Goal: Transaction & Acquisition: Purchase product/service

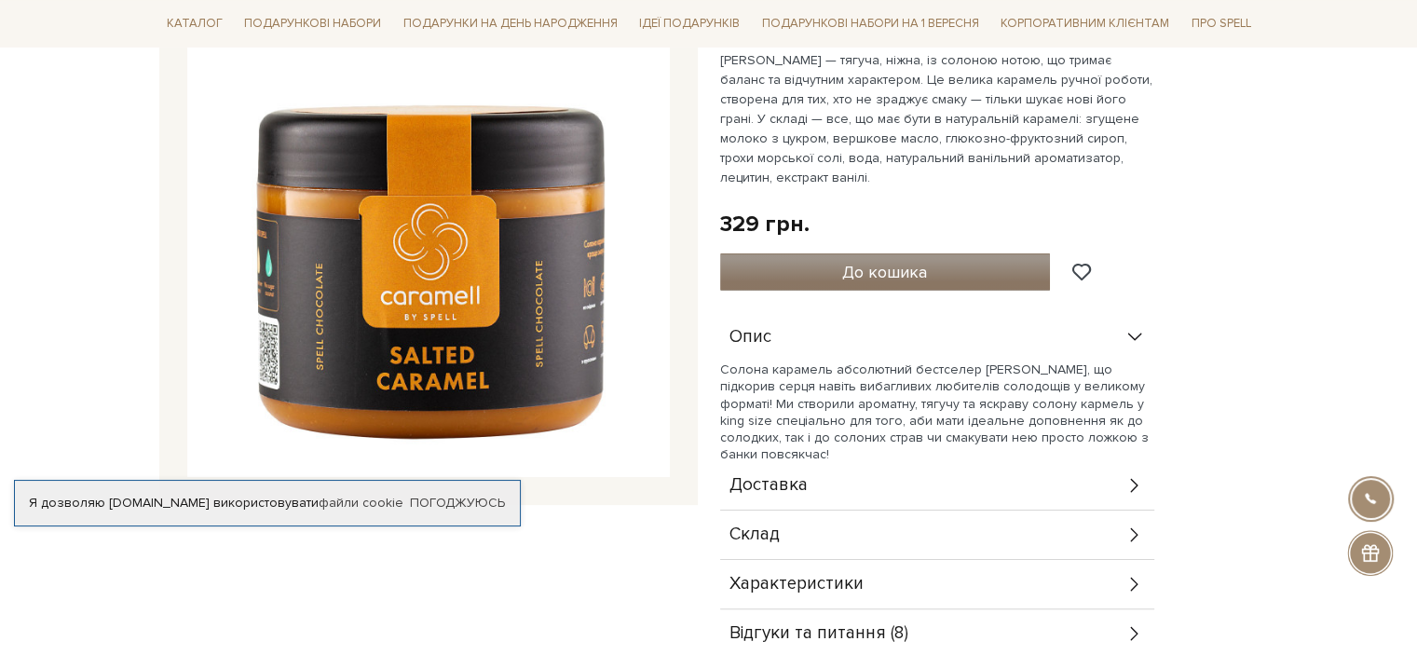
click at [1026, 275] on button "До кошика" at bounding box center [885, 271] width 331 height 37
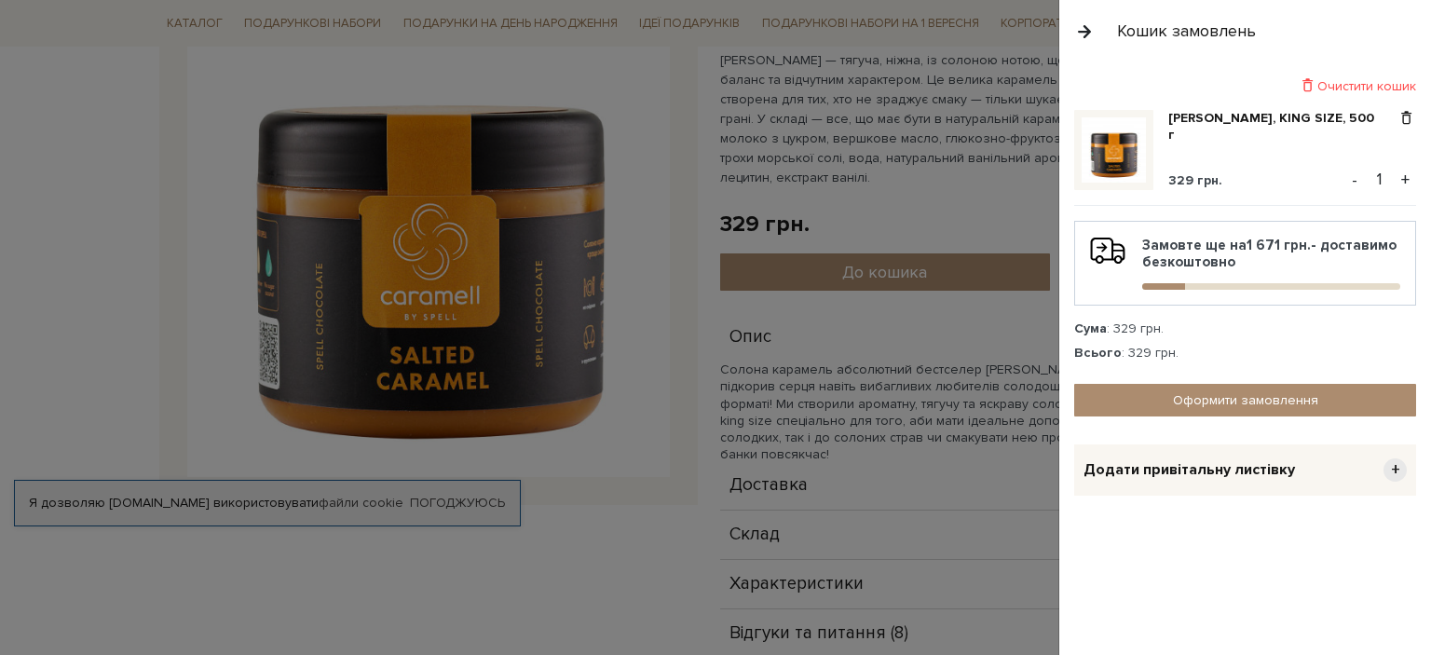
click at [1404, 177] on button "+" at bounding box center [1404, 180] width 21 height 28
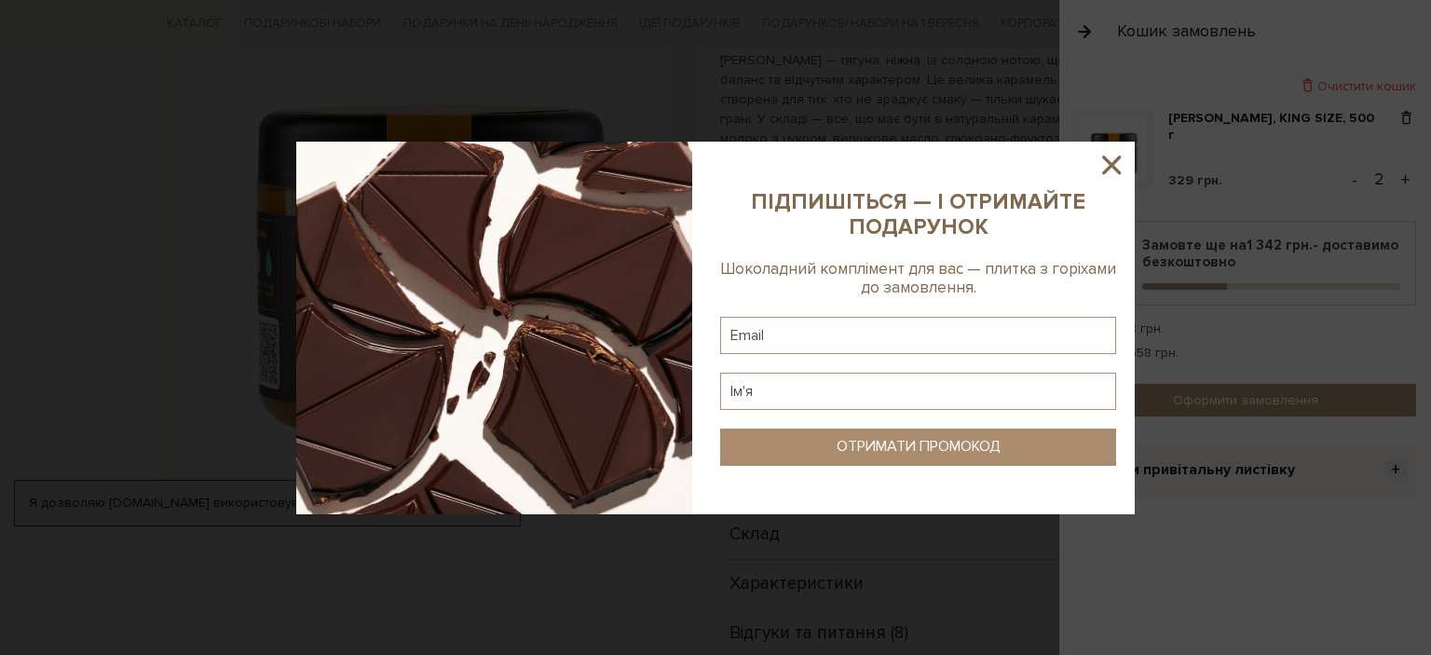
click at [1100, 157] on icon at bounding box center [1111, 165] width 32 height 32
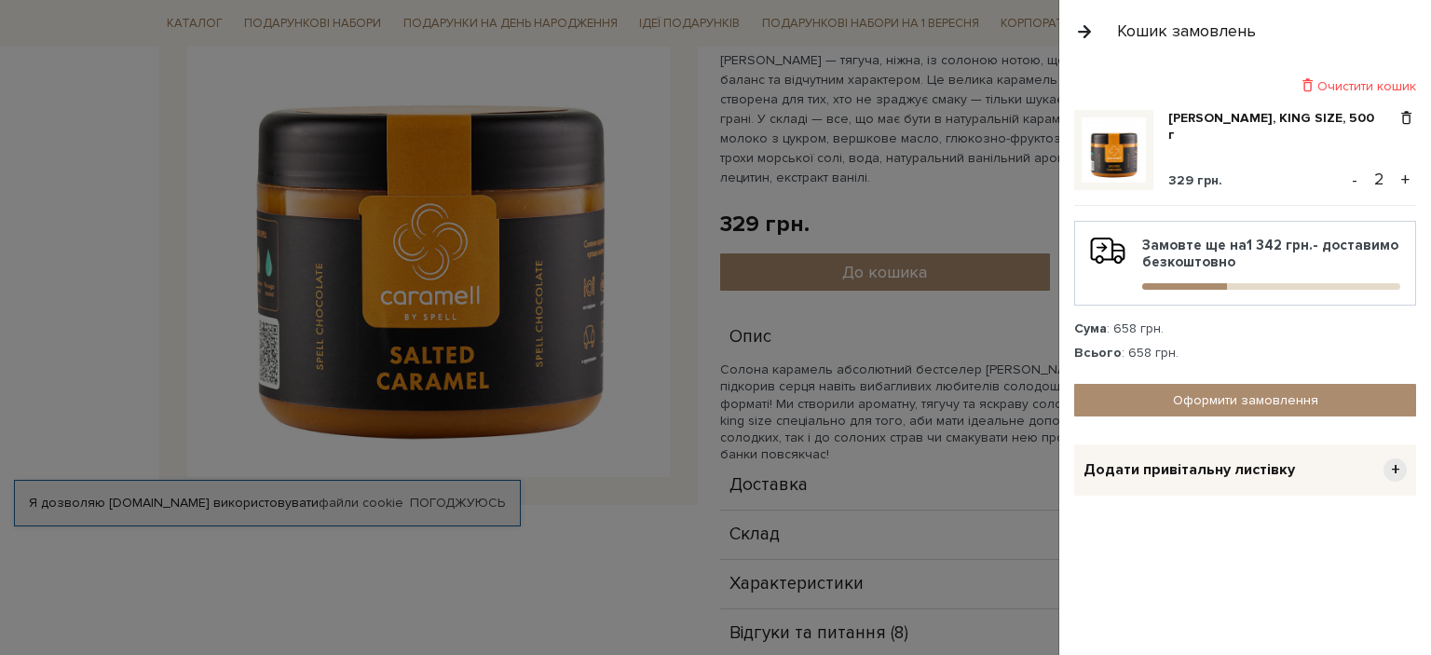
click at [1397, 472] on span "+" at bounding box center [1394, 469] width 23 height 23
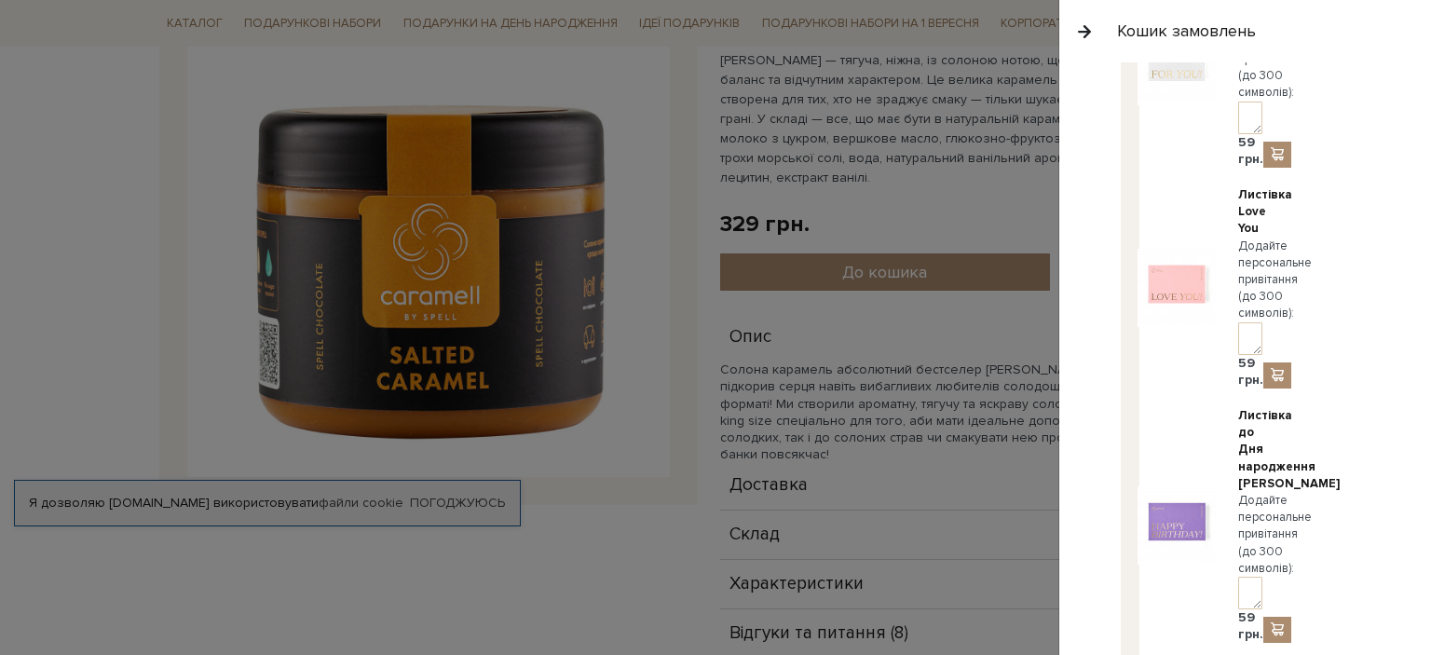
scroll to position [652, 0]
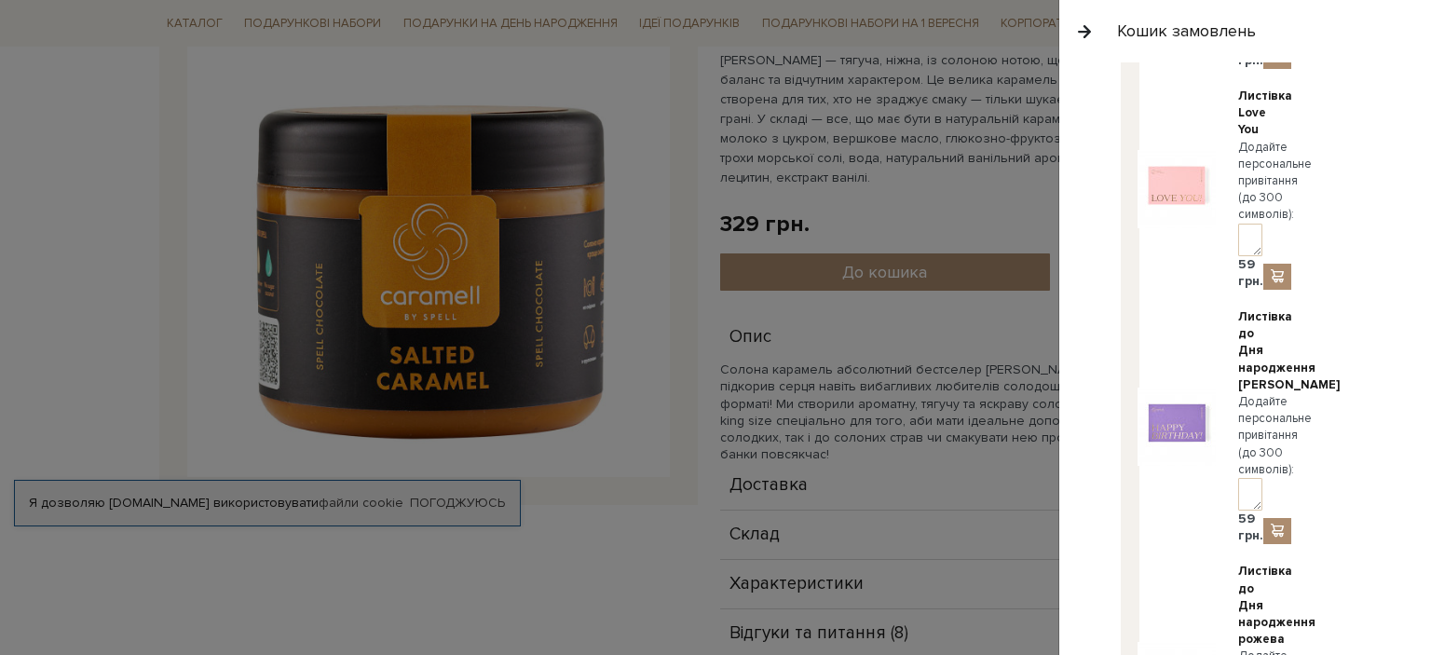
click at [1192, 413] on img at bounding box center [1176, 426] width 78 height 78
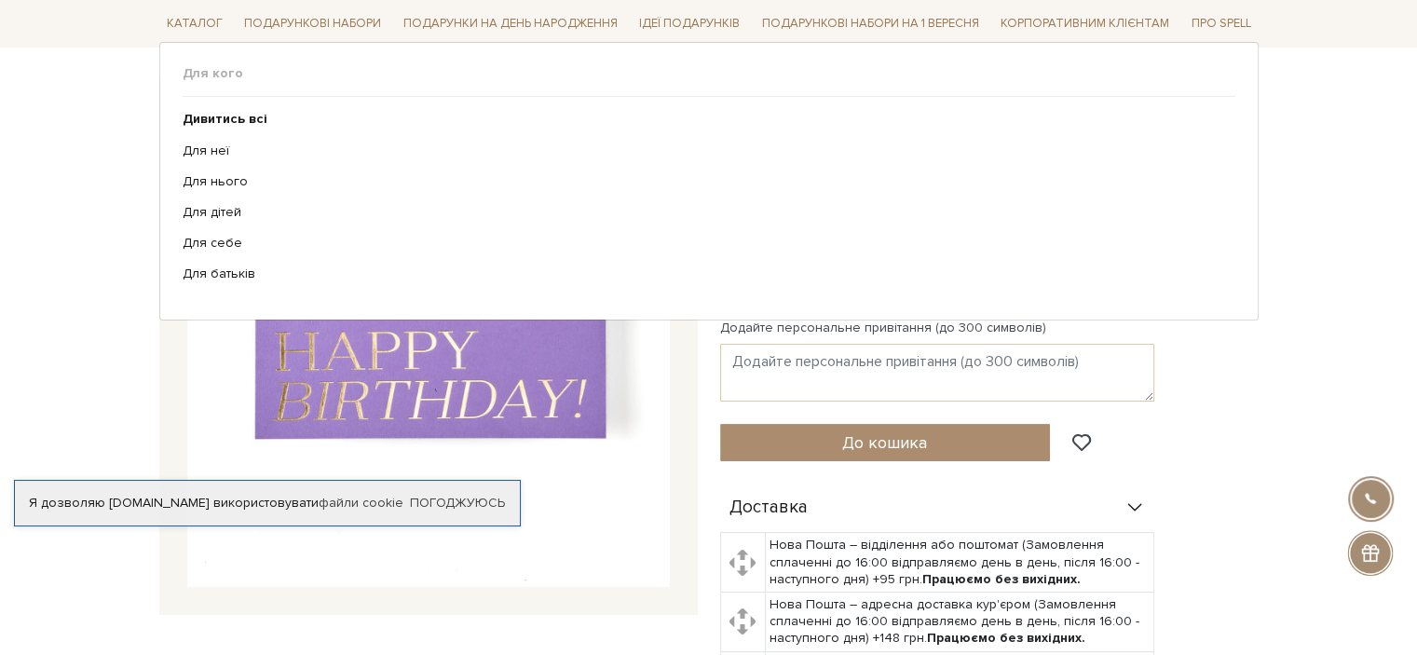
scroll to position [93, 0]
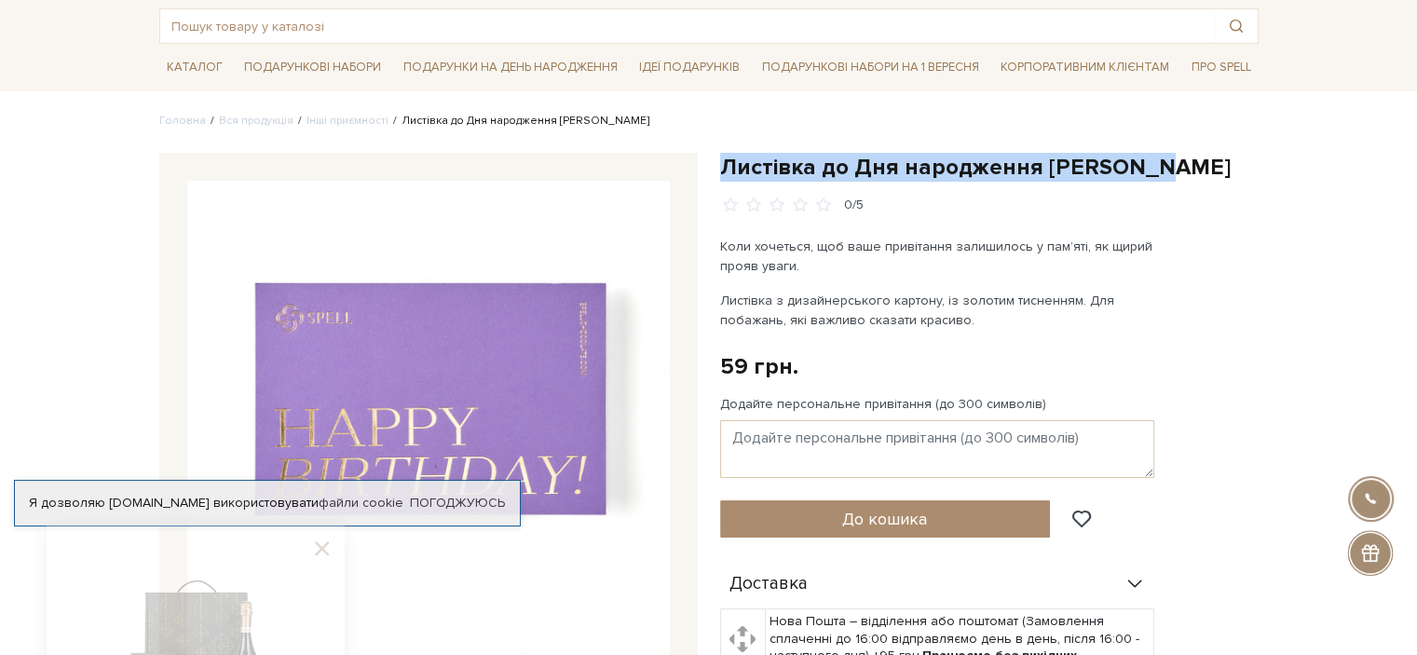
drag, startPoint x: 1155, startPoint y: 165, endPoint x: 613, endPoint y: 127, distance: 543.5
click at [725, 163] on h1 "Листівка до Дня народження [PERSON_NAME]" at bounding box center [989, 167] width 538 height 29
copy h1 "Листівка до Дня народження [PERSON_NAME]"
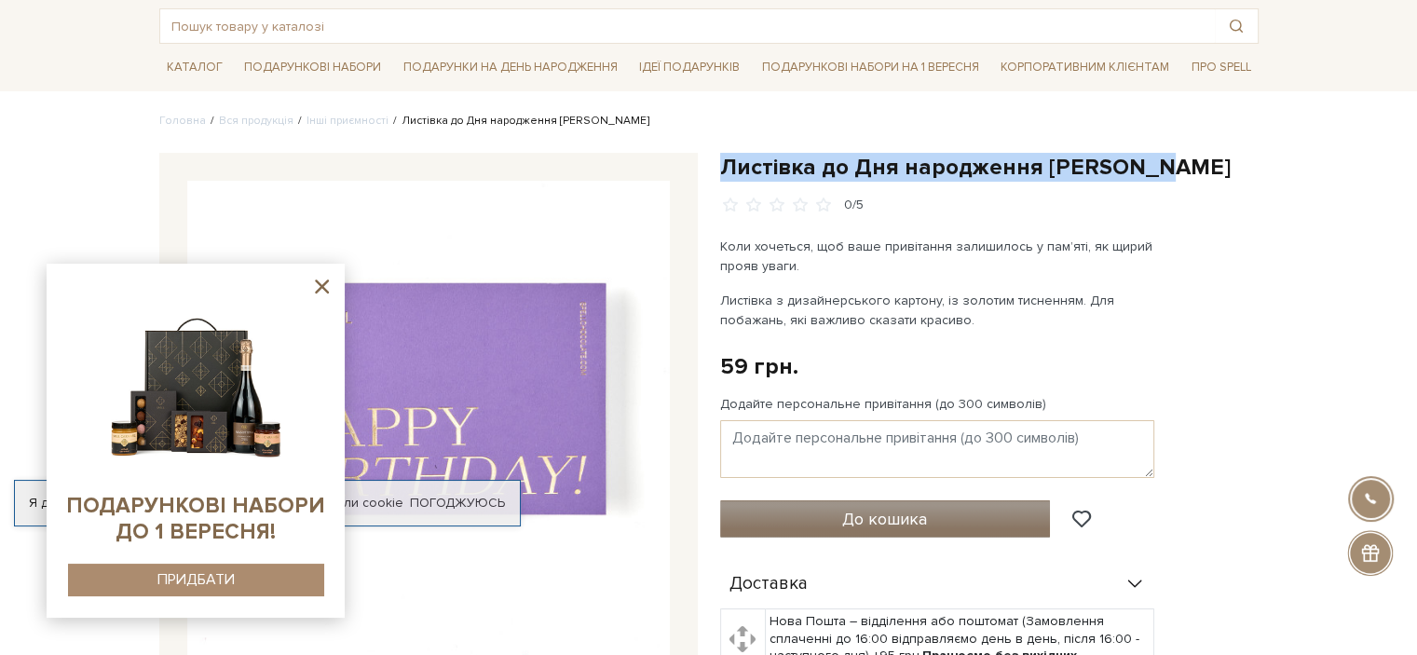
click at [928, 503] on button "До кошика" at bounding box center [885, 518] width 331 height 37
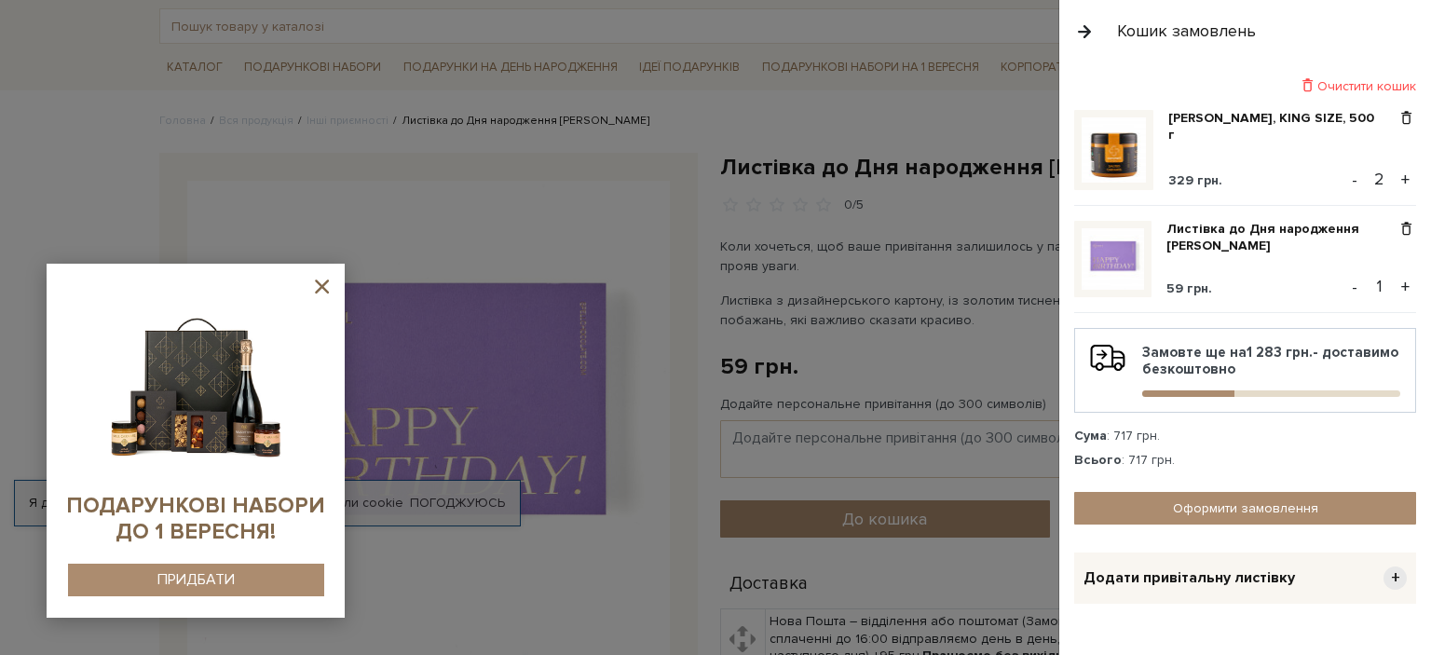
click at [927, 279] on div at bounding box center [715, 327] width 1431 height 655
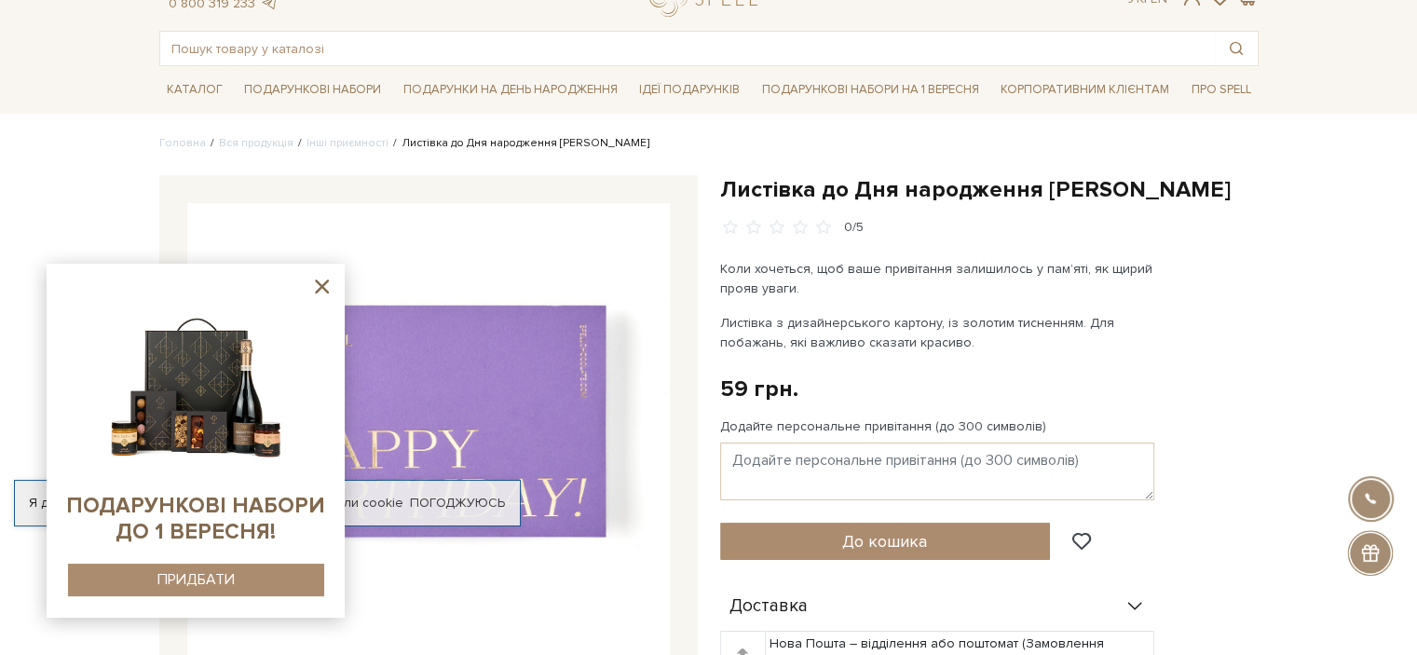
scroll to position [0, 0]
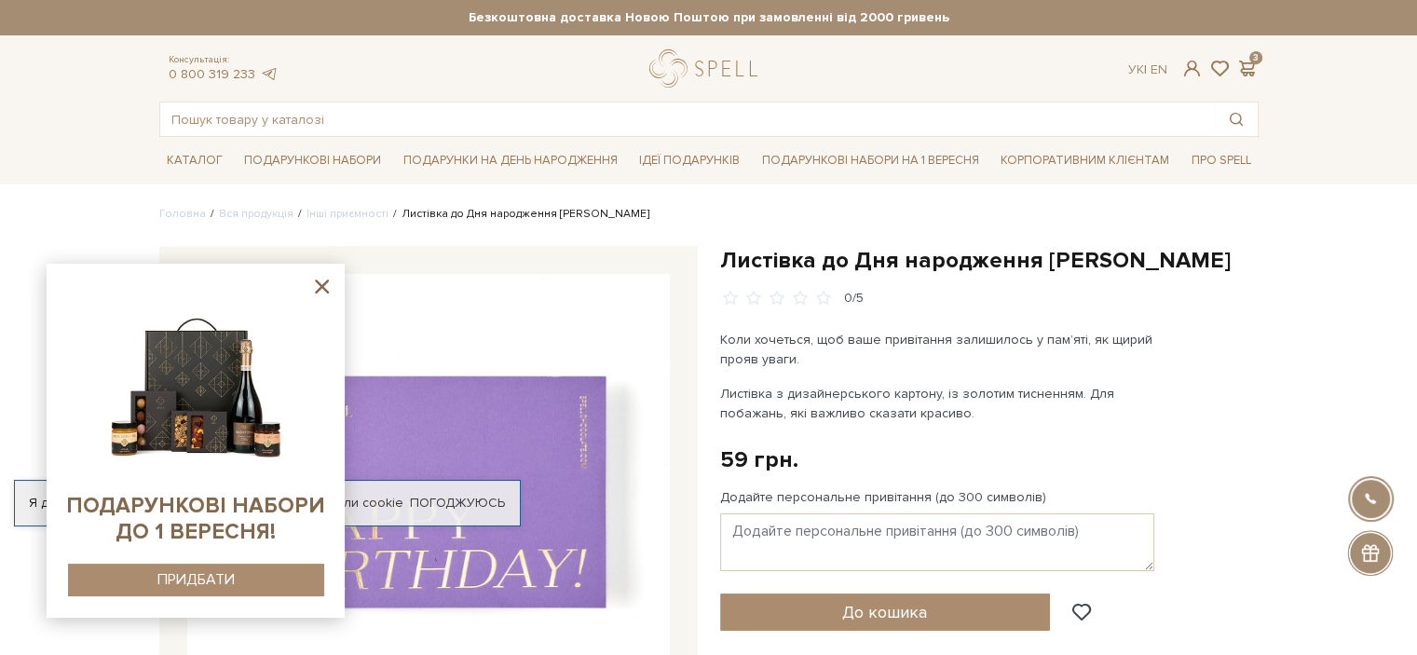
click at [325, 278] on icon at bounding box center [321, 286] width 23 height 23
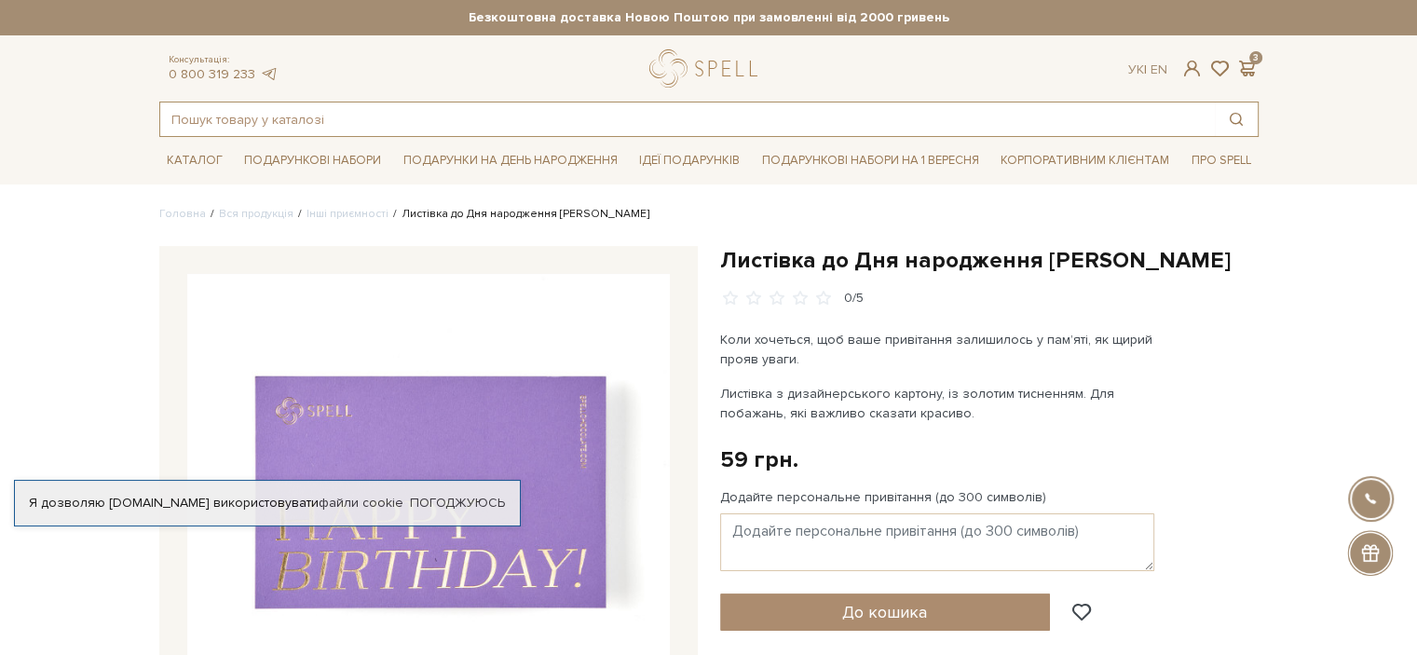
click at [551, 117] on input "text" at bounding box center [687, 119] width 1054 height 34
click at [1251, 61] on span at bounding box center [1247, 69] width 22 height 20
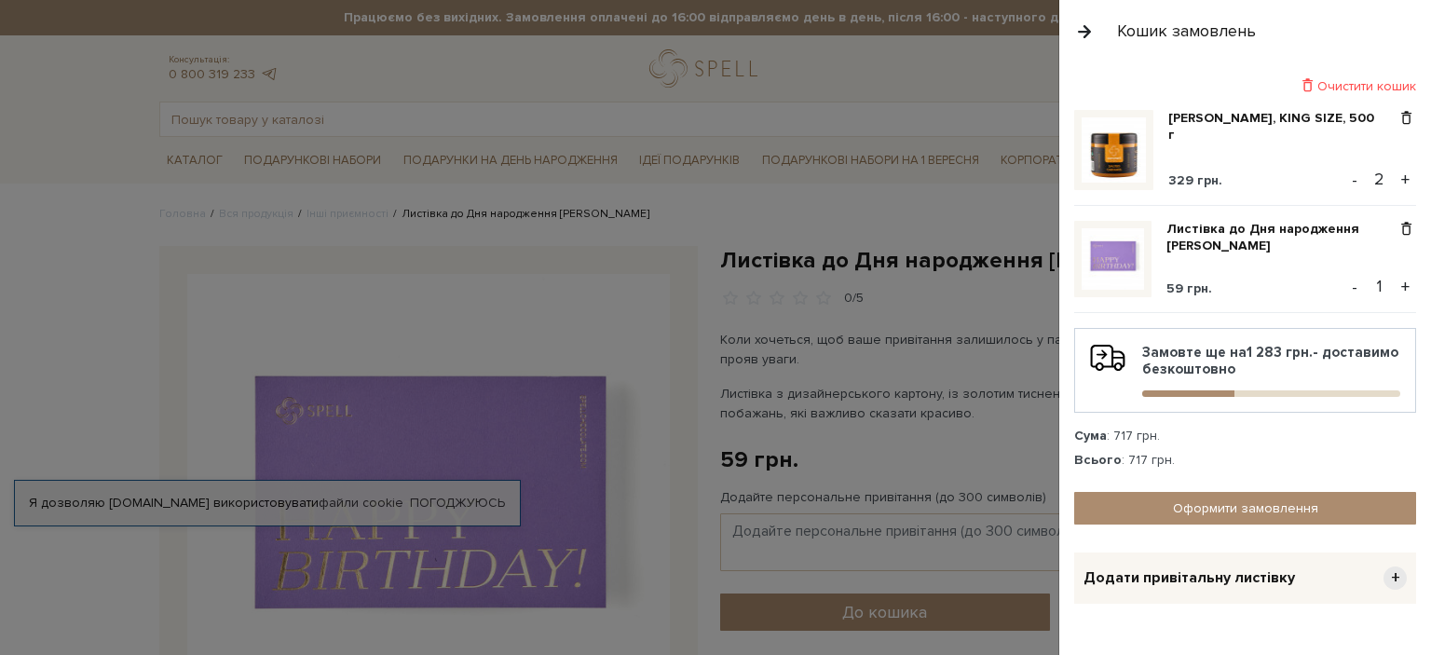
click at [771, 107] on div at bounding box center [715, 327] width 1431 height 655
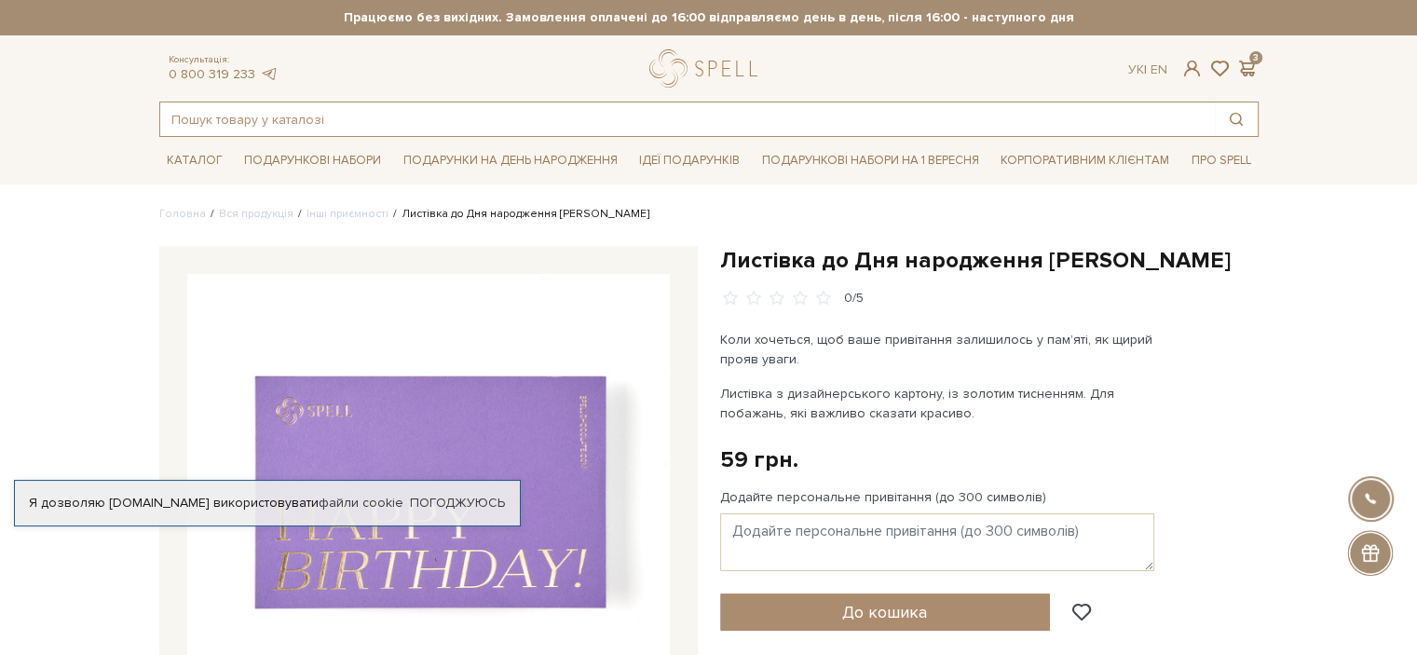
click at [768, 115] on input "text" at bounding box center [687, 119] width 1054 height 34
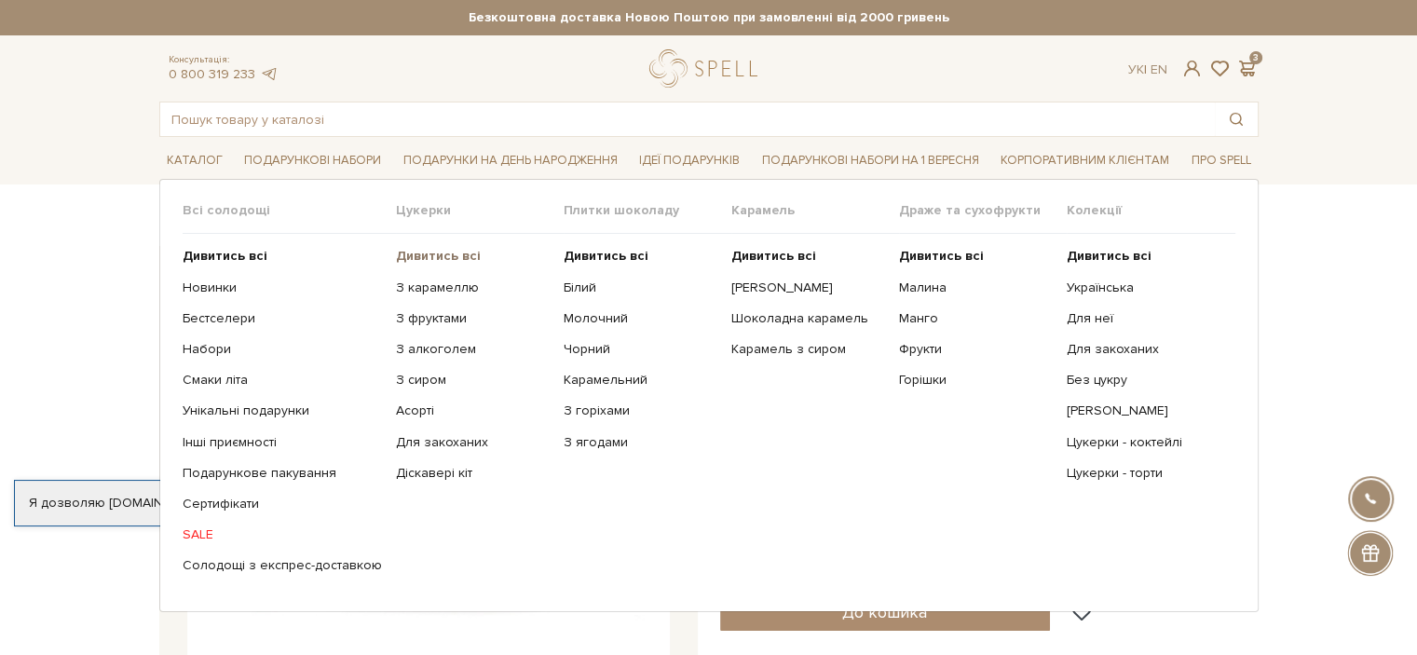
click at [425, 256] on b "Дивитись всі" at bounding box center [438, 256] width 85 height 16
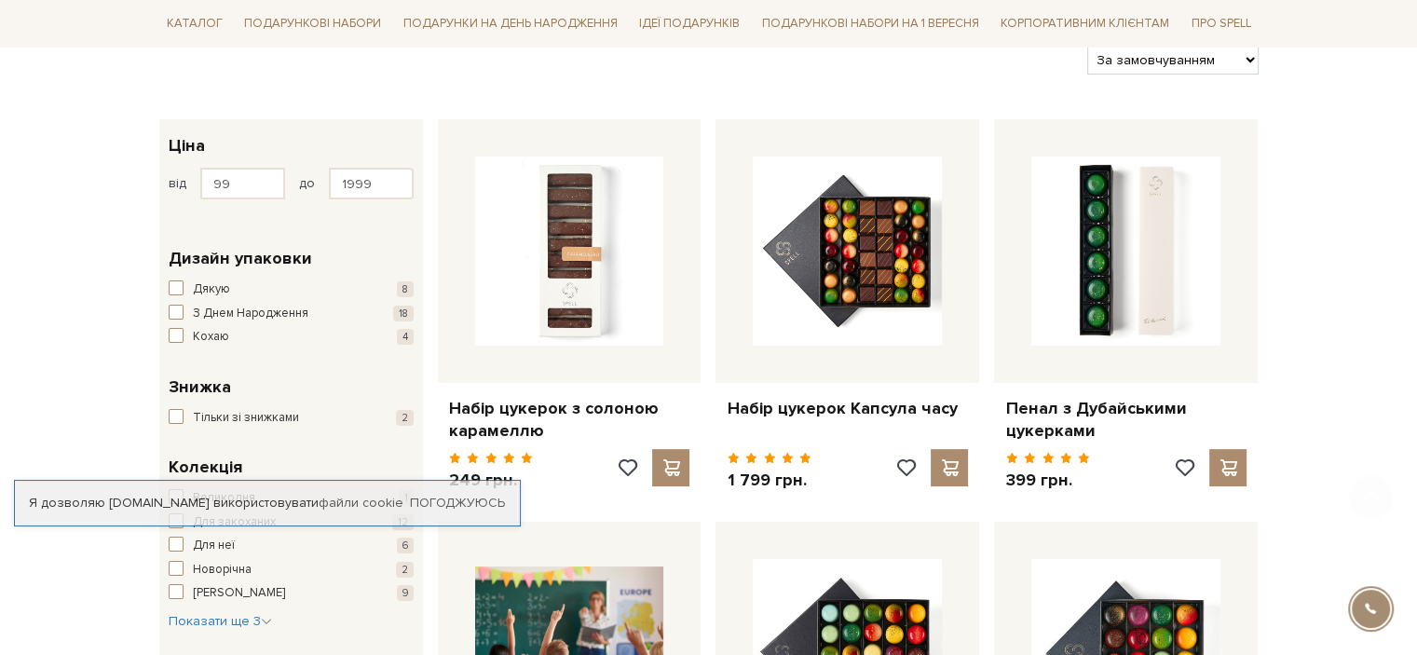
scroll to position [279, 0]
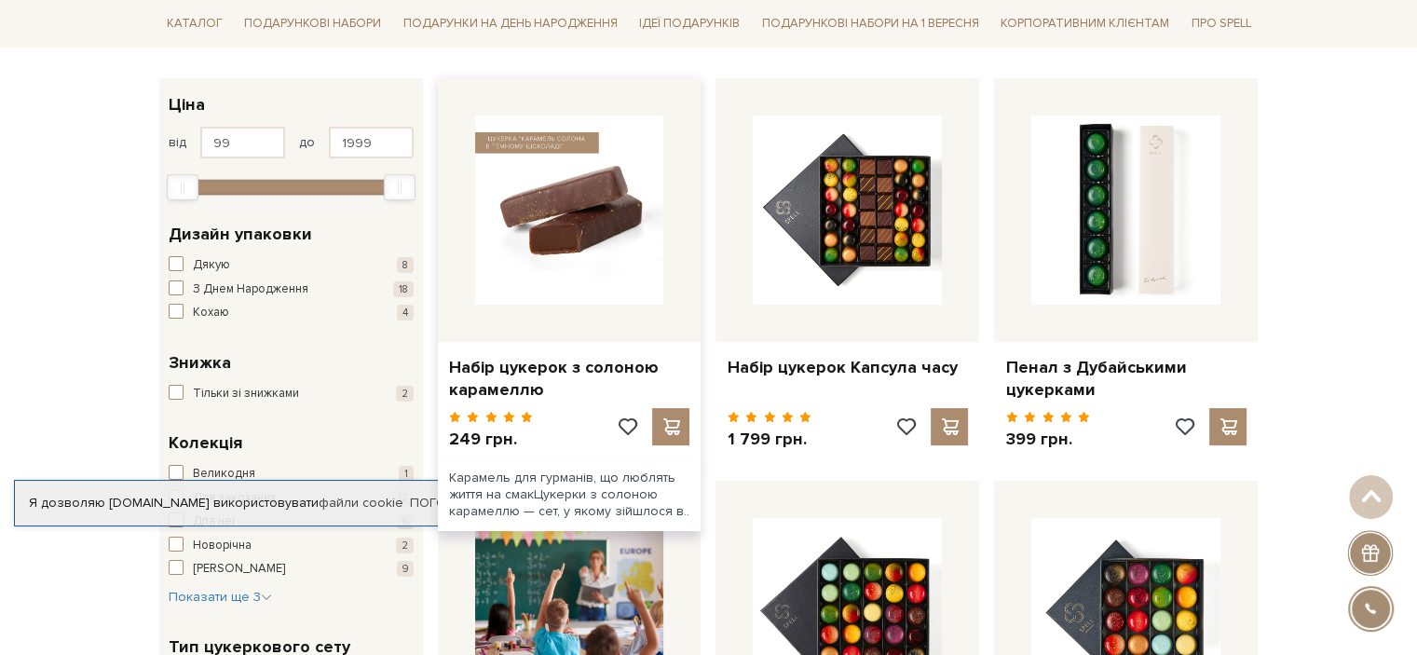
click at [559, 234] on img at bounding box center [569, 210] width 189 height 189
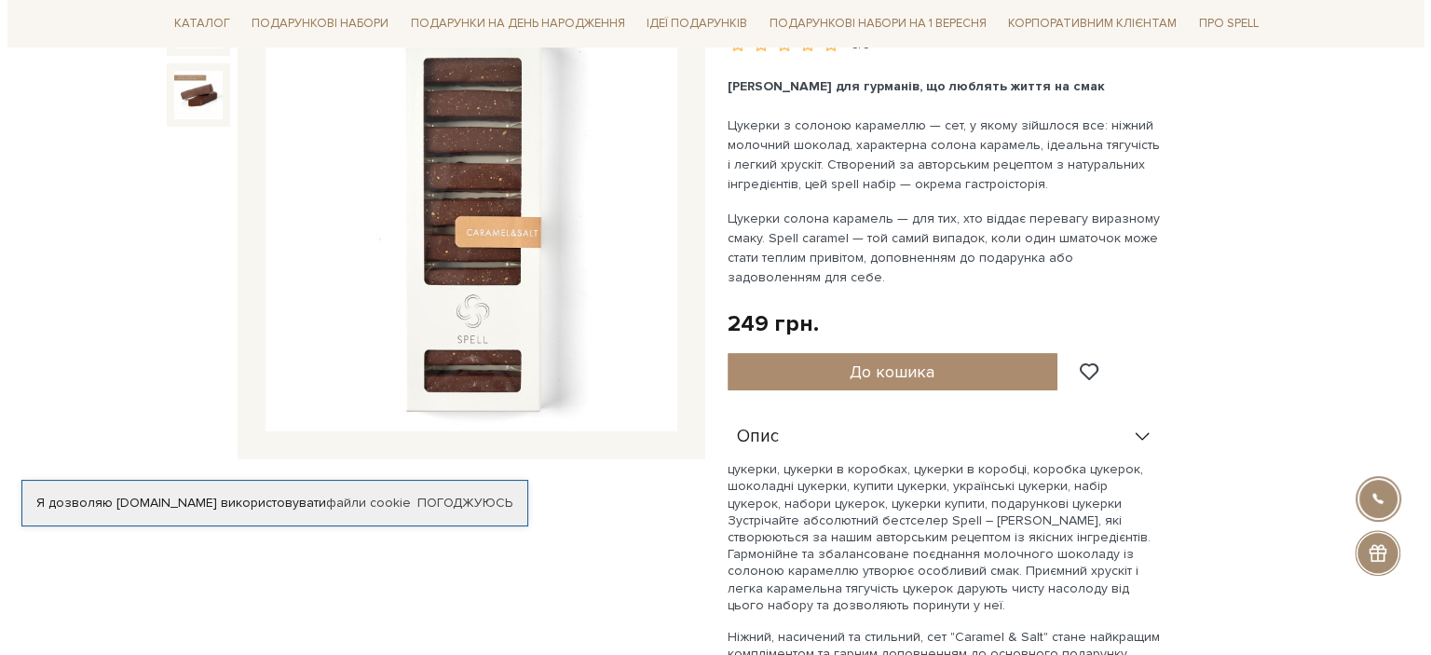
scroll to position [279, 0]
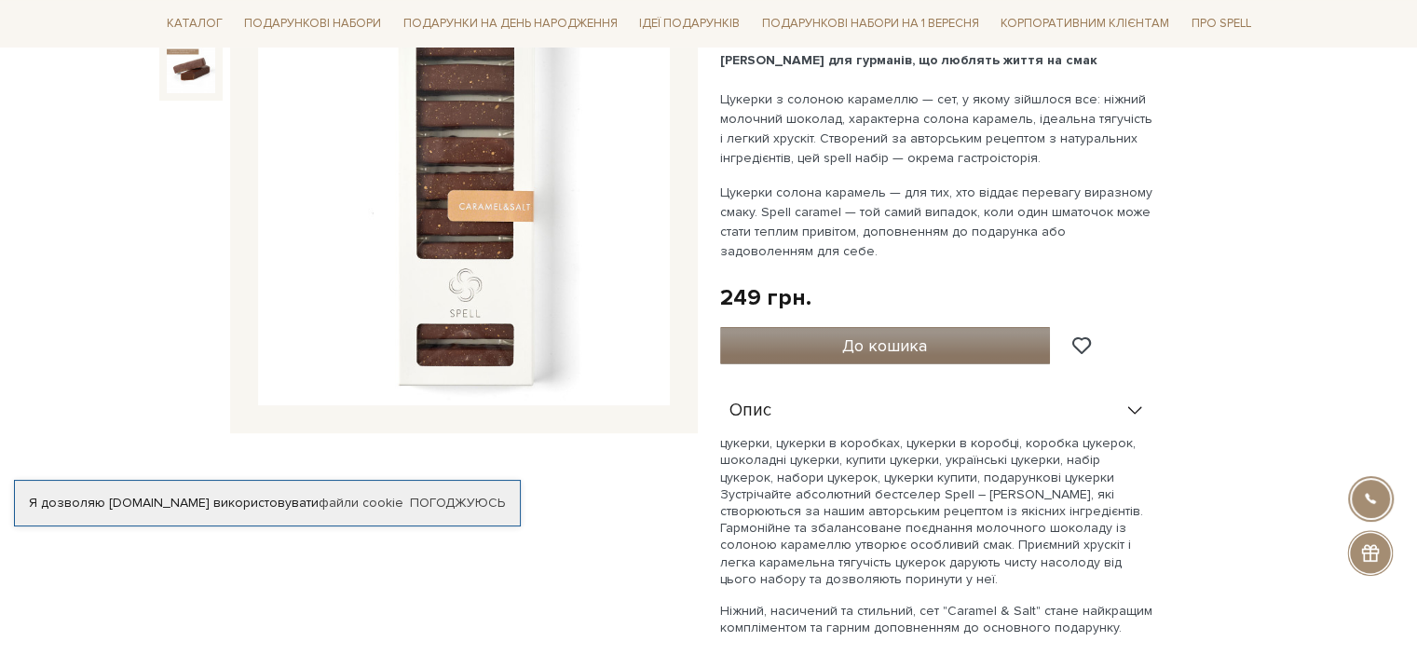
click at [1001, 331] on button "До кошика" at bounding box center [885, 345] width 331 height 37
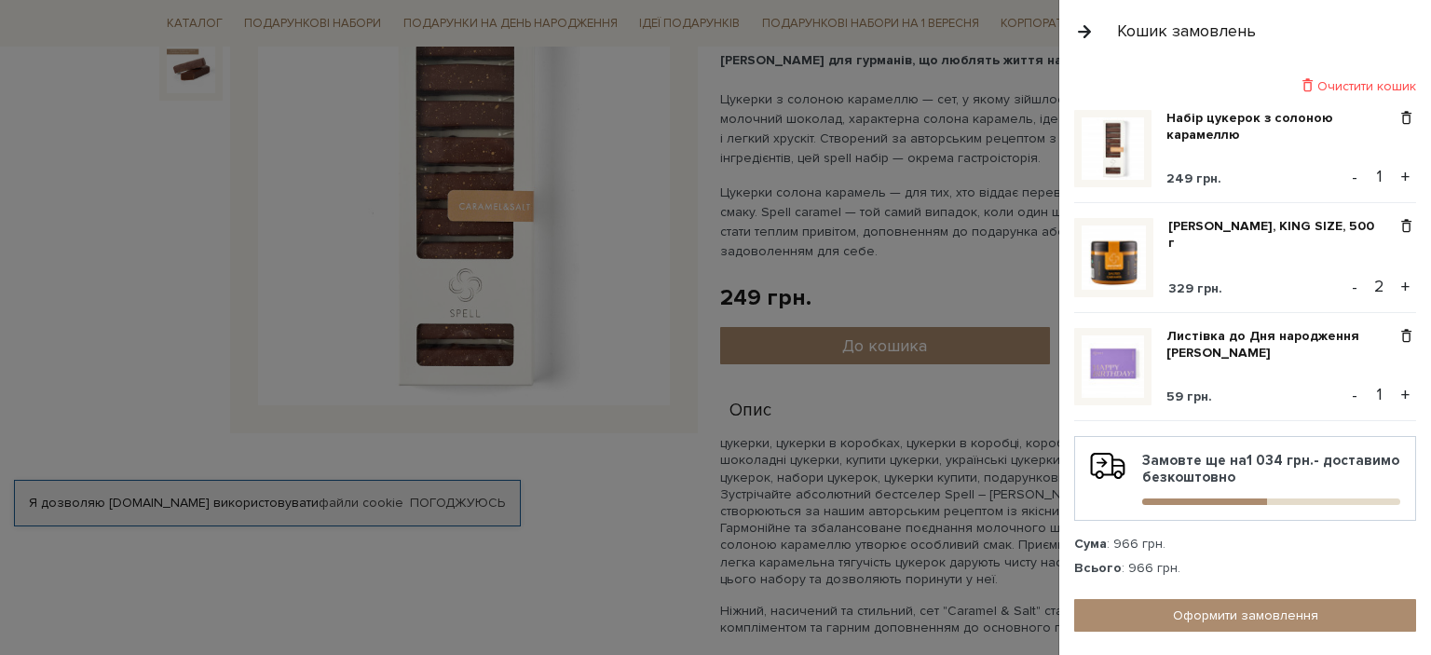
click at [1394, 166] on button "+" at bounding box center [1404, 177] width 21 height 28
click at [1246, 452] on b "536 грн." at bounding box center [1274, 460] width 57 height 17
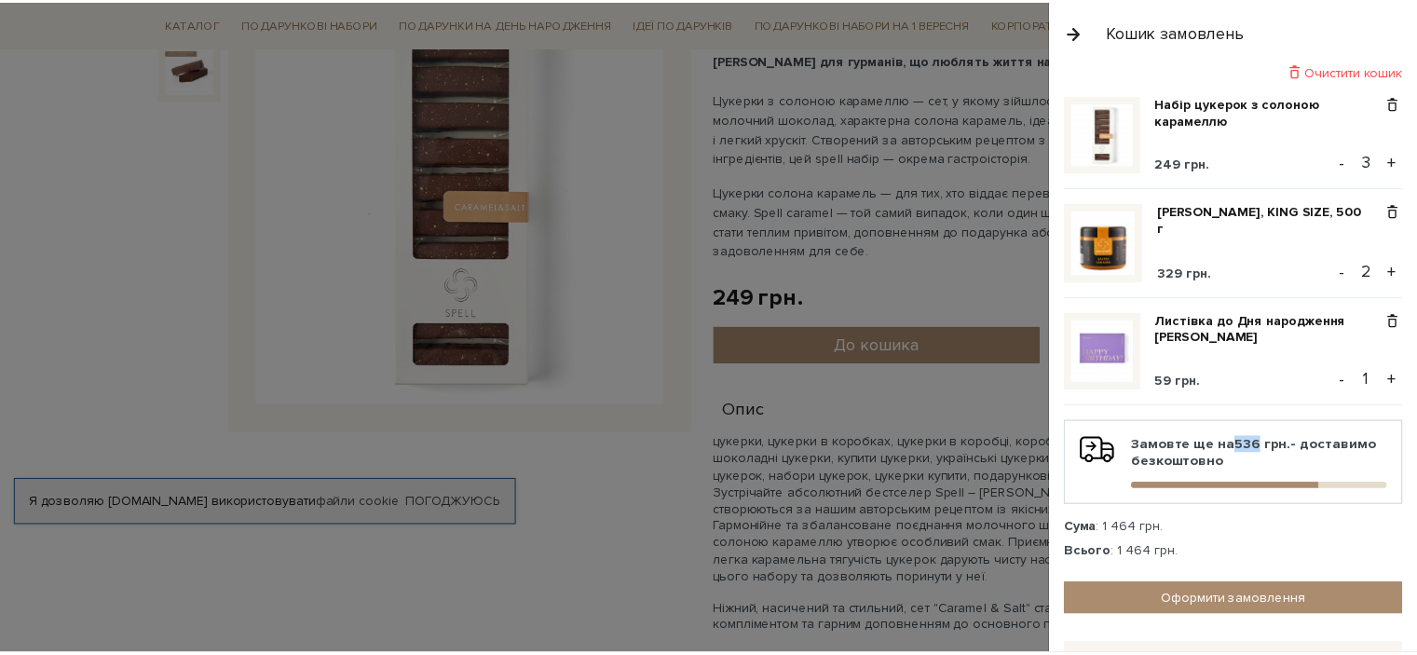
scroll to position [0, 0]
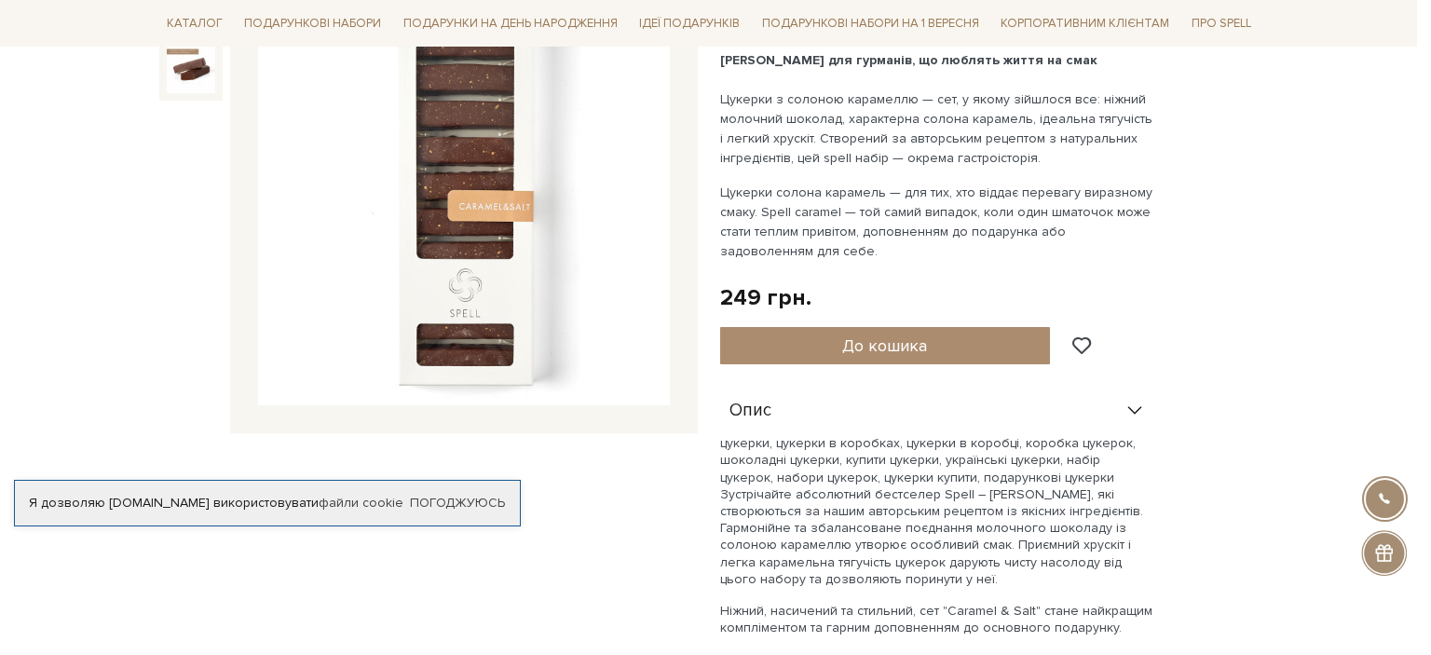
click at [962, 107] on div at bounding box center [715, 327] width 1431 height 655
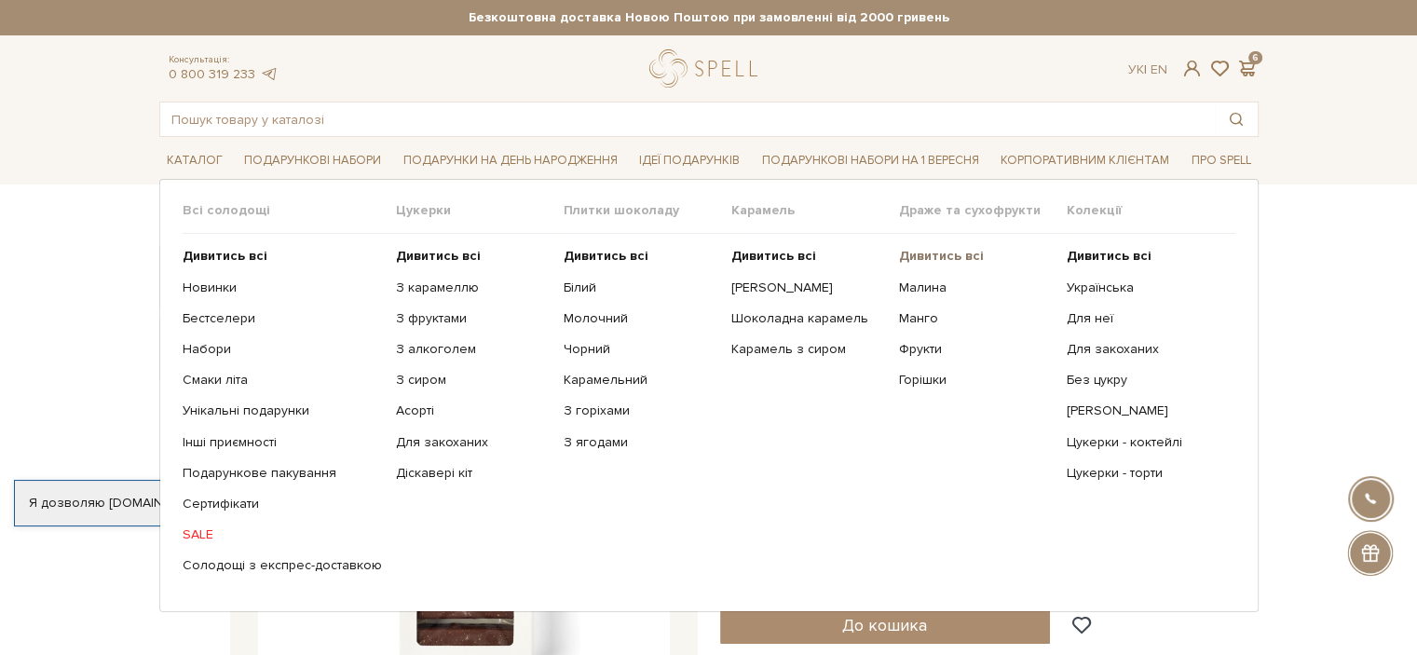
click at [920, 256] on b "Дивитись всі" at bounding box center [941, 256] width 85 height 16
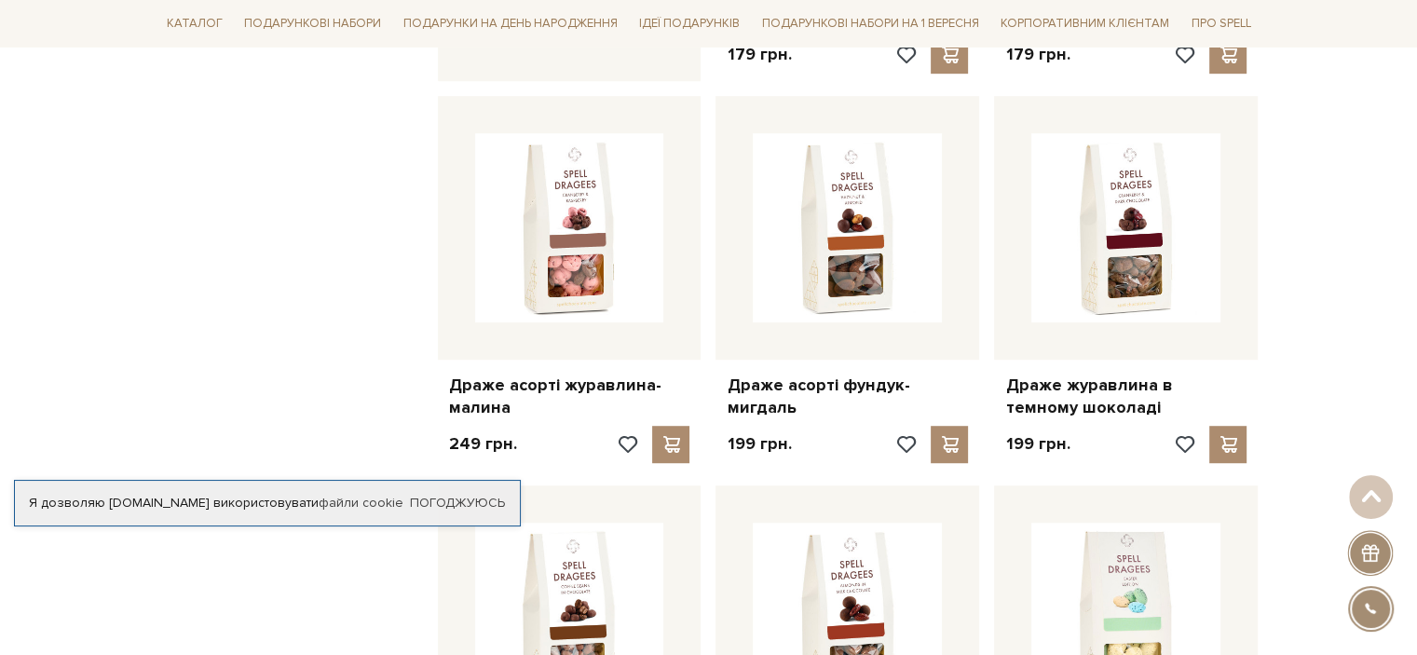
scroll to position [1066, 0]
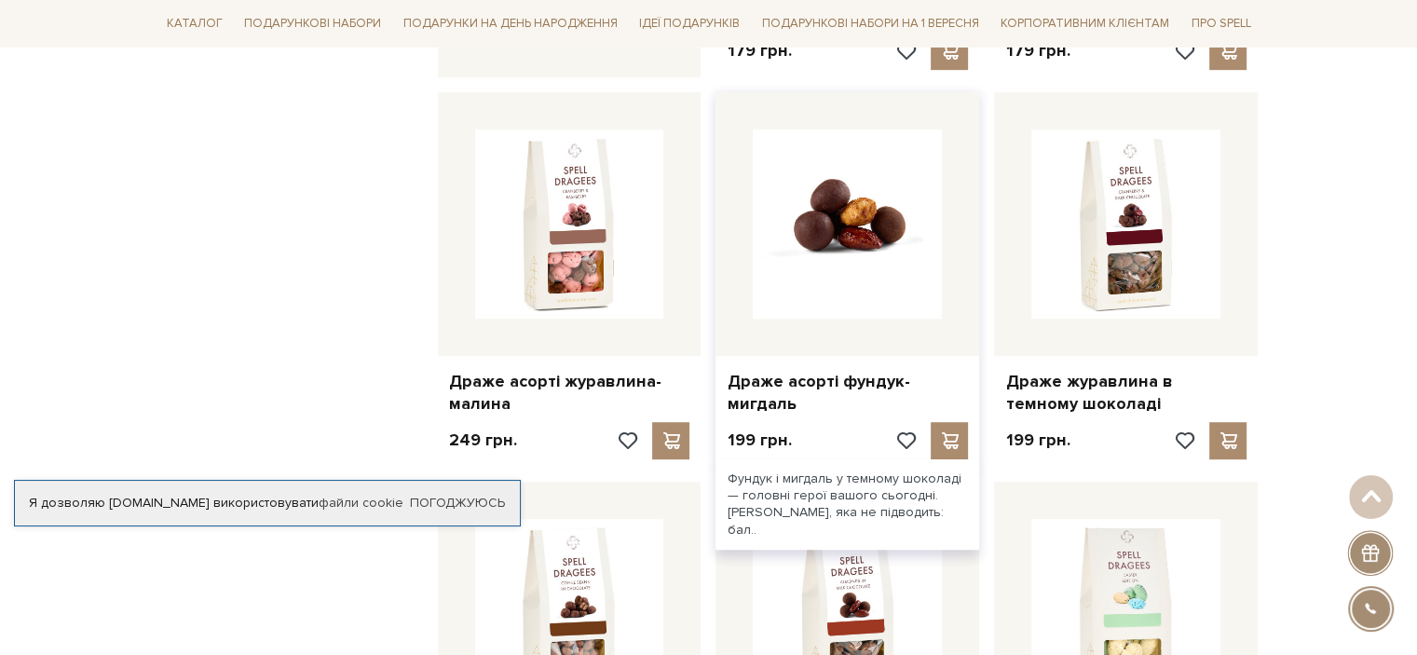
click at [934, 242] on img at bounding box center [847, 223] width 189 height 189
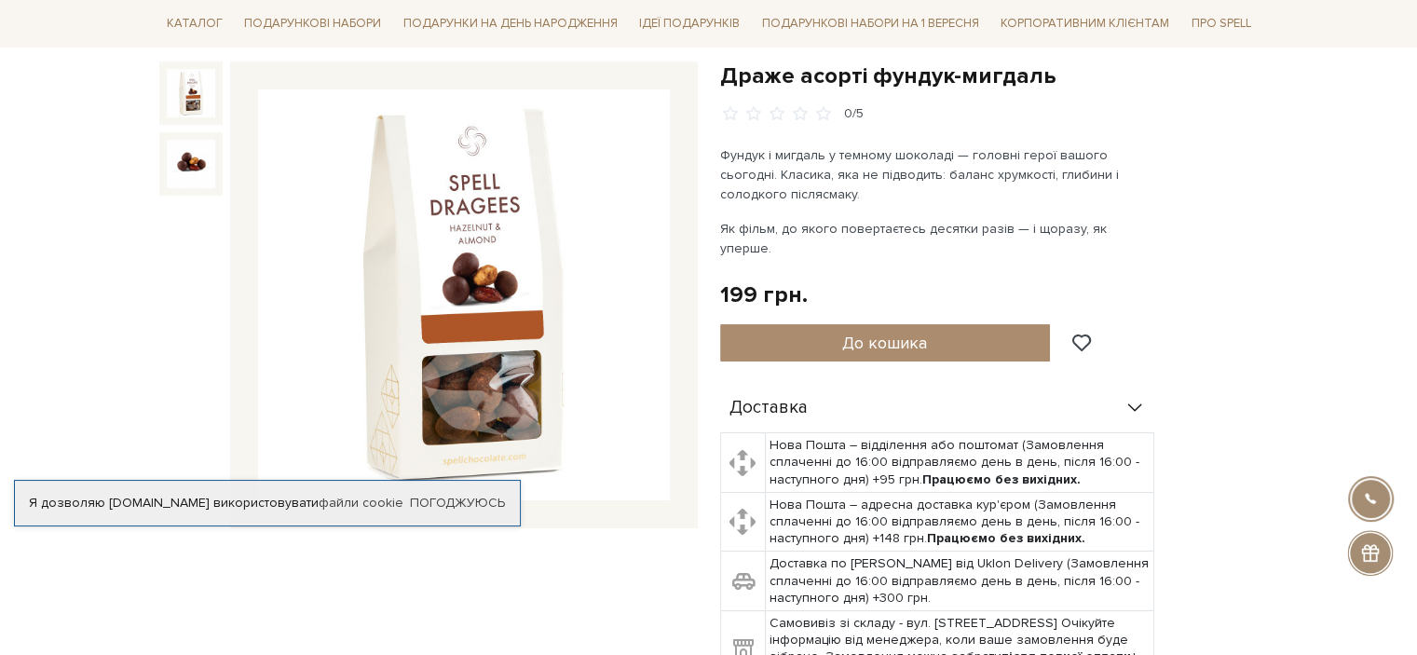
scroll to position [186, 0]
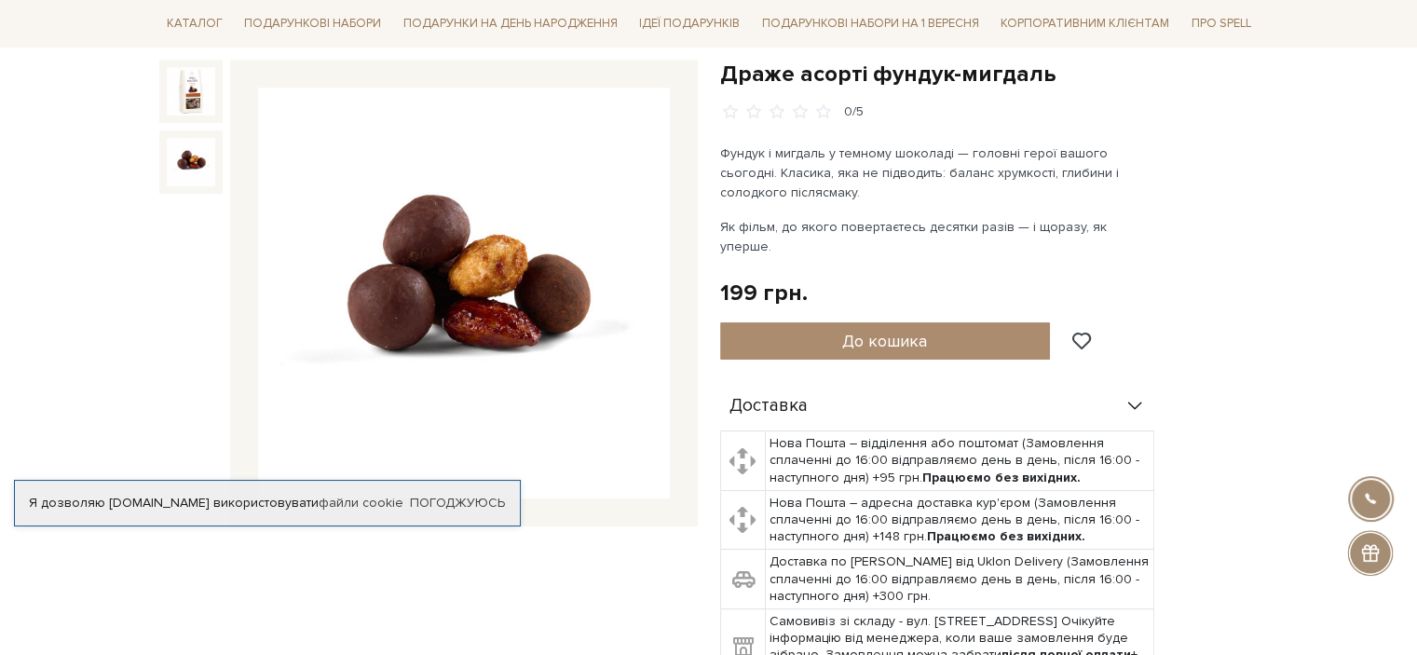
click at [184, 152] on img at bounding box center [191, 162] width 48 height 48
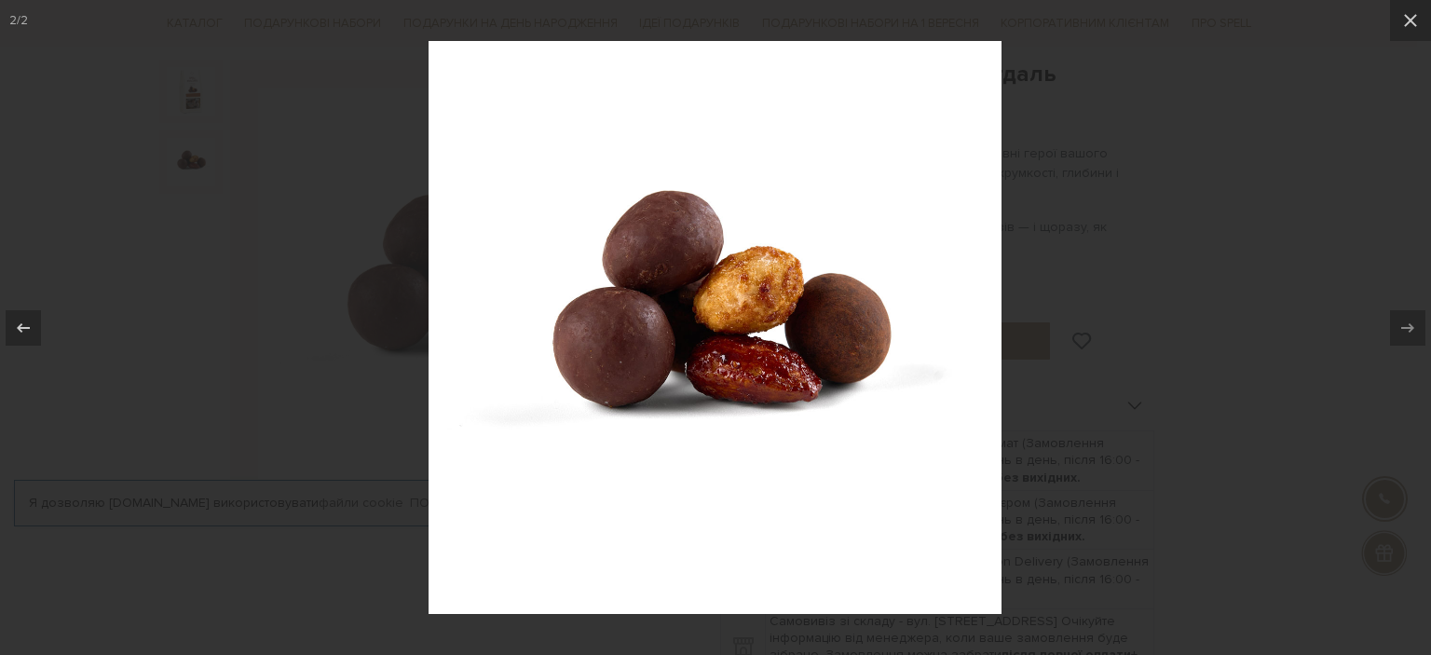
click at [364, 331] on div at bounding box center [715, 327] width 1431 height 655
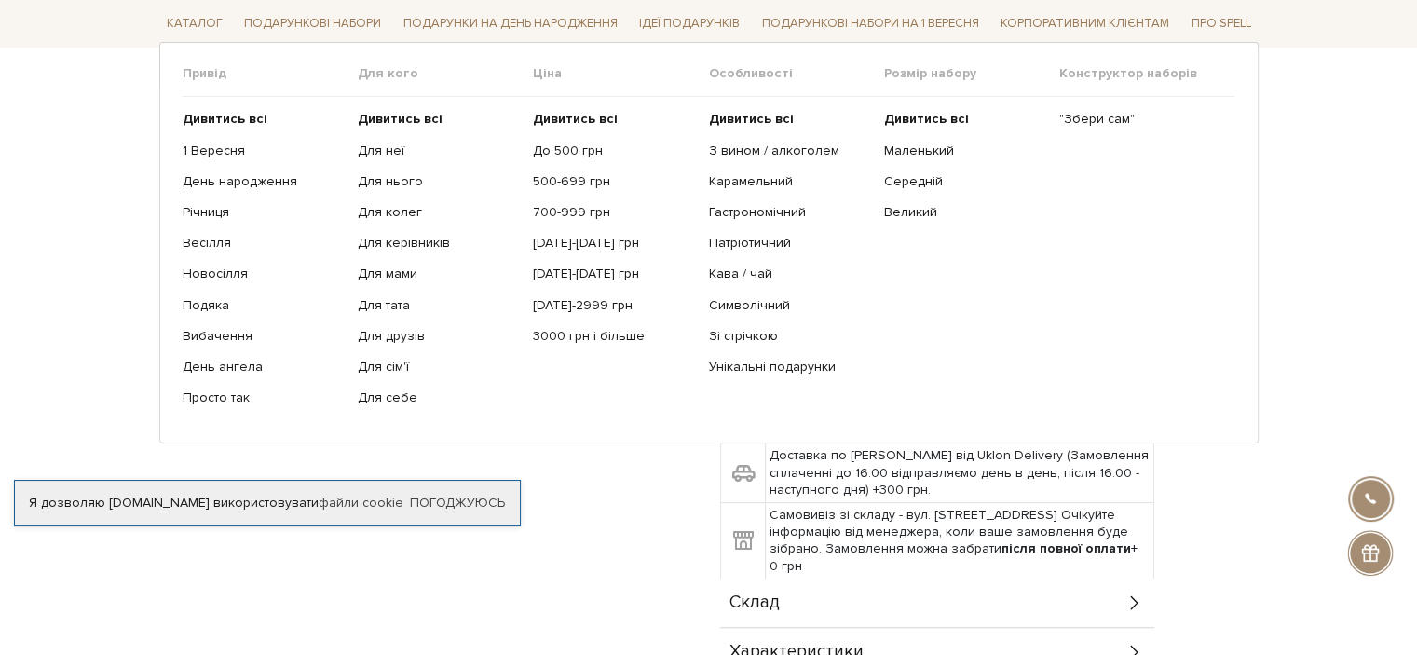
scroll to position [186, 0]
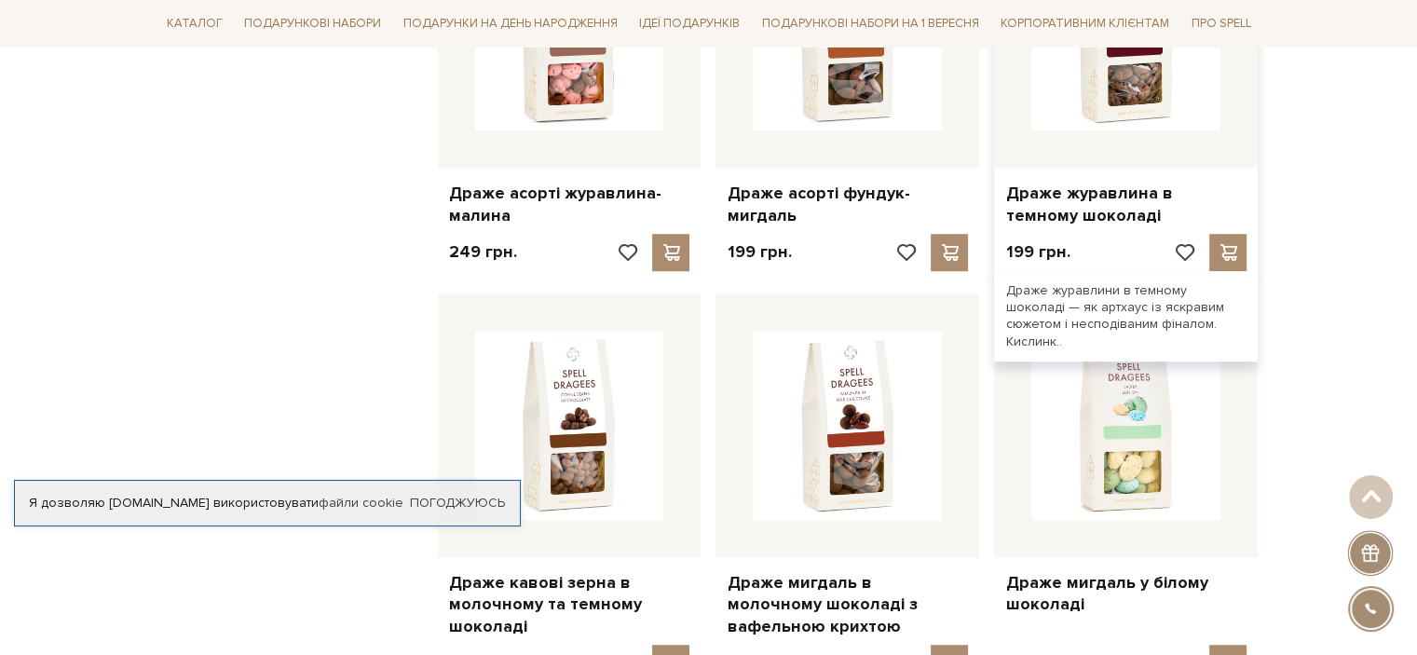
scroll to position [1252, 0]
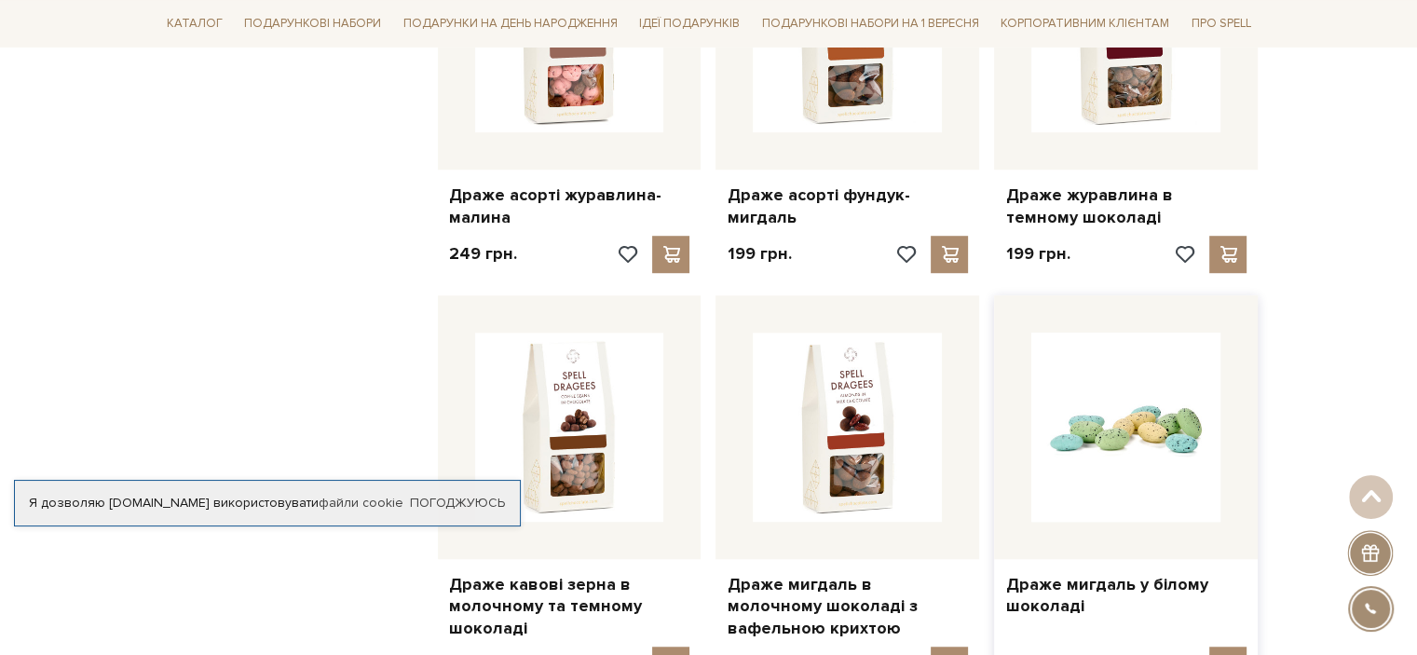
click at [1134, 474] on img at bounding box center [1125, 427] width 189 height 189
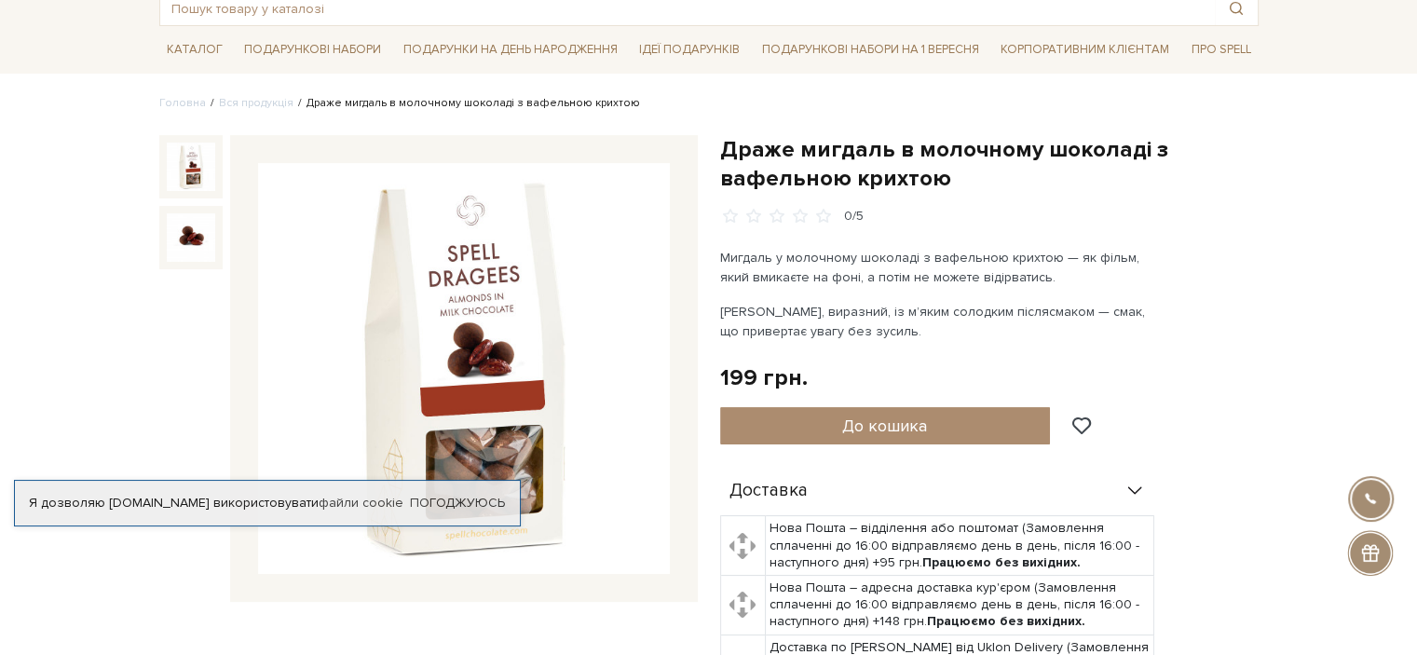
scroll to position [186, 0]
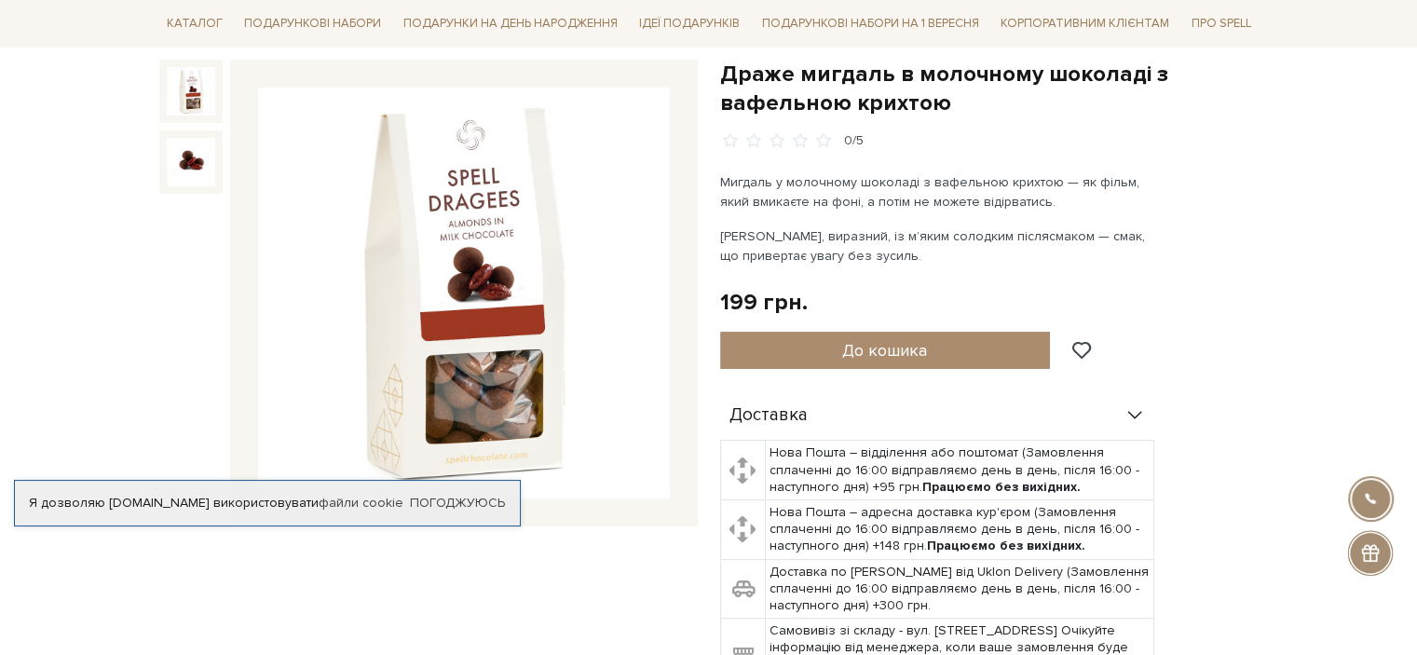
click at [513, 278] on img at bounding box center [464, 294] width 412 height 412
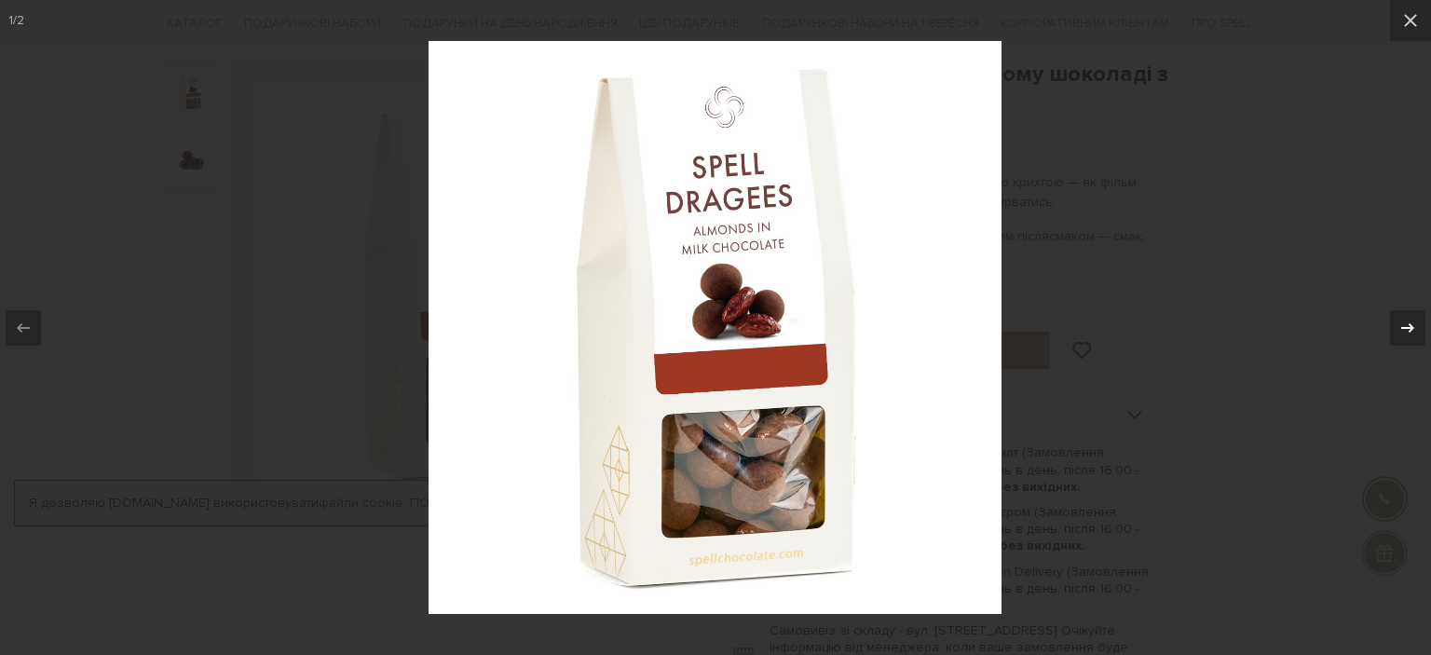
click at [1411, 324] on icon at bounding box center [1407, 328] width 22 height 22
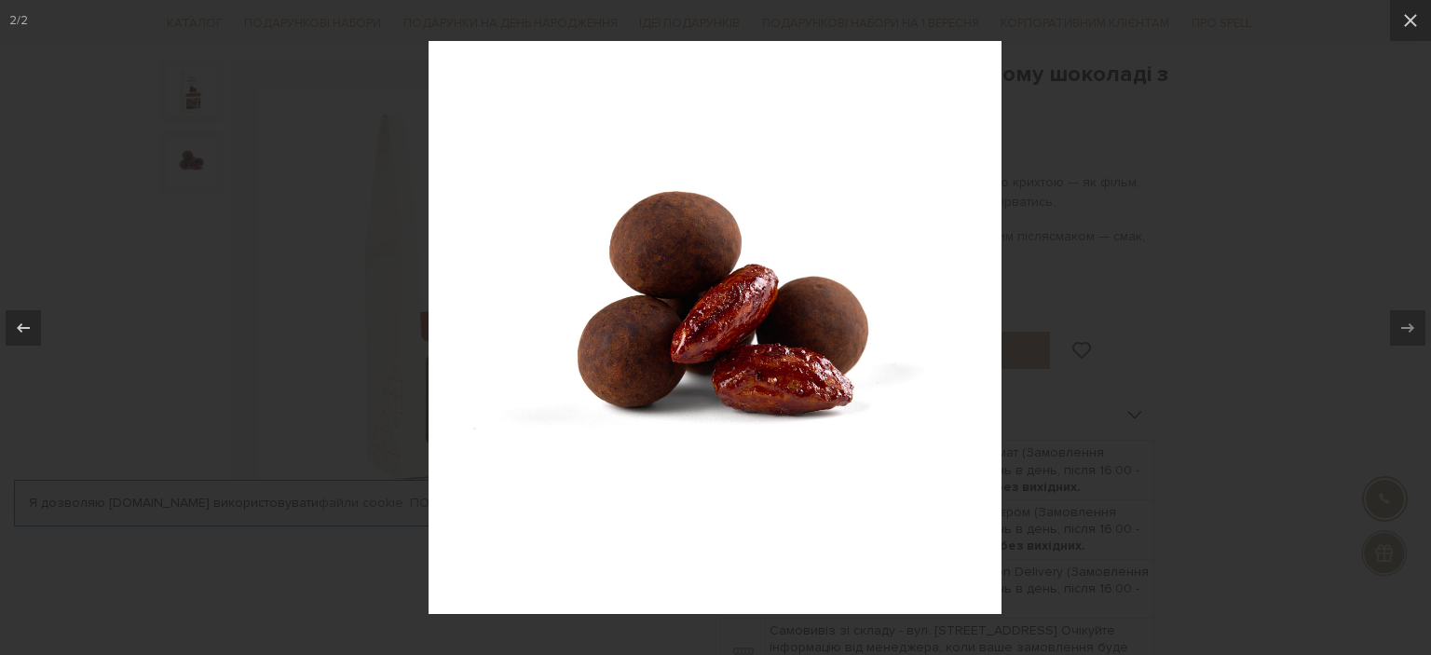
click at [1163, 287] on div at bounding box center [715, 327] width 1431 height 655
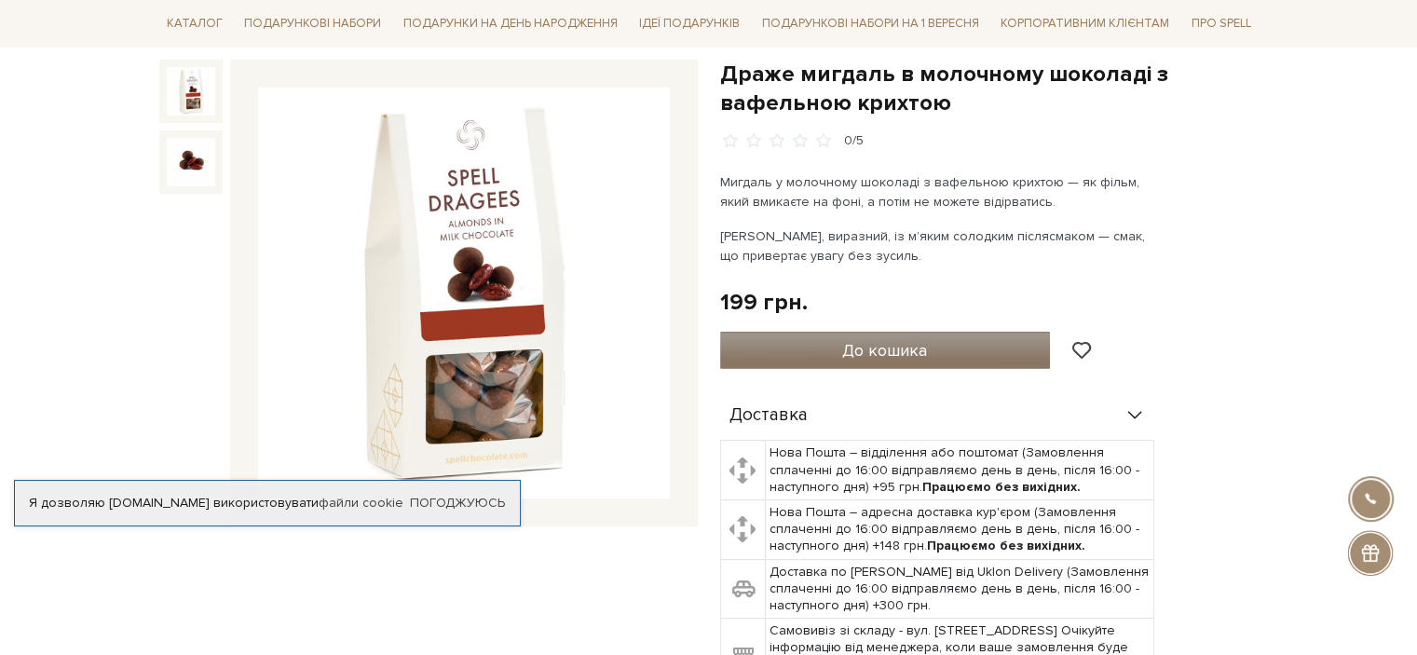
click at [905, 340] on span "До кошика" at bounding box center [884, 350] width 85 height 20
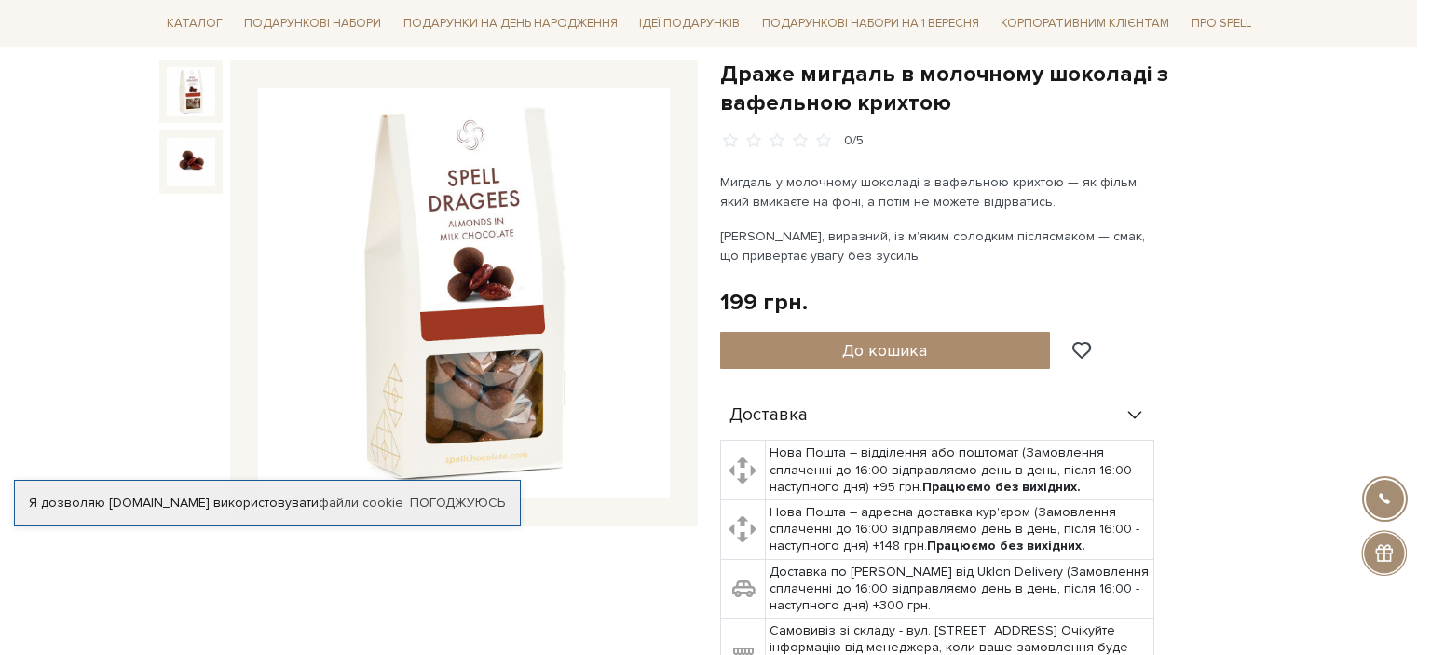
click at [838, 290] on div at bounding box center [715, 327] width 1431 height 655
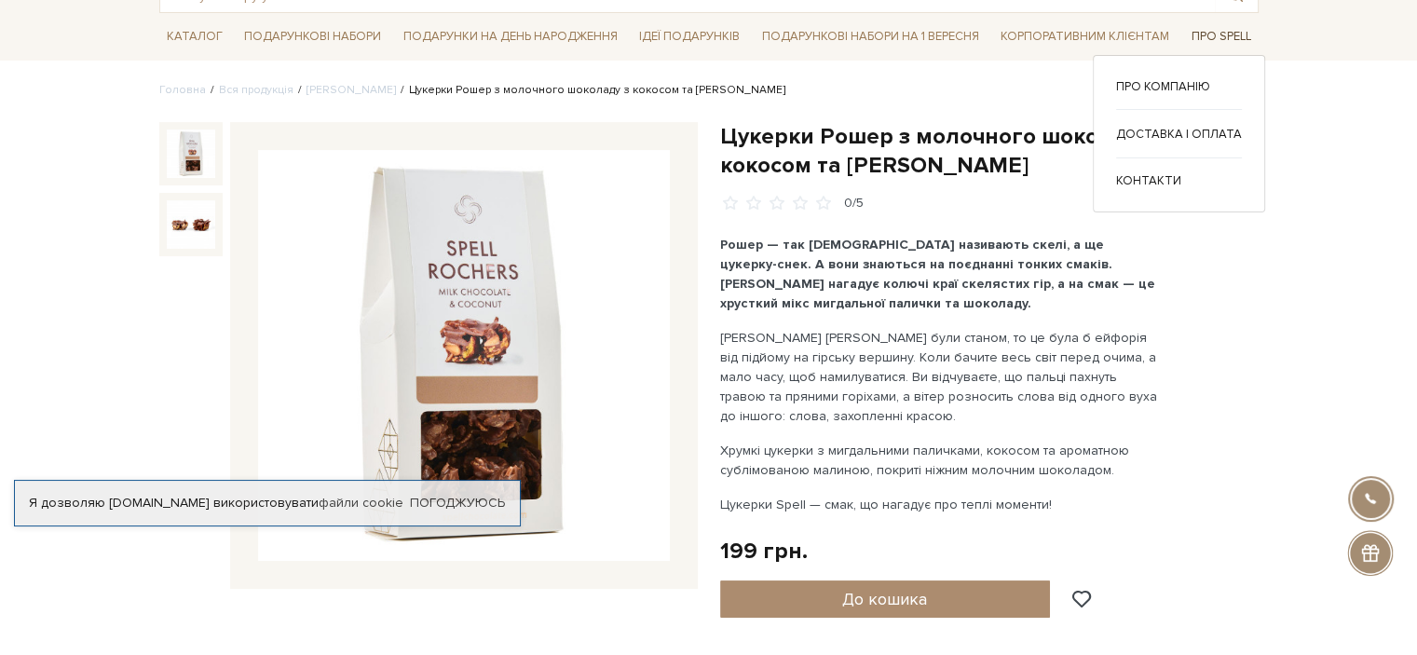
scroll to position [186, 0]
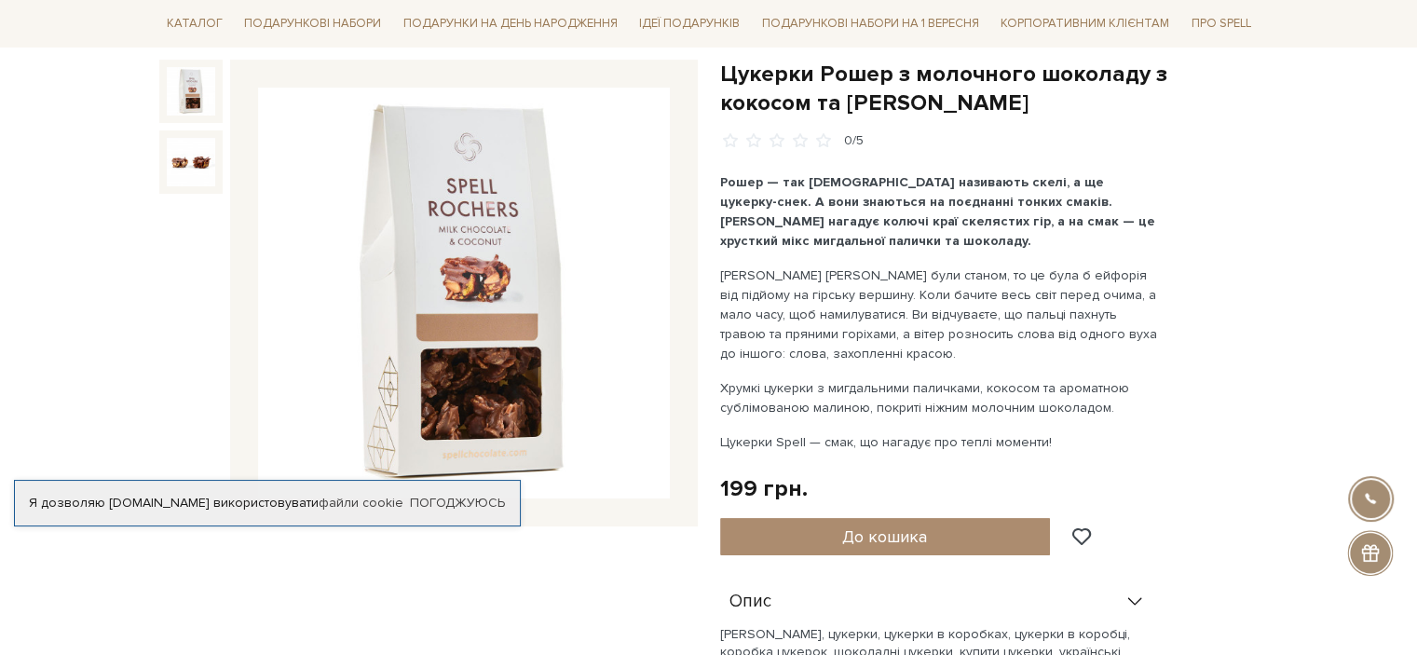
click at [194, 161] on img at bounding box center [191, 162] width 48 height 48
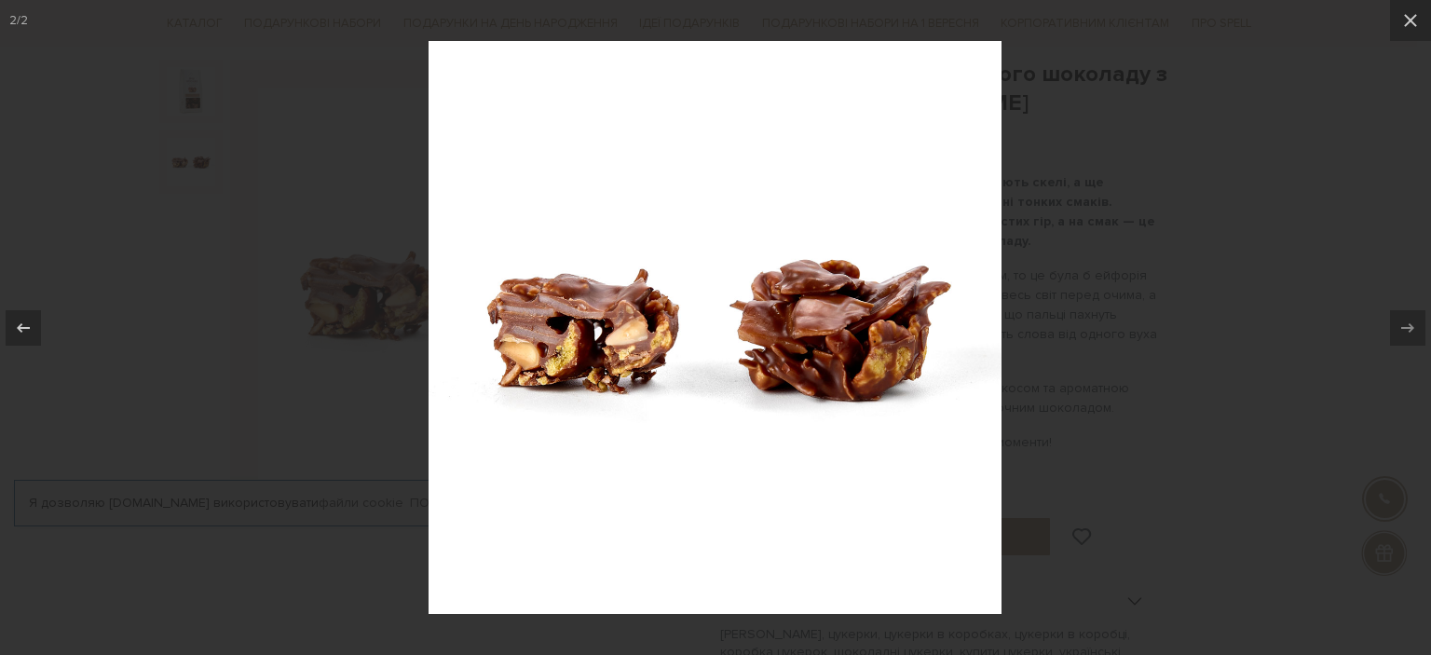
click at [194, 141] on div at bounding box center [715, 327] width 1431 height 655
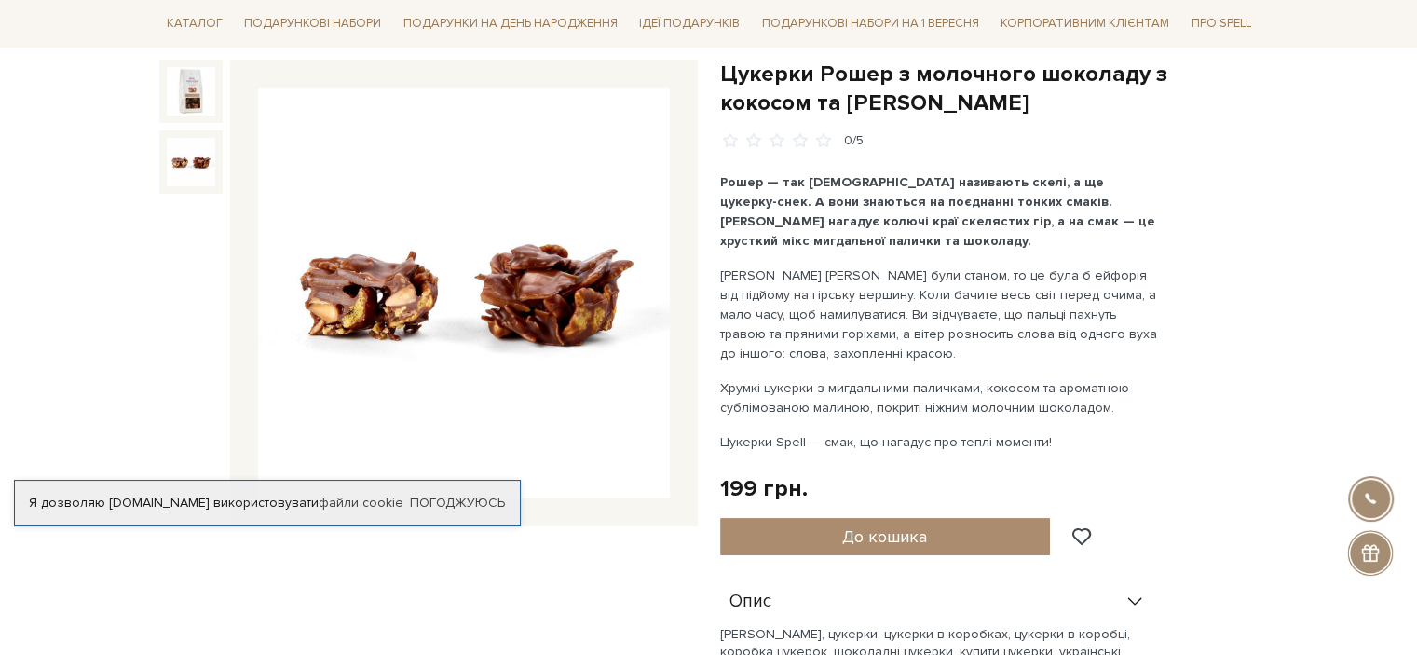
click at [192, 108] on img at bounding box center [191, 91] width 48 height 48
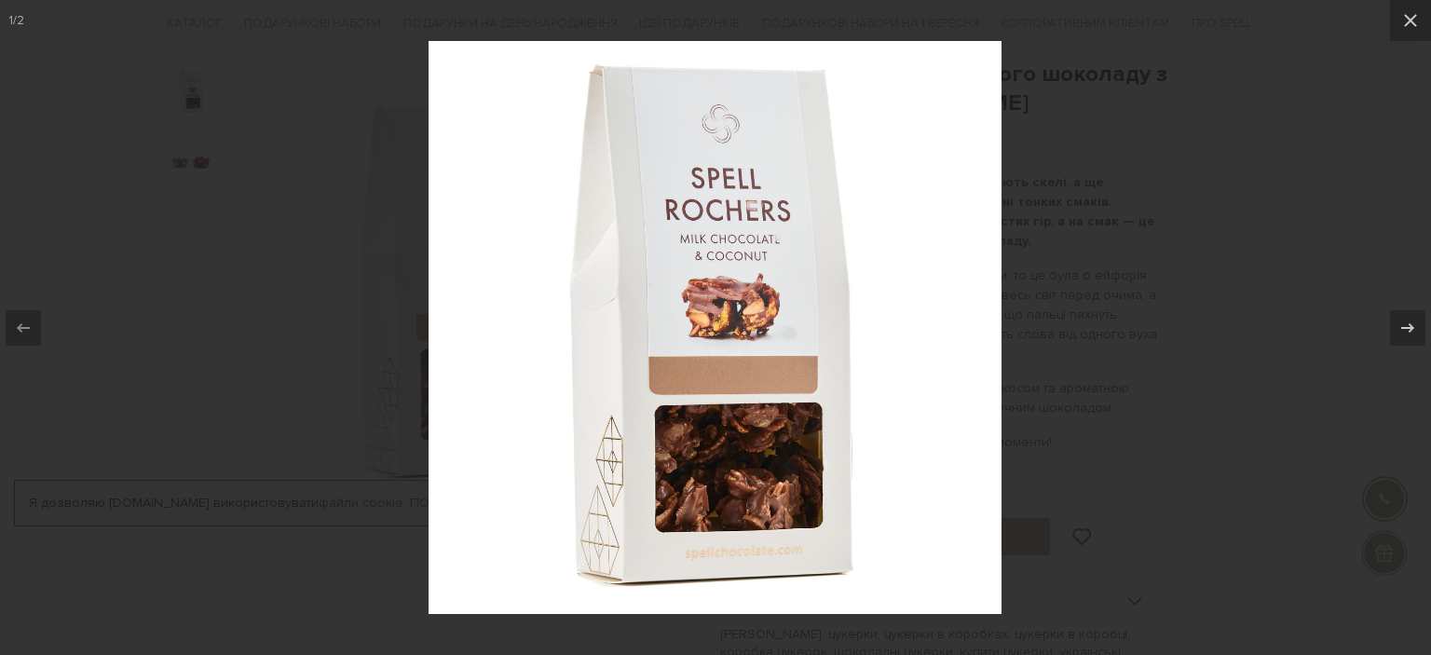
click at [312, 48] on div at bounding box center [715, 327] width 1431 height 655
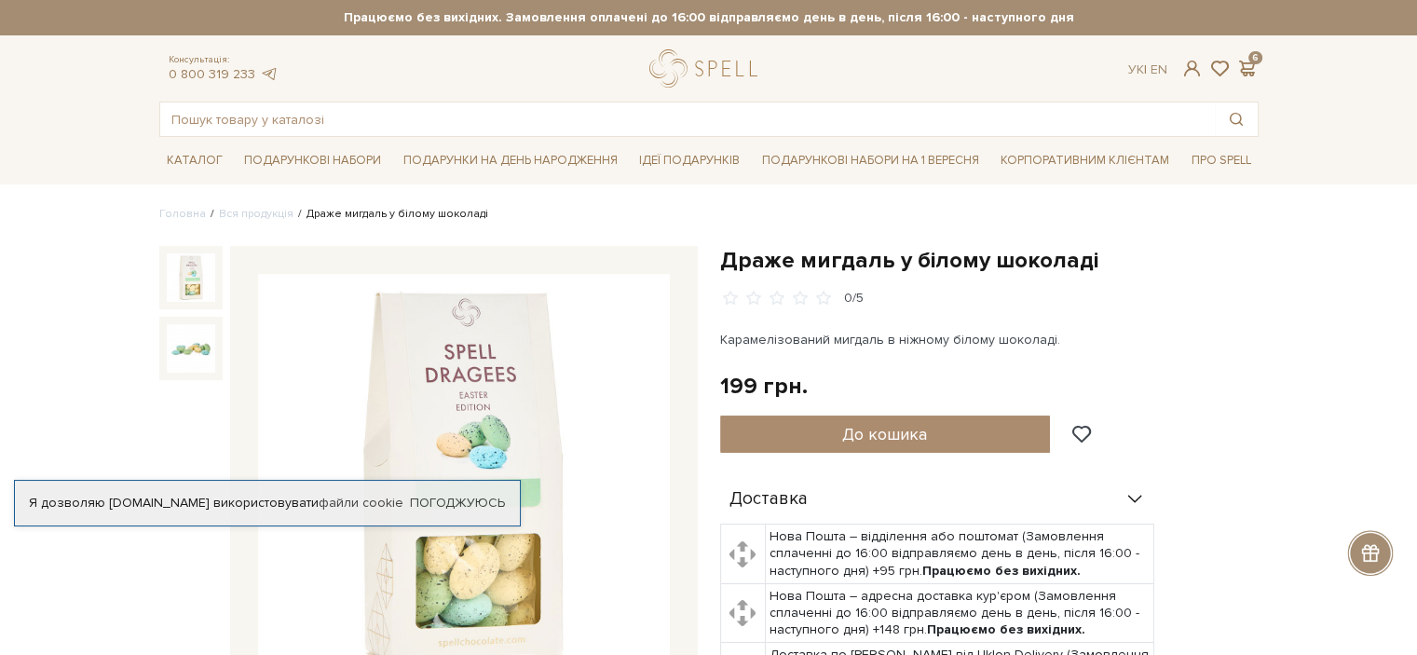
click at [164, 347] on div at bounding box center [190, 348] width 63 height 63
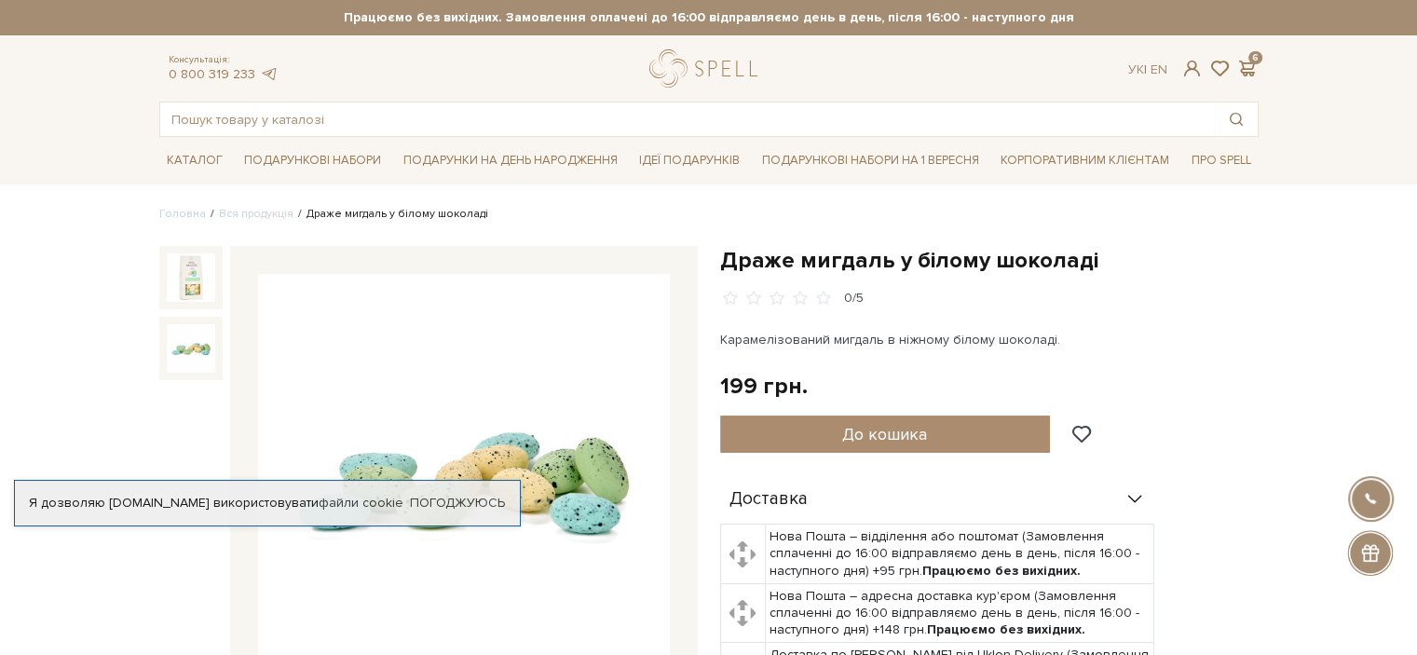
click at [175, 346] on img at bounding box center [191, 348] width 48 height 48
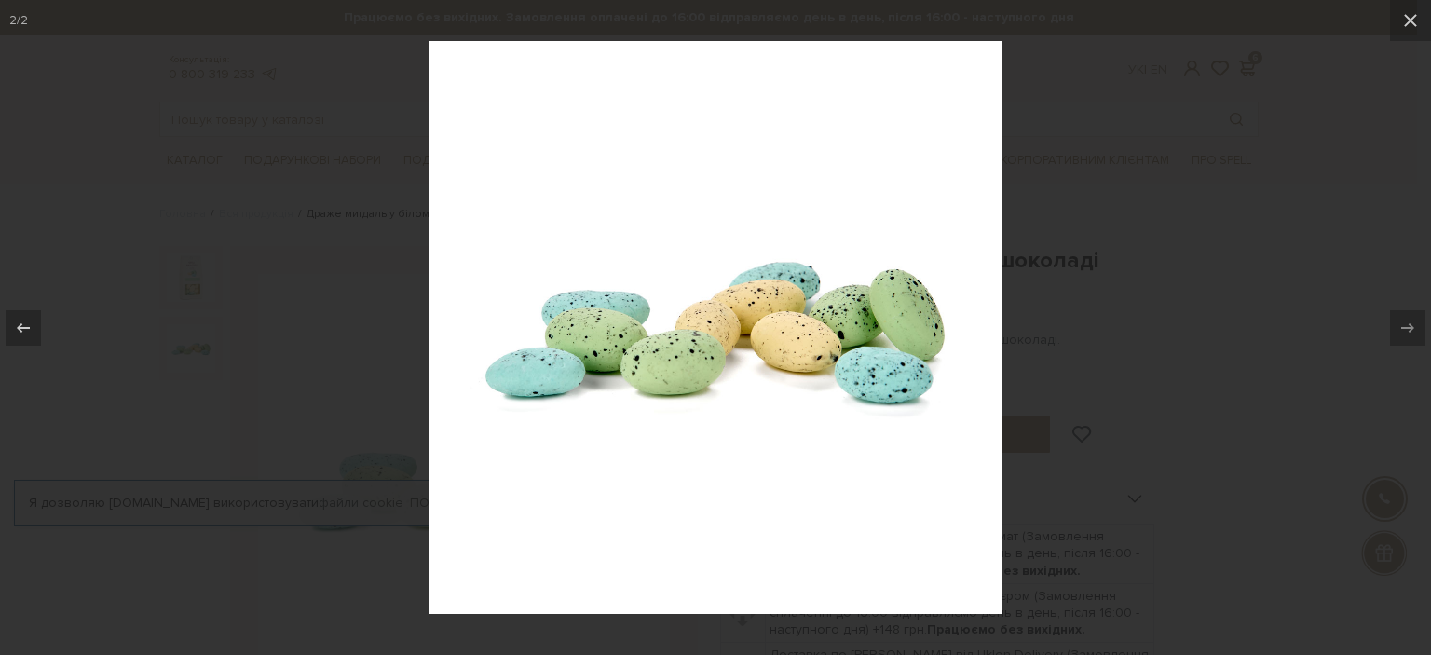
click at [179, 342] on div at bounding box center [715, 327] width 1431 height 655
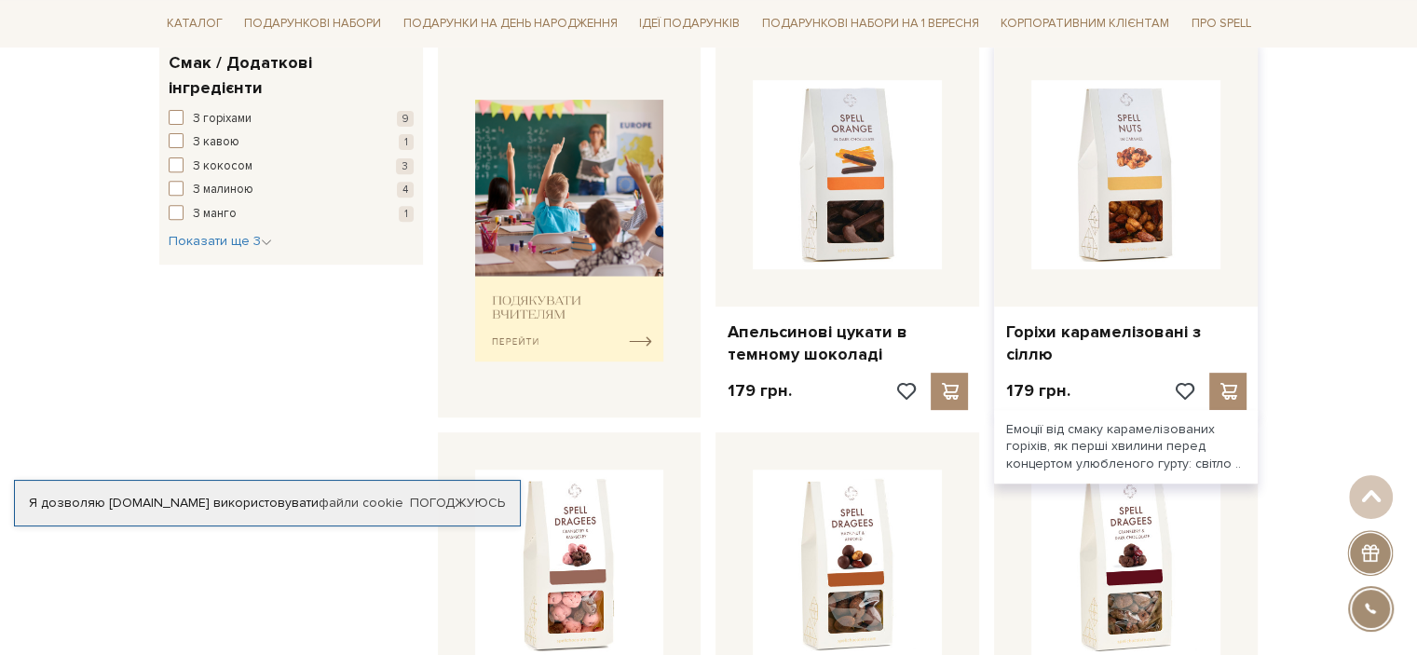
scroll to position [693, 0]
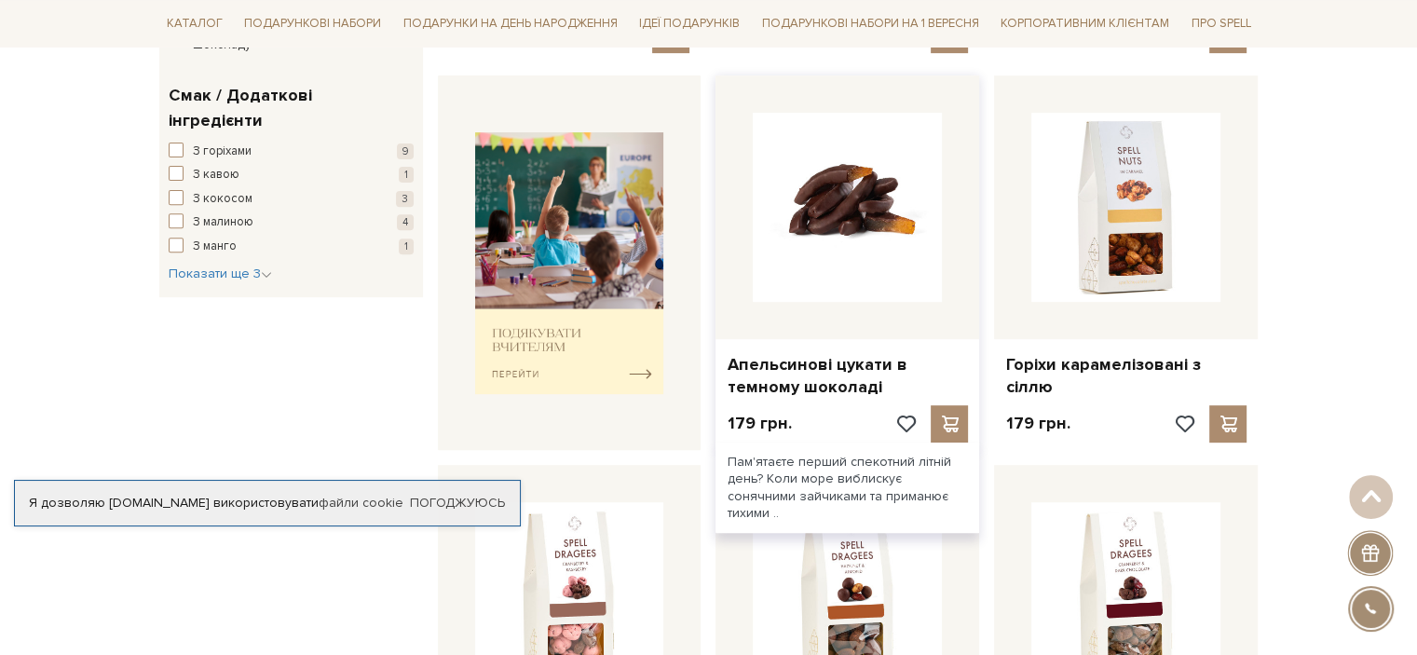
click at [874, 227] on img at bounding box center [847, 207] width 189 height 189
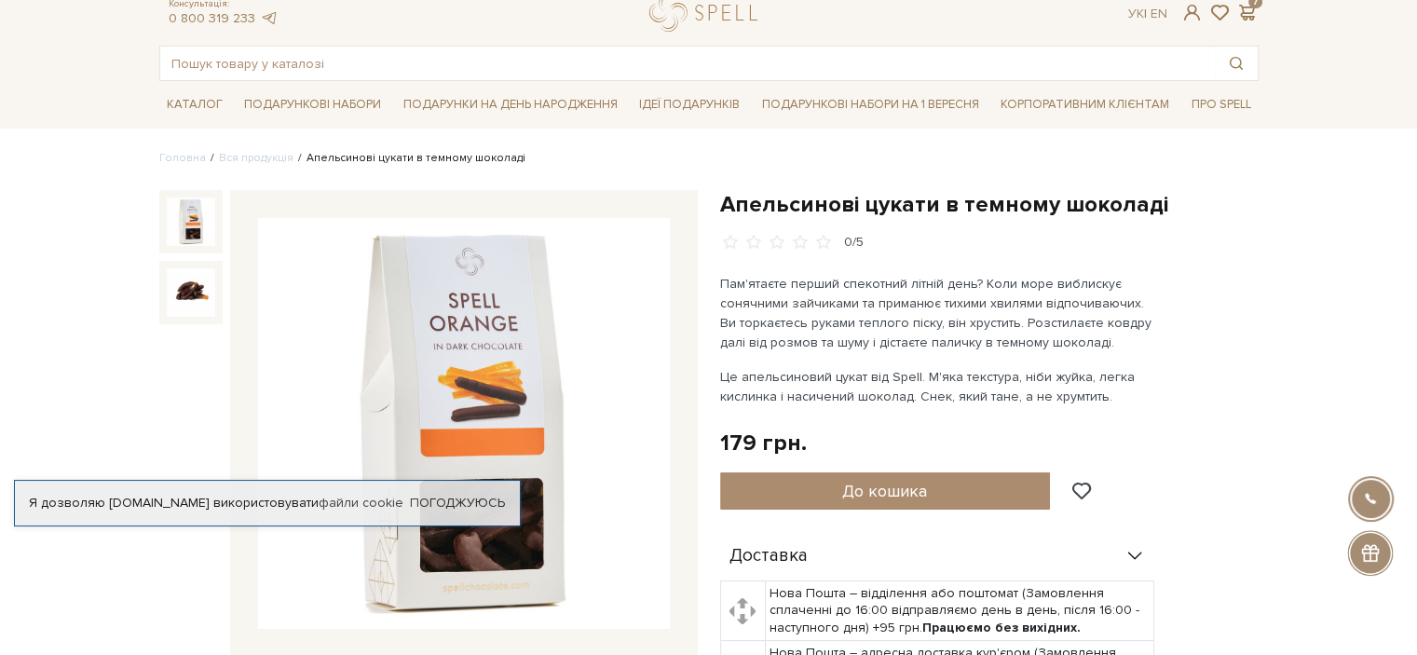
scroll to position [93, 0]
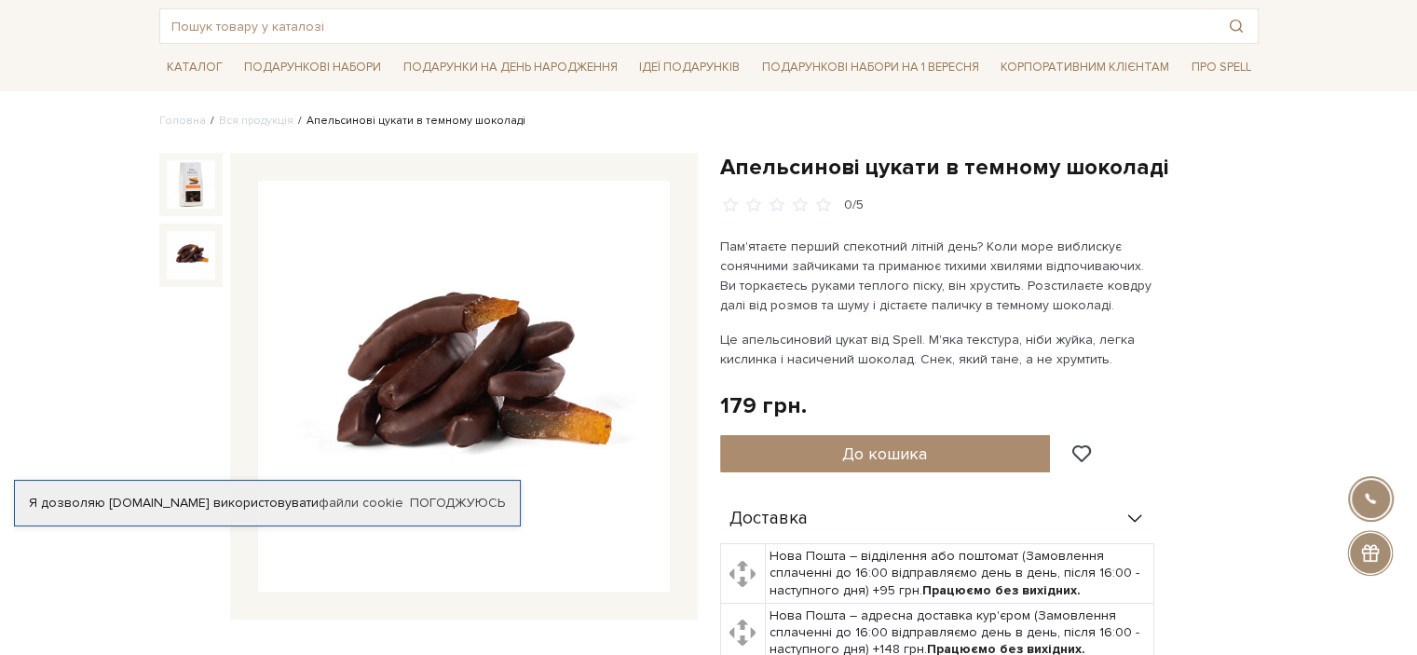
click at [205, 233] on img at bounding box center [191, 255] width 48 height 48
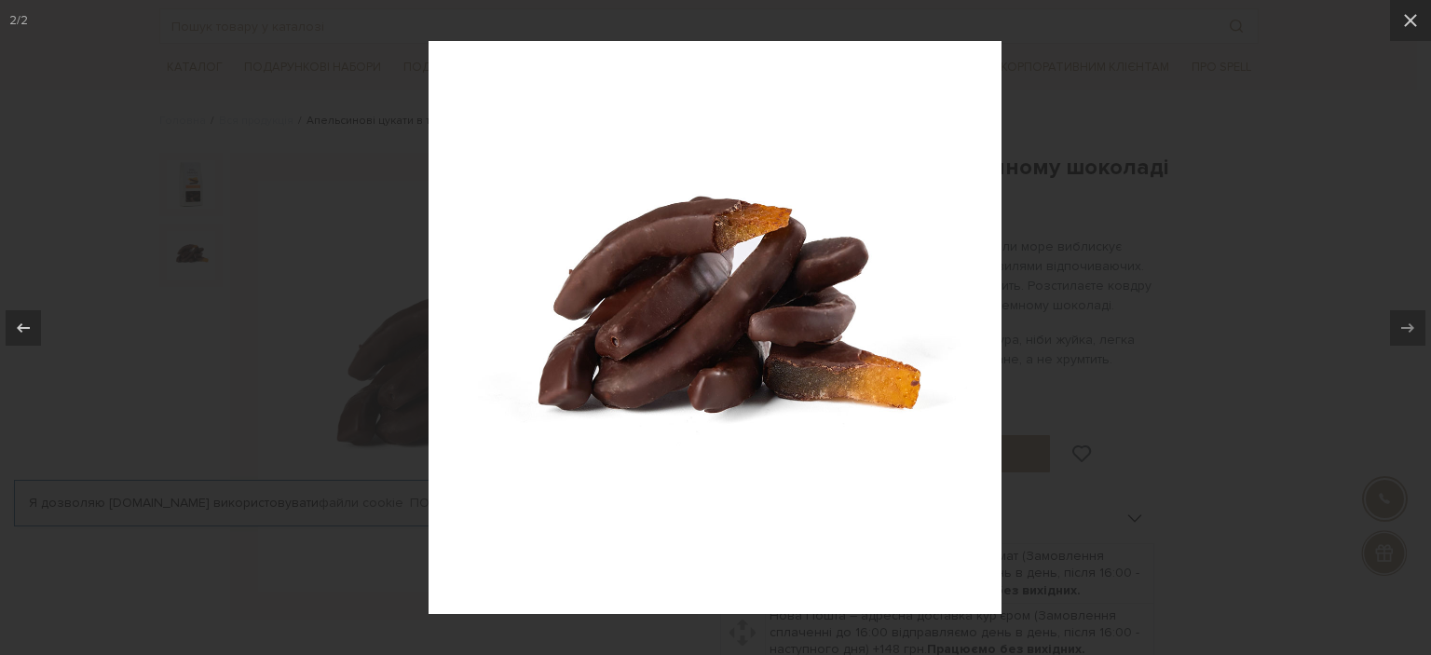
click at [252, 328] on div at bounding box center [715, 327] width 1431 height 655
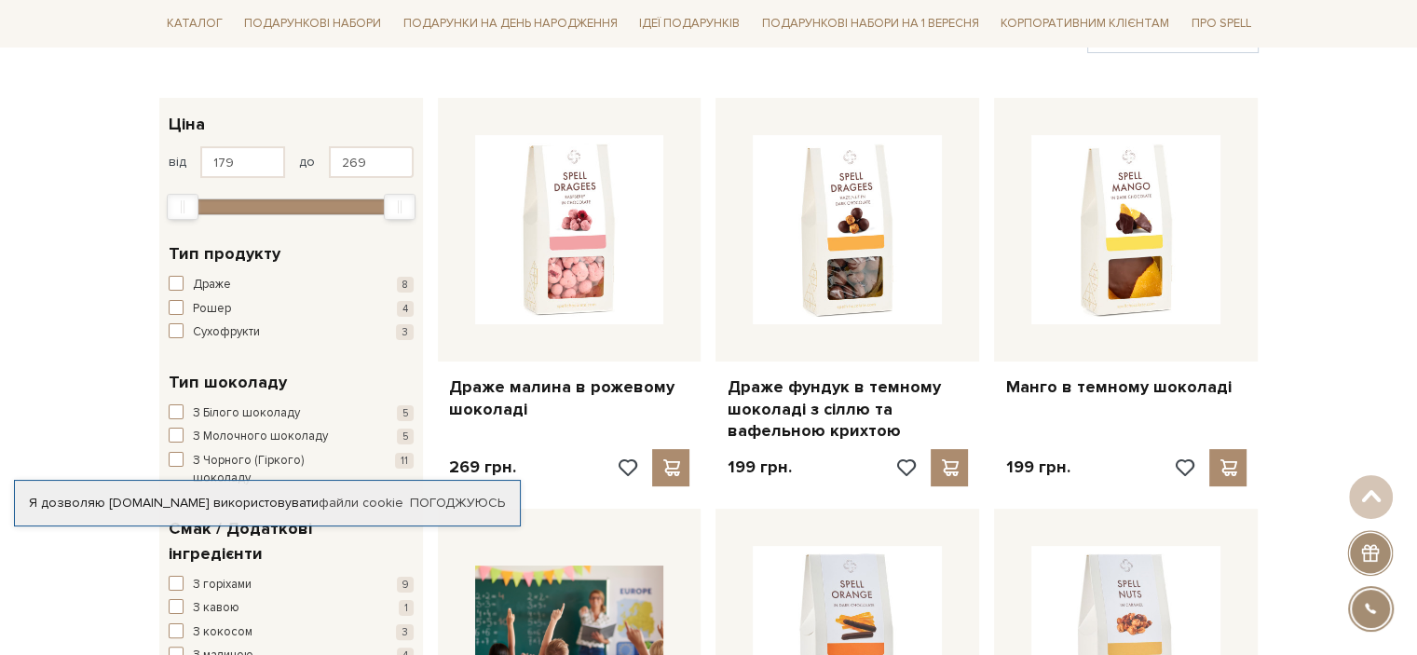
scroll to position [227, 0]
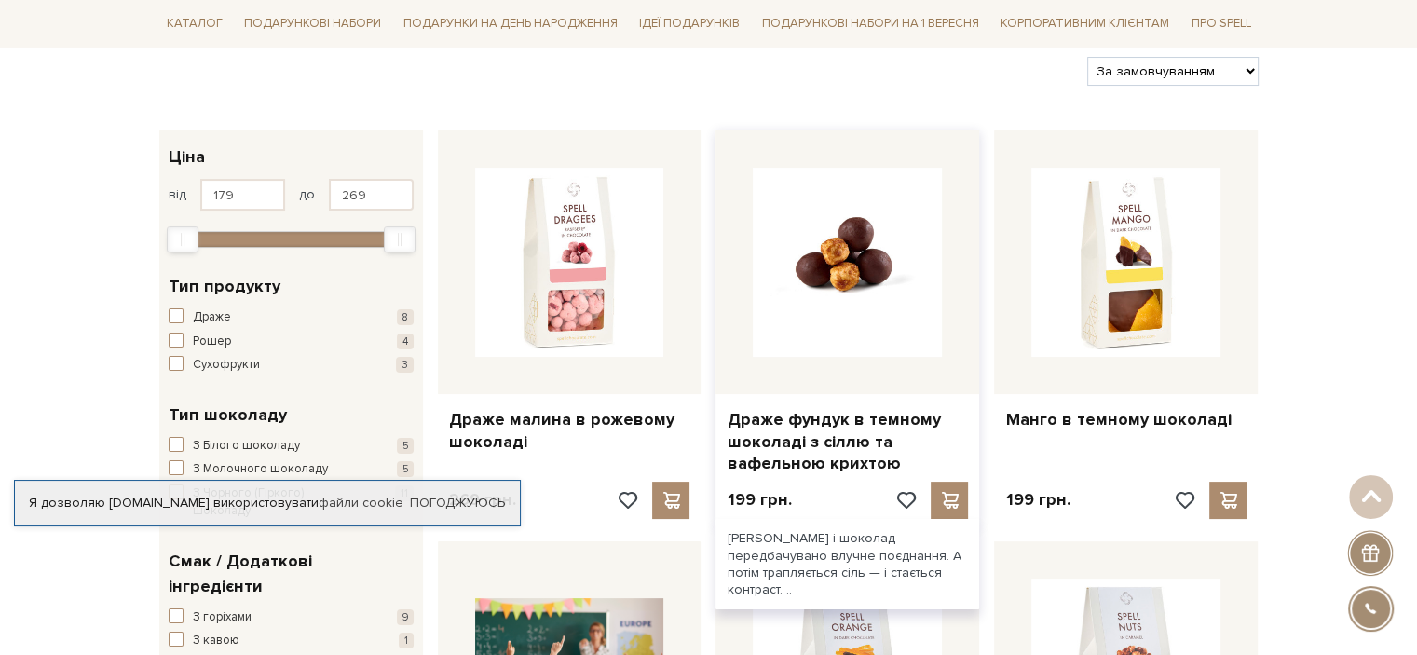
click at [857, 276] on img at bounding box center [847, 262] width 189 height 189
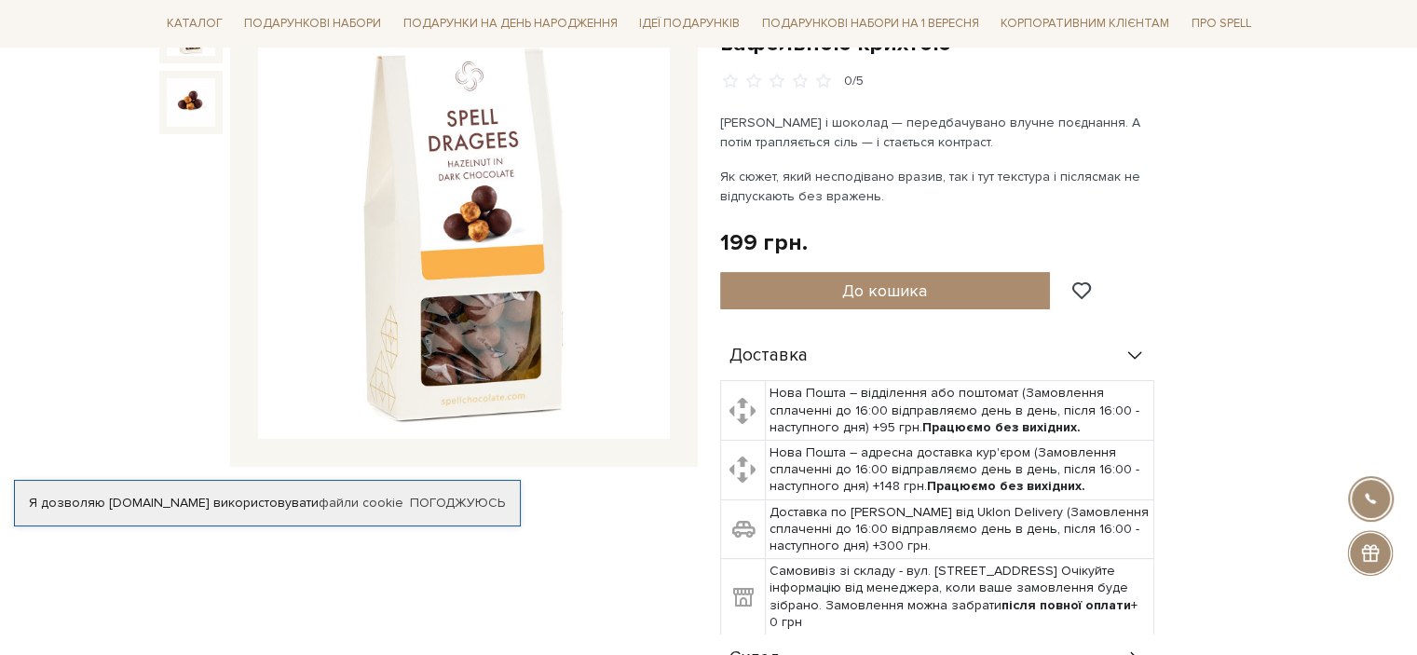
scroll to position [186, 0]
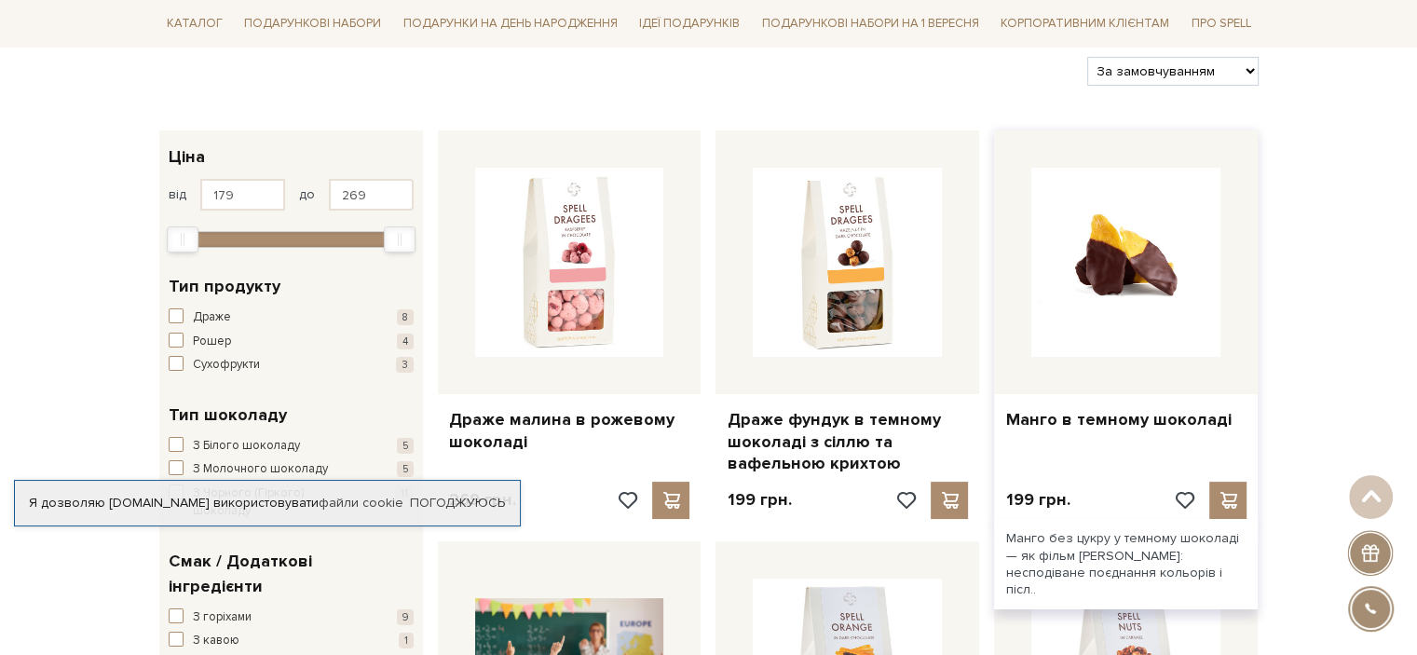
click at [1154, 316] on img at bounding box center [1125, 262] width 189 height 189
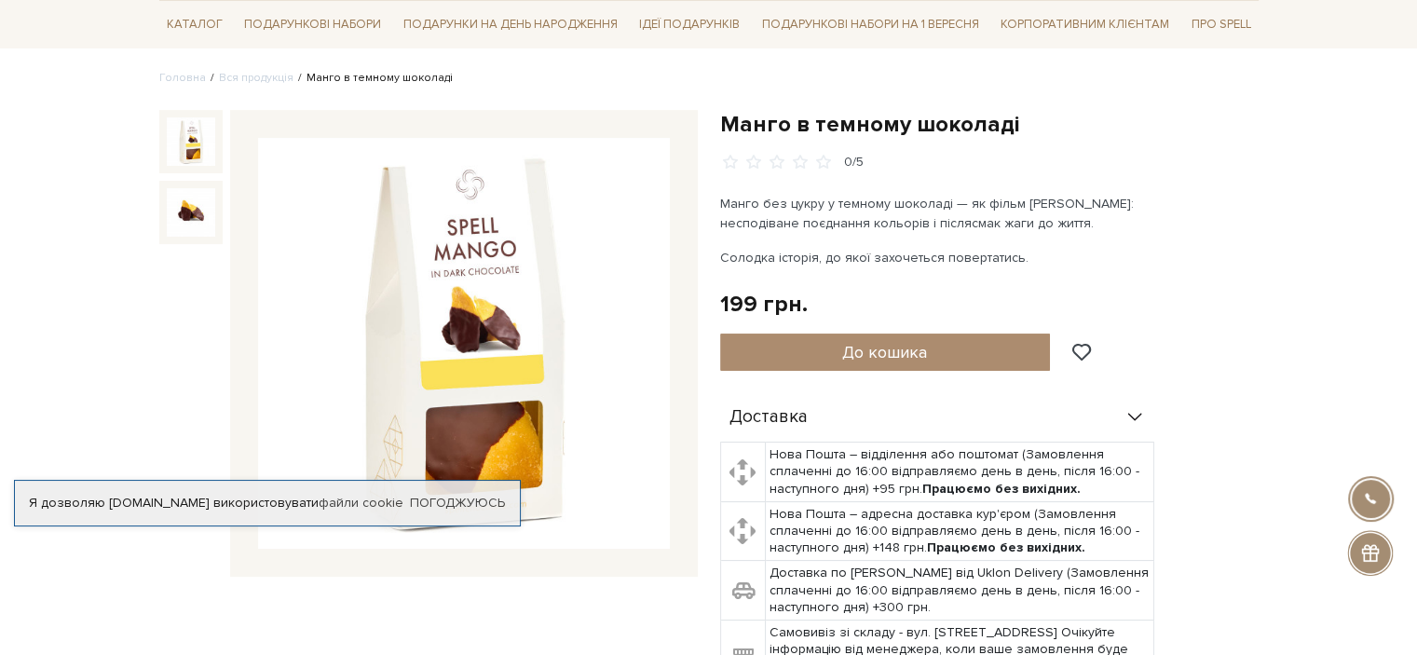
scroll to position [186, 0]
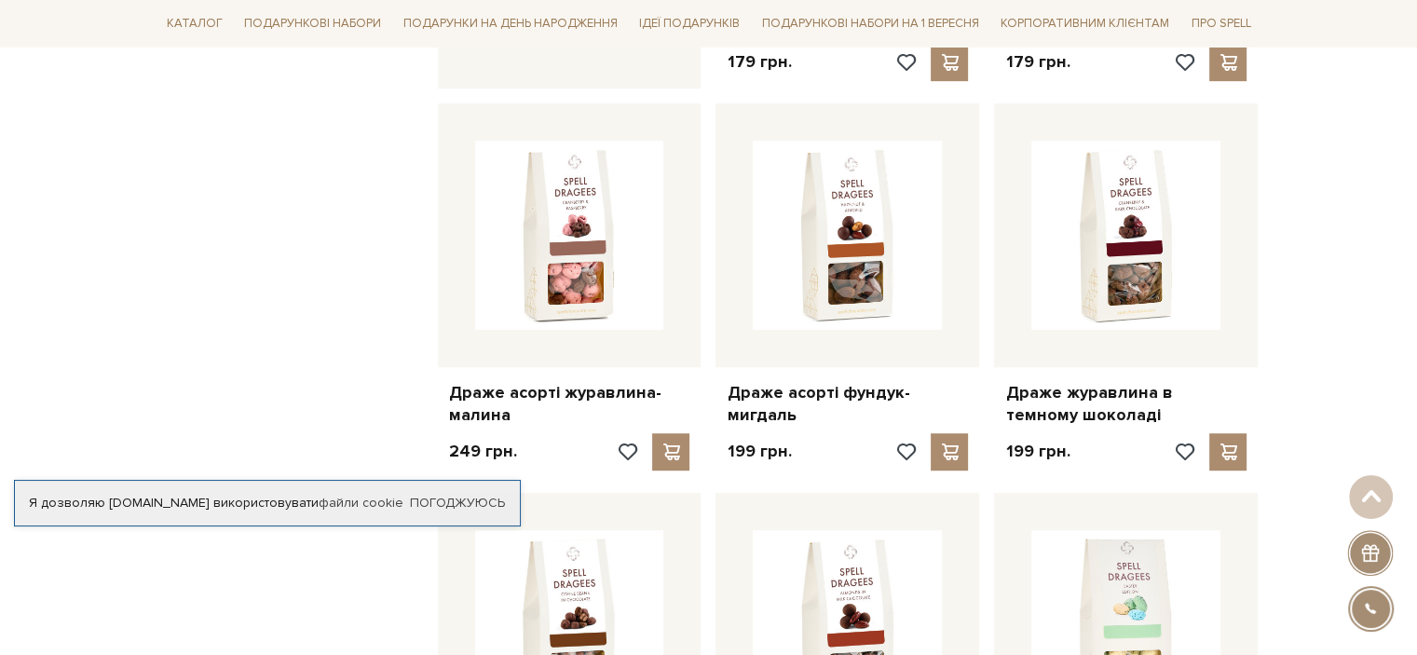
scroll to position [1066, 0]
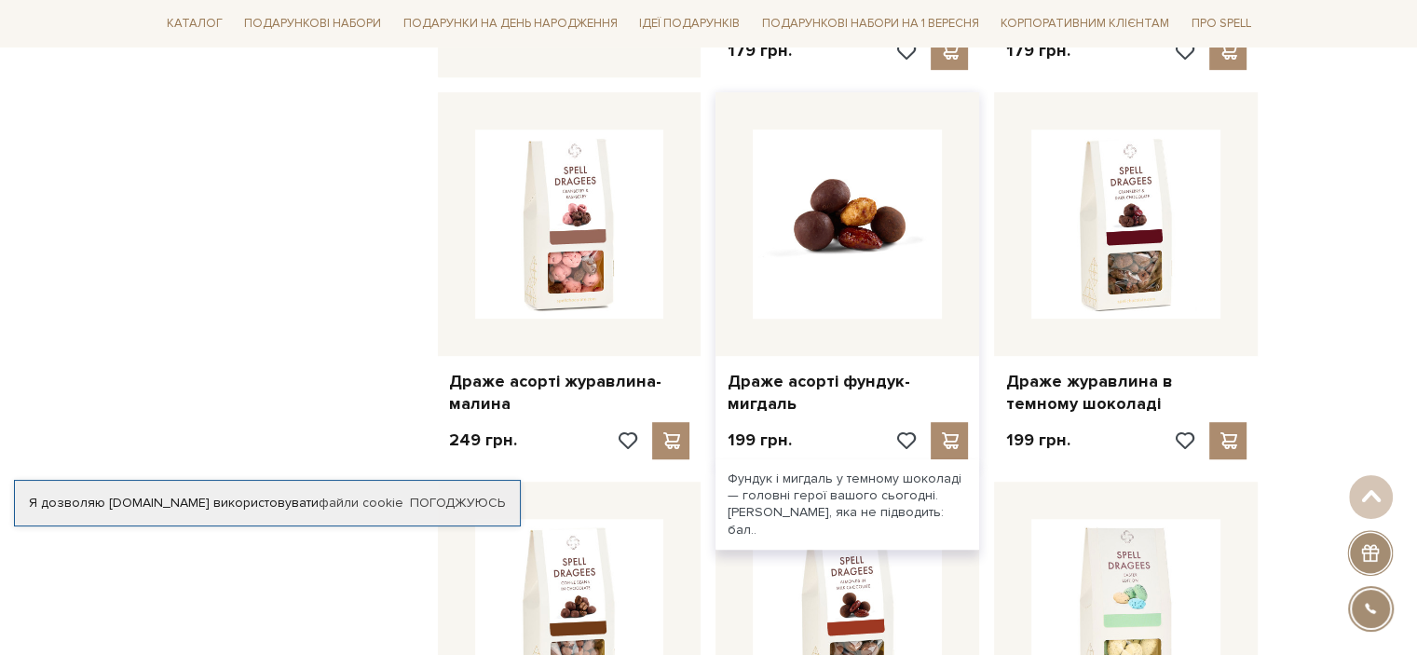
click at [836, 245] on img at bounding box center [847, 223] width 189 height 189
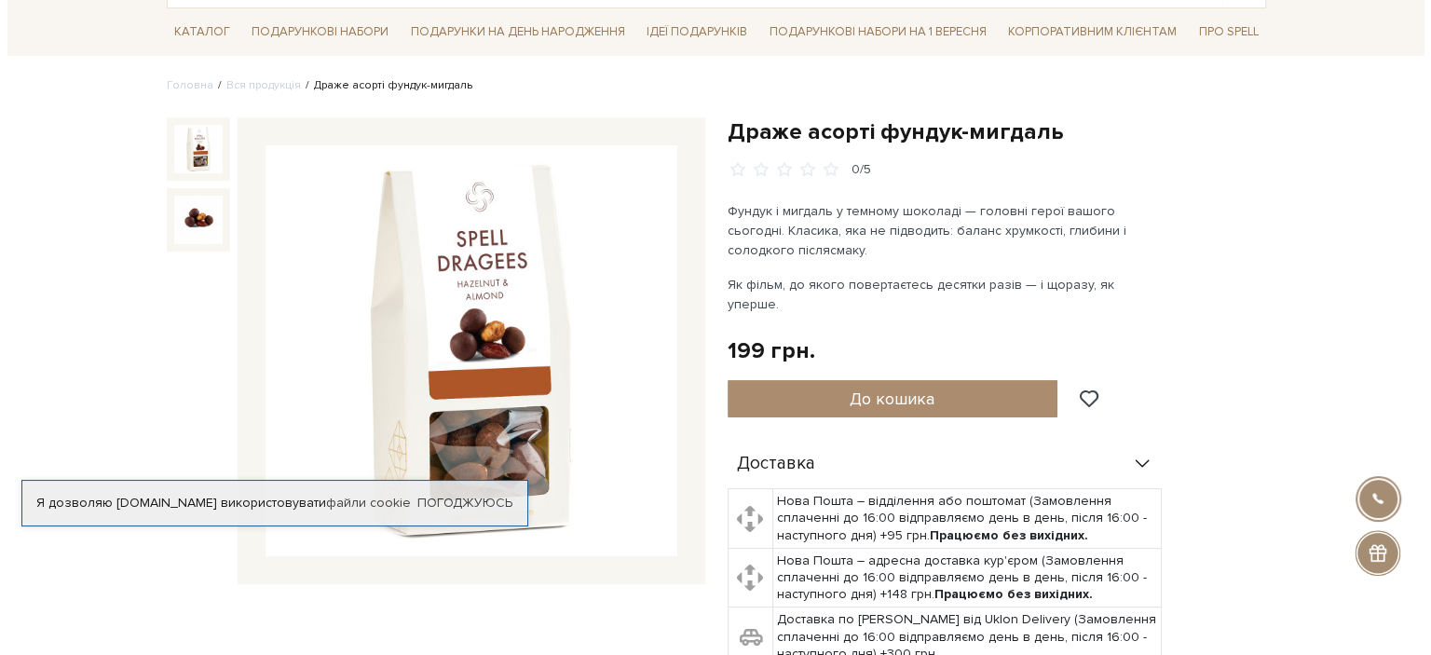
scroll to position [186, 0]
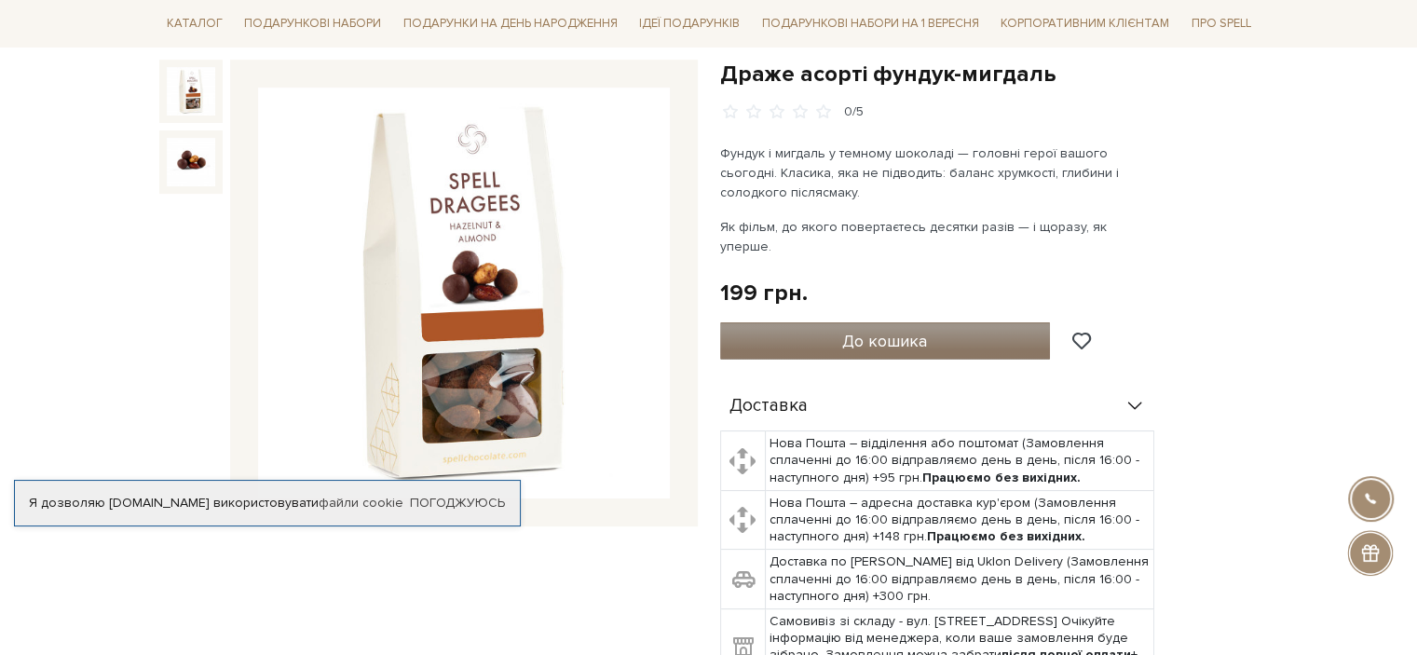
click at [969, 322] on button "До кошика" at bounding box center [885, 340] width 331 height 37
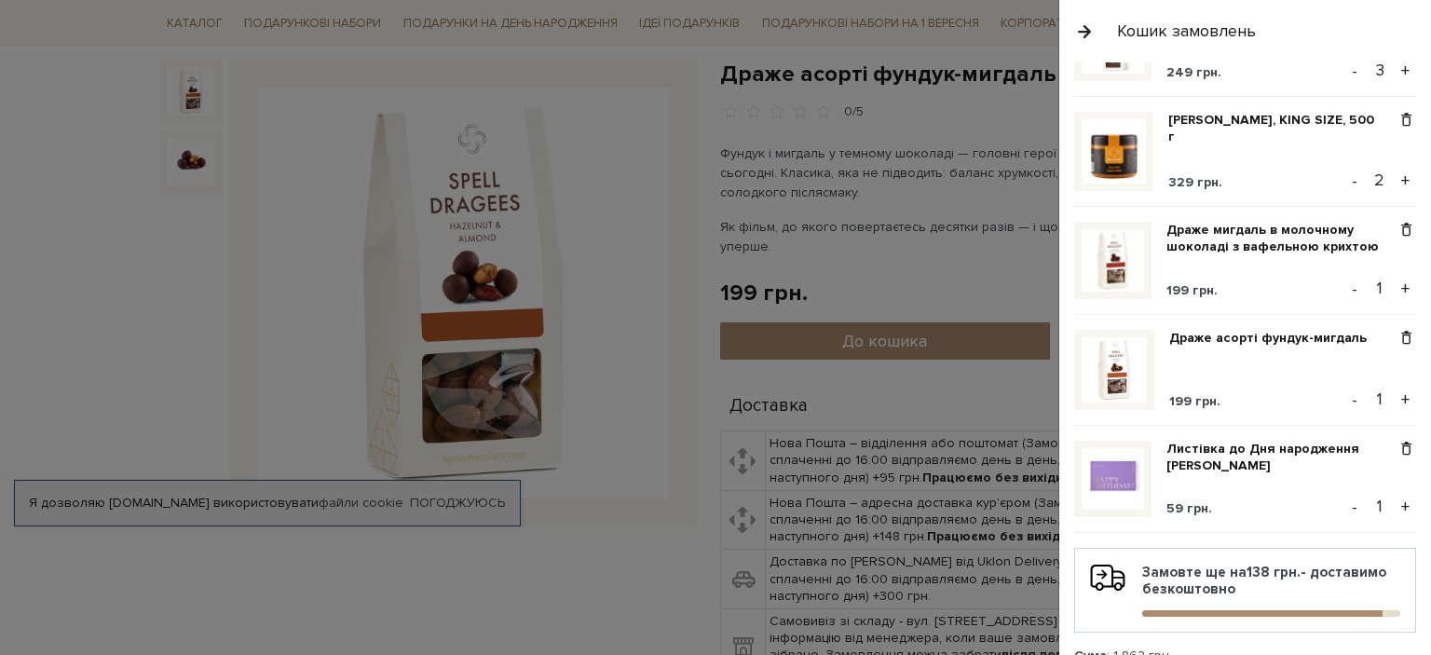
scroll to position [73, 0]
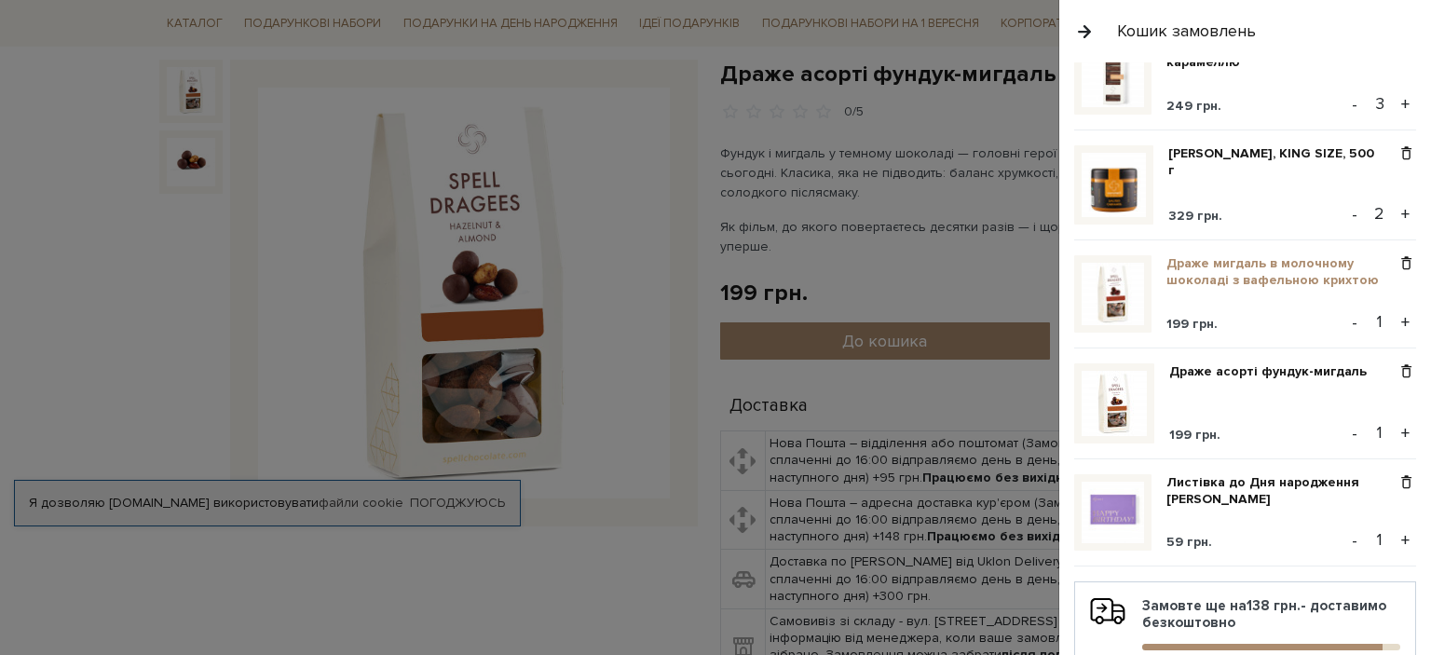
click at [1236, 265] on link "Драже мигдаль в молочному шоколаді з вафельною крихтою" at bounding box center [1281, 272] width 230 height 34
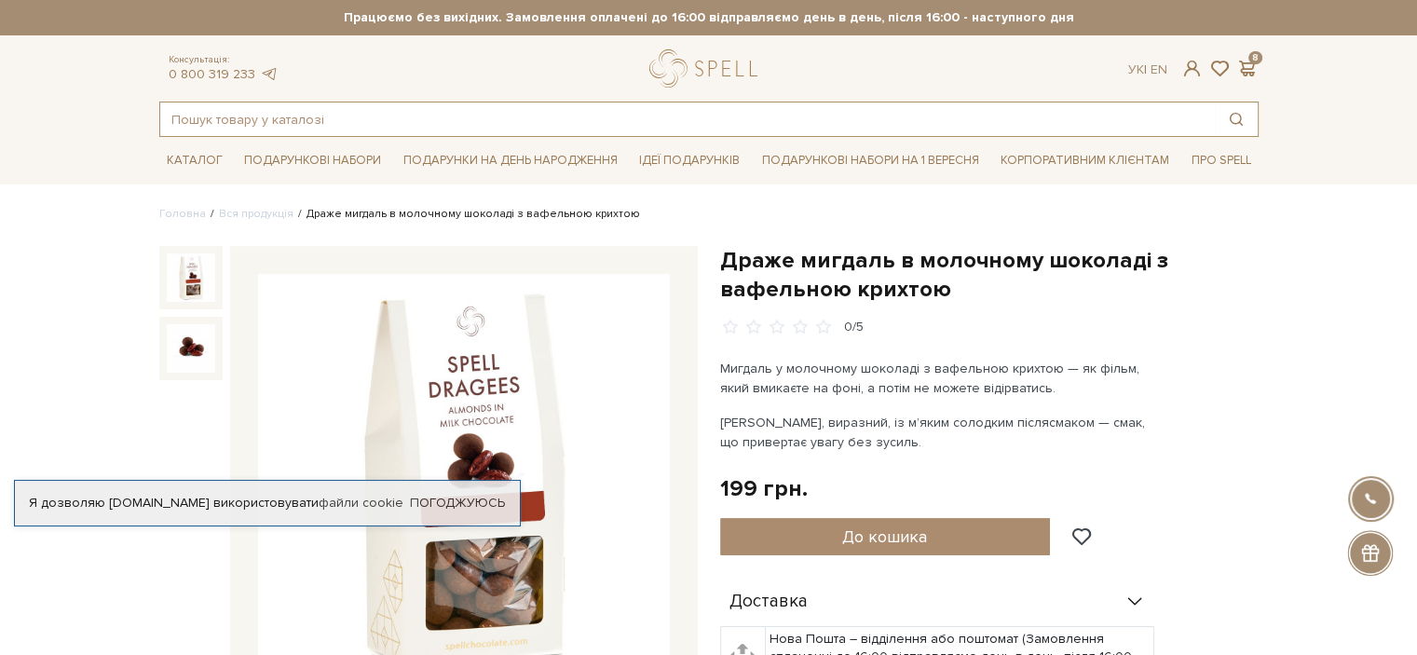
click at [1050, 116] on input "text" at bounding box center [687, 119] width 1054 height 34
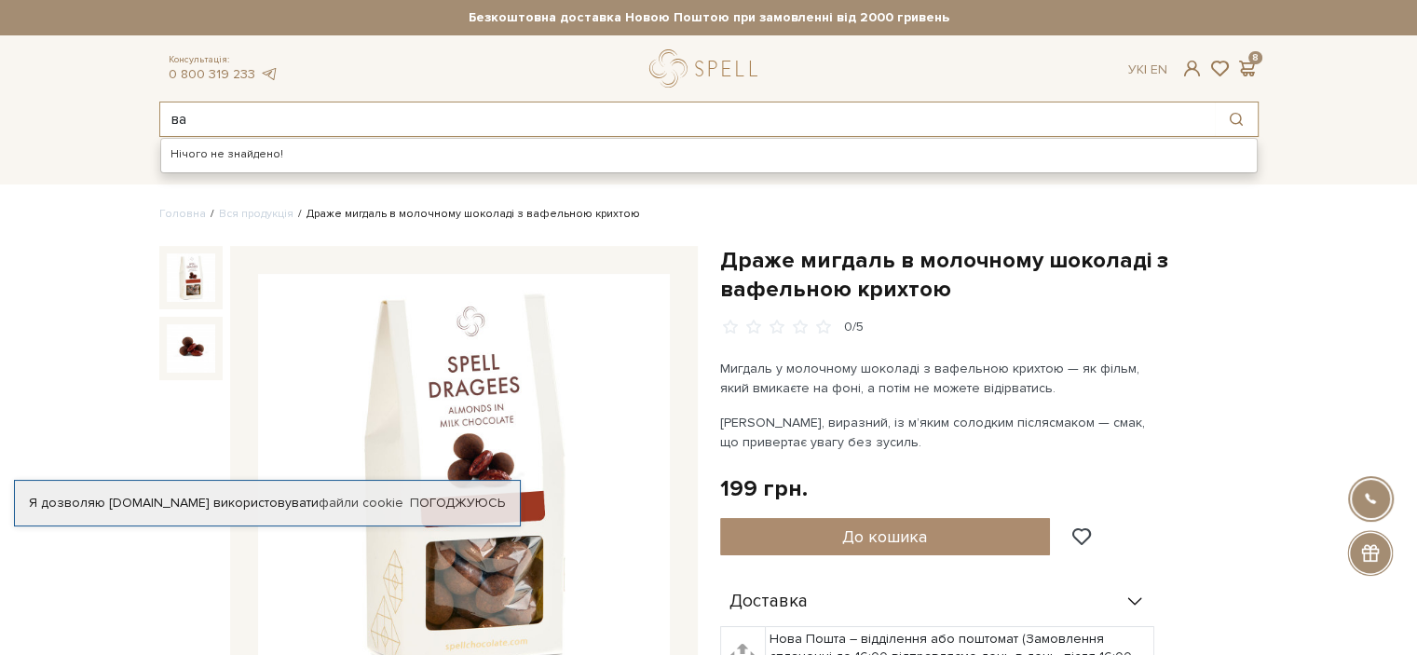
type input "в"
type input "д"
click at [0, 164] on div "Каталог Всі солодощі Дивитись всі" at bounding box center [708, 160] width 1417 height 47
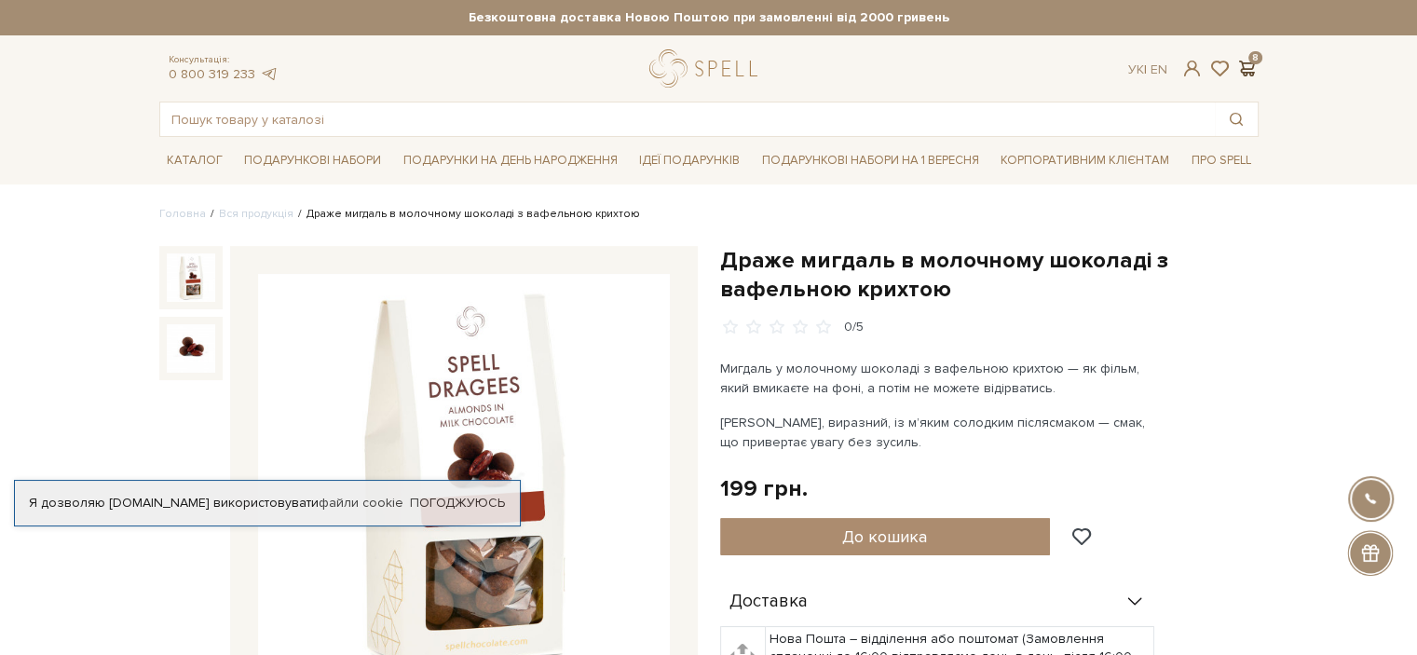
click at [1245, 66] on span at bounding box center [1247, 69] width 22 height 20
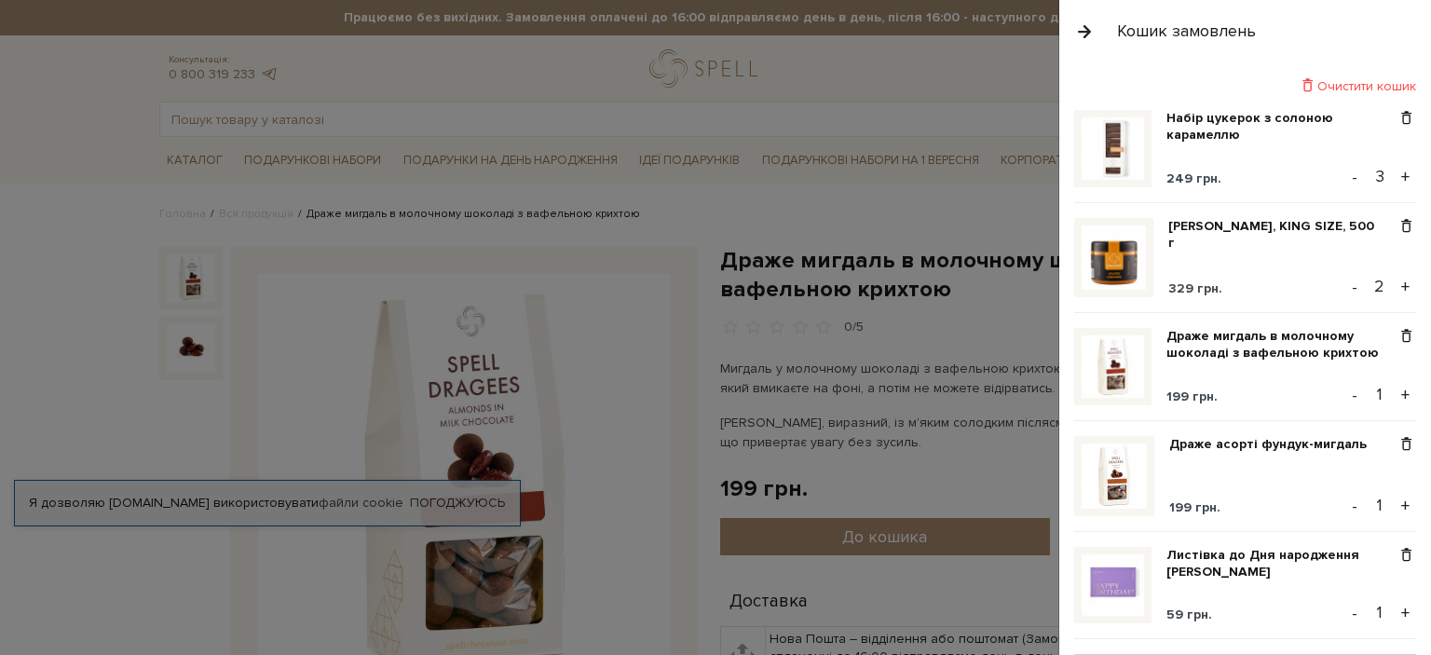
click at [1405, 172] on button "+" at bounding box center [1404, 177] width 21 height 28
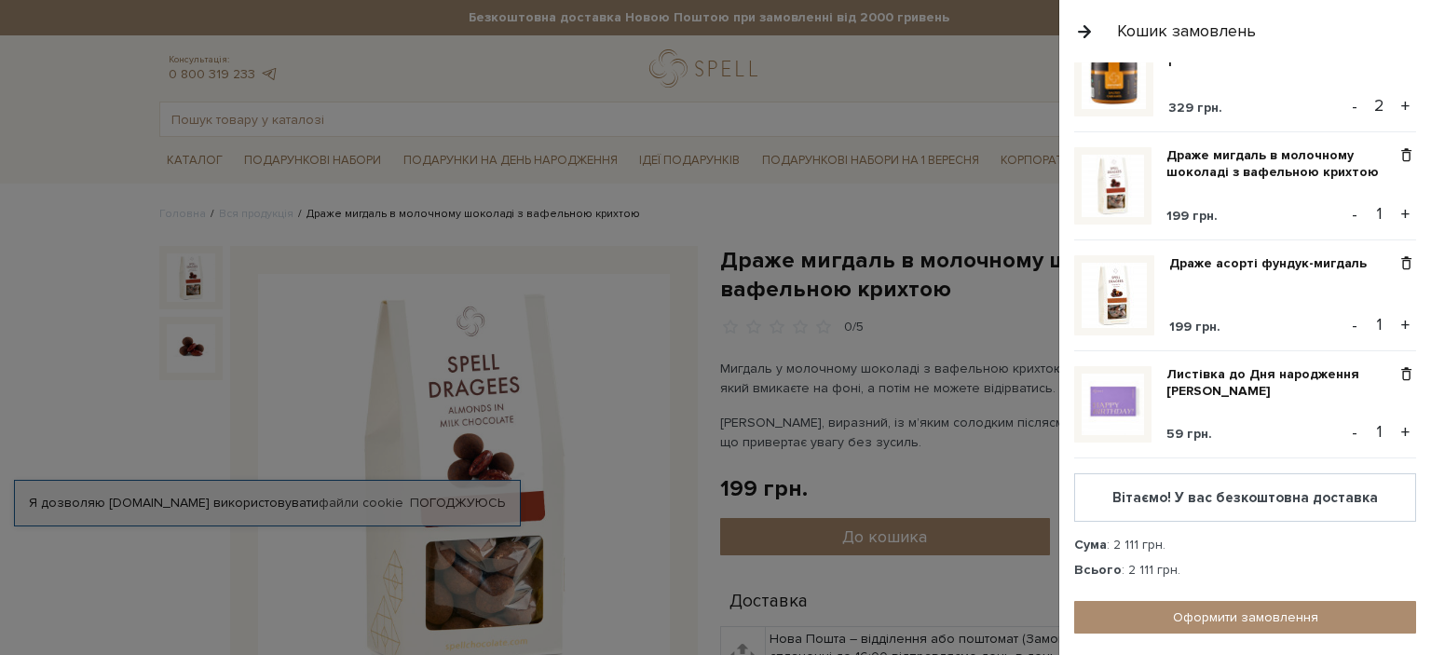
scroll to position [316, 0]
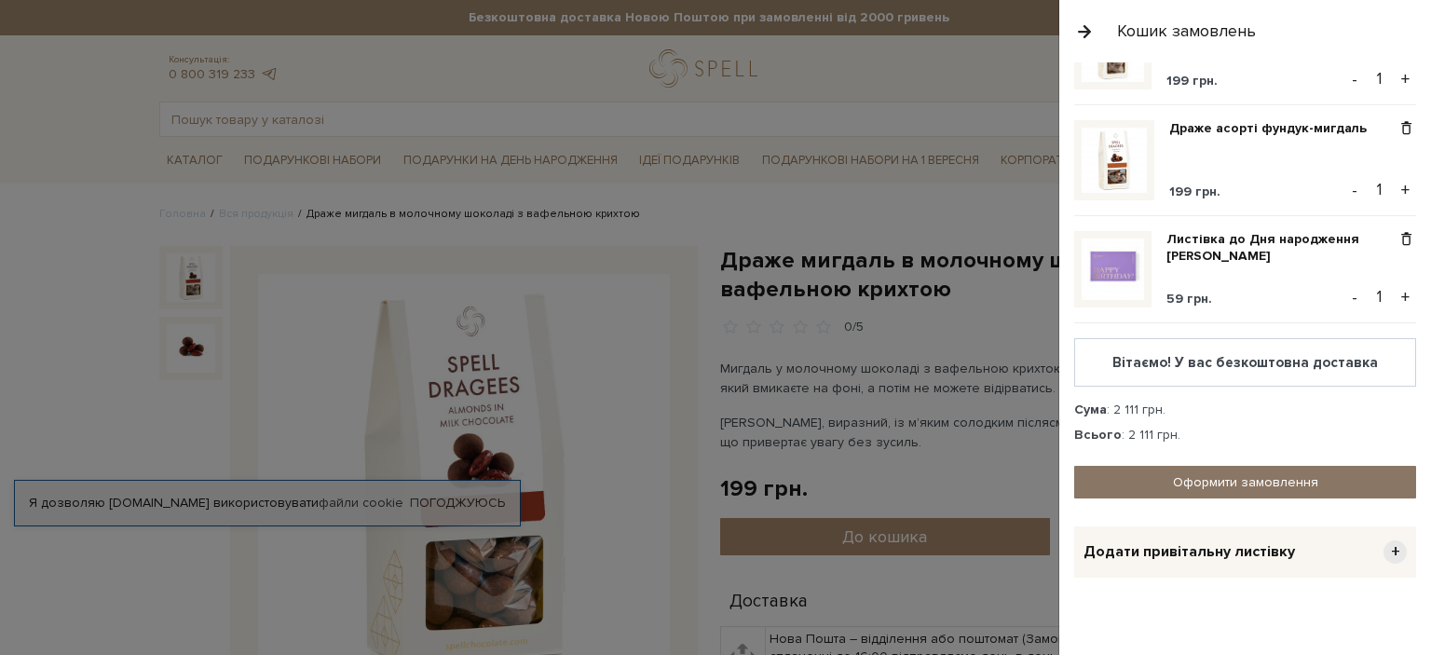
click at [1271, 466] on link "Оформити замовлення" at bounding box center [1245, 482] width 342 height 33
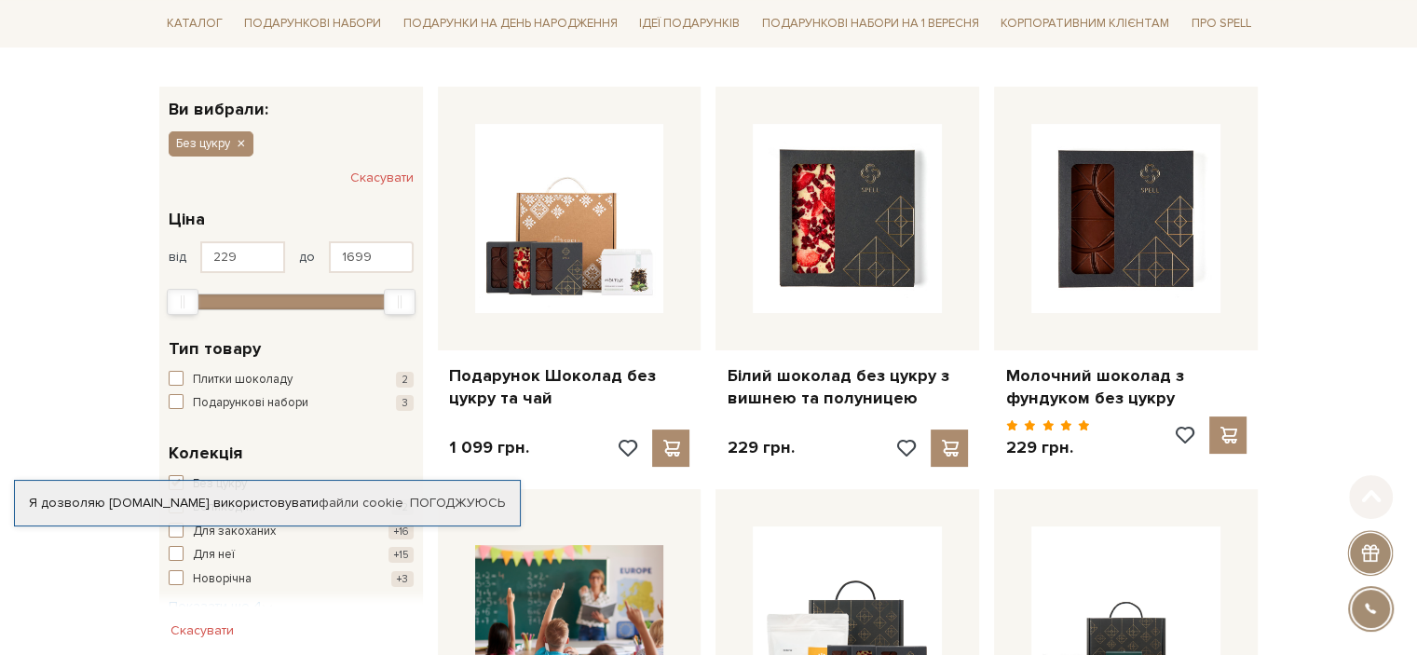
scroll to position [279, 0]
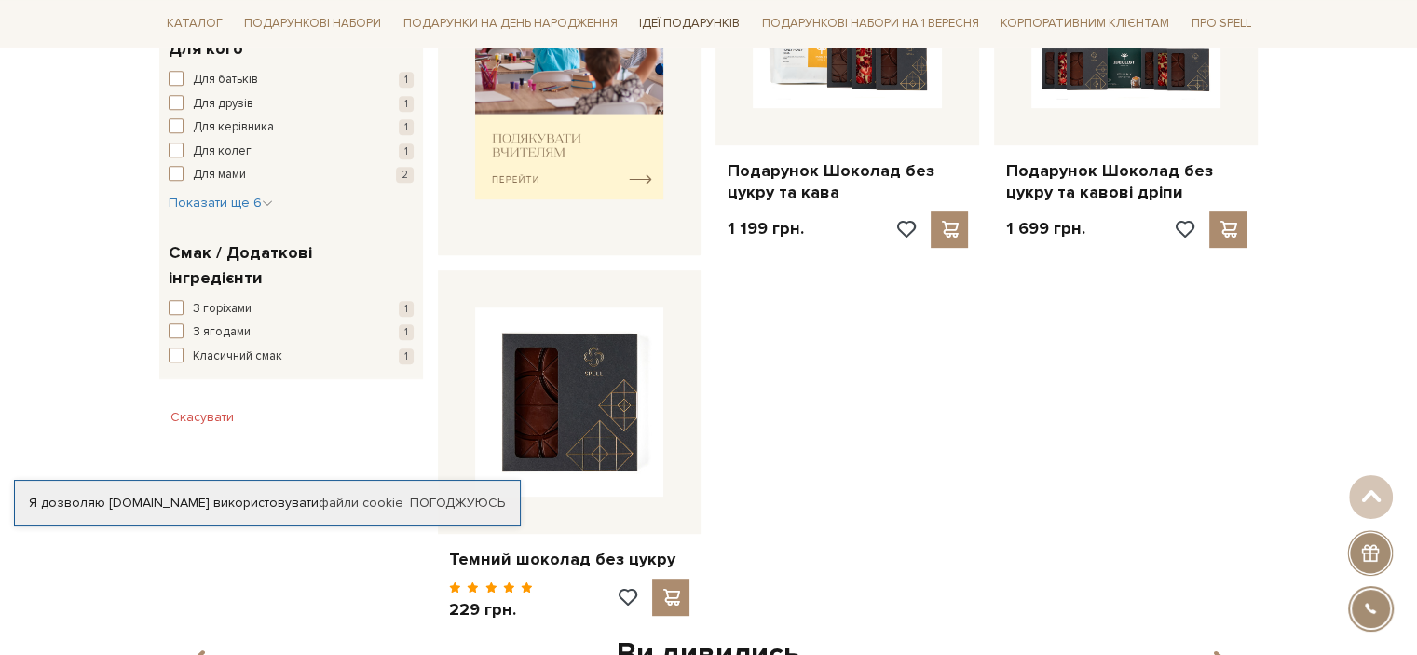
scroll to position [1118, 0]
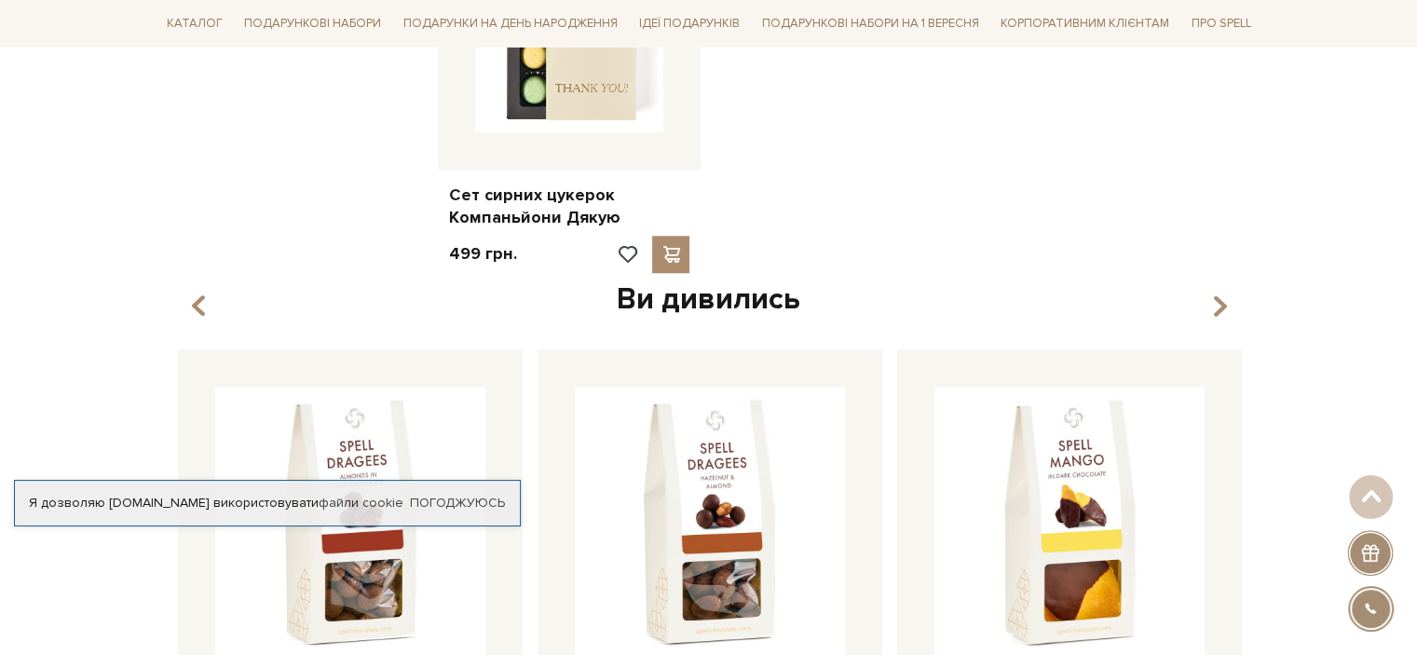
scroll to position [1677, 0]
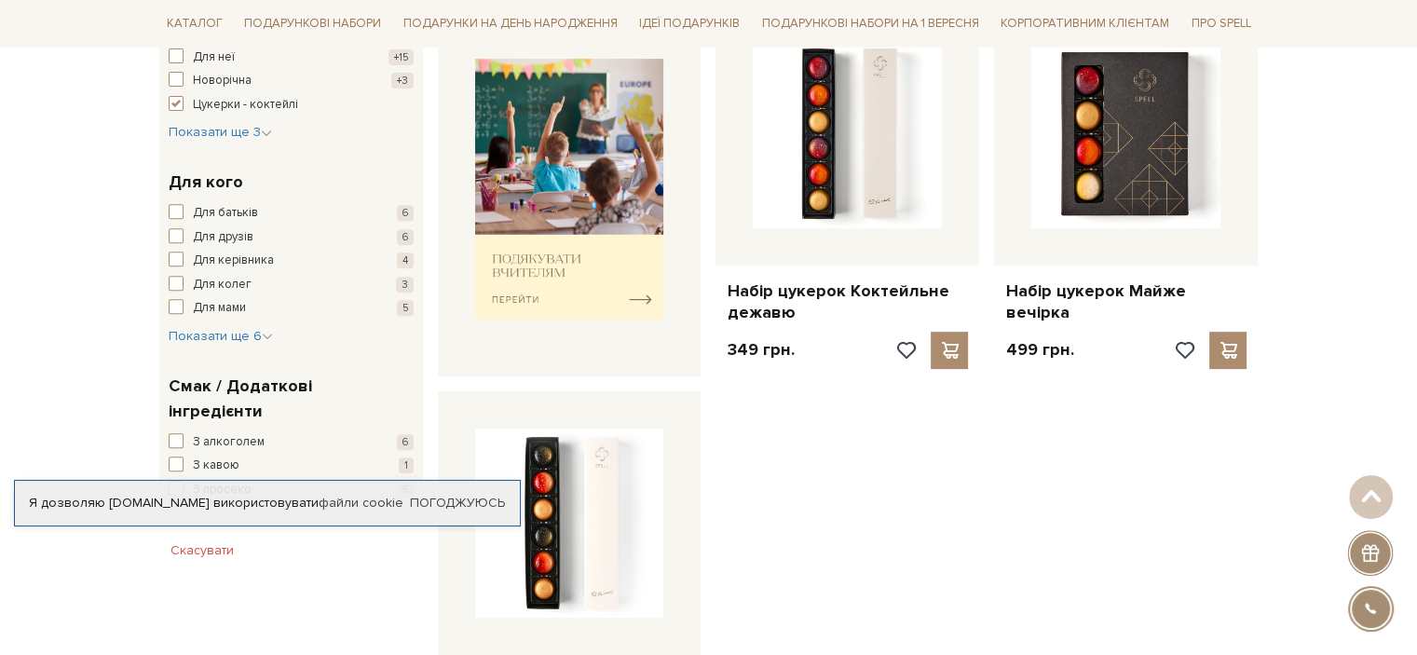
scroll to position [1025, 0]
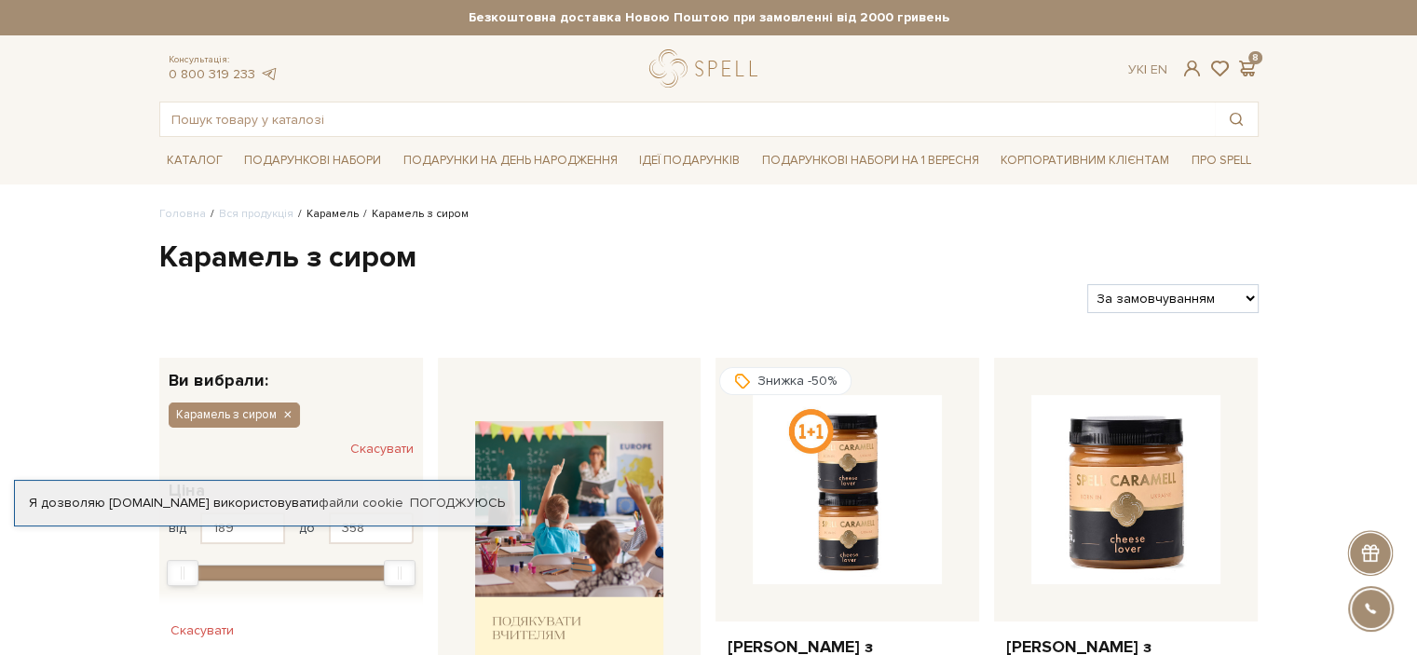
click at [339, 211] on link "Карамель" at bounding box center [332, 214] width 52 height 14
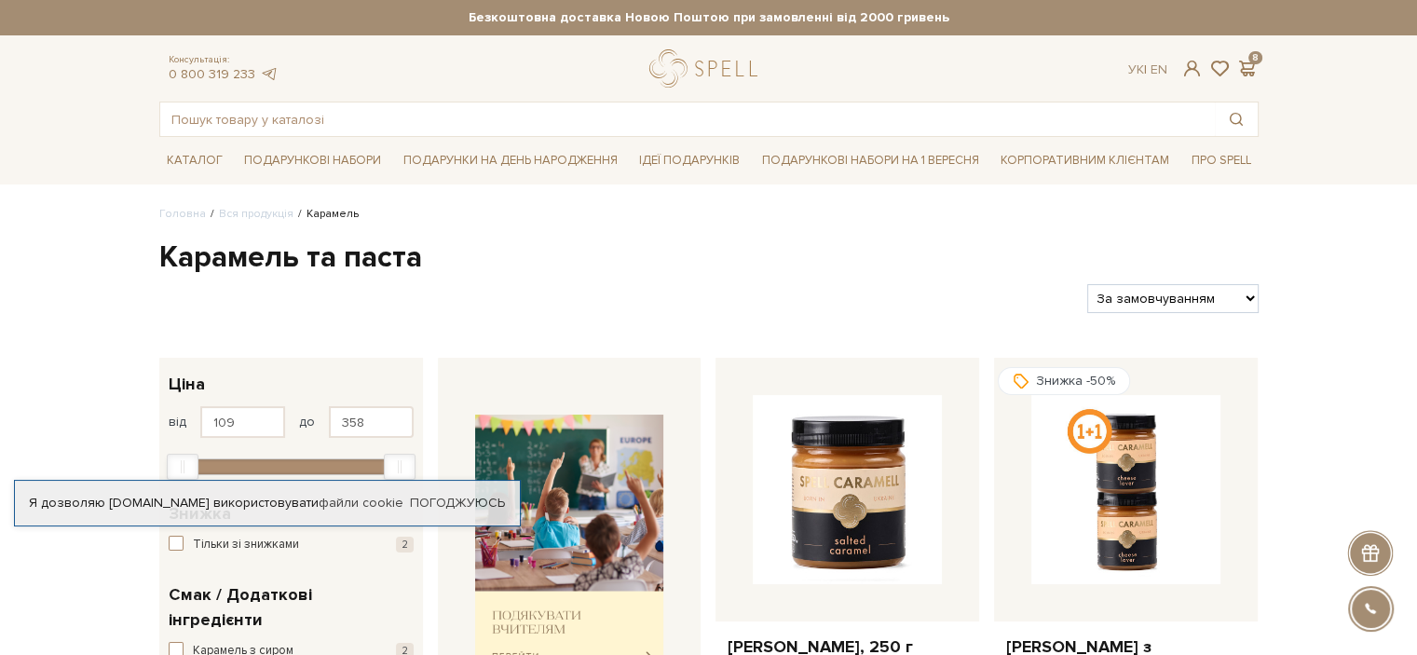
scroll to position [93, 0]
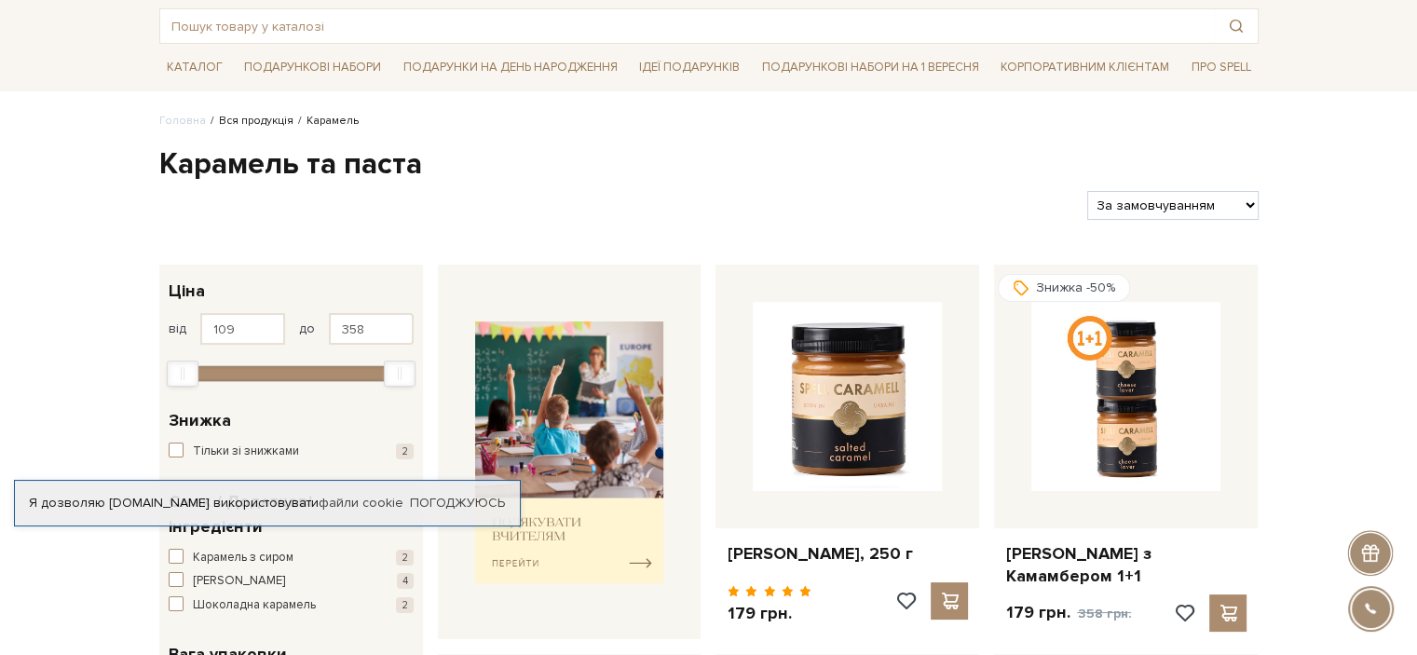
click at [249, 116] on link "Вся продукція" at bounding box center [256, 121] width 75 height 14
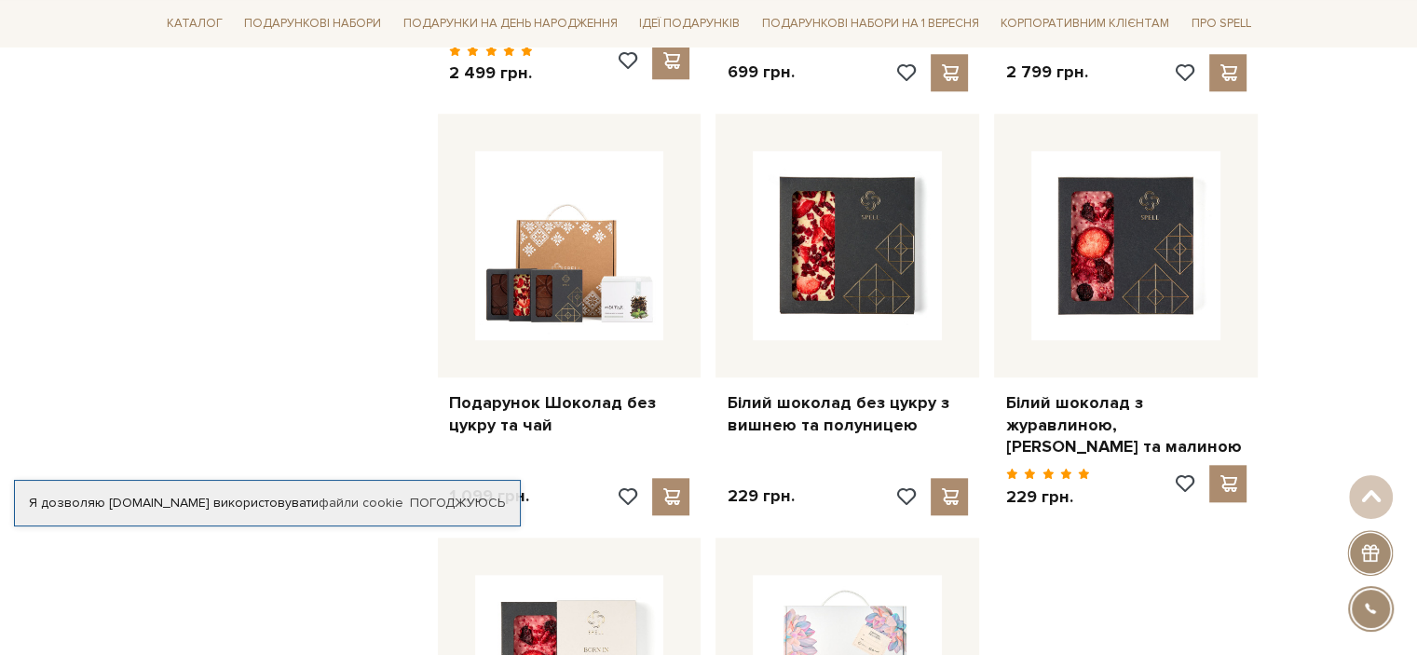
scroll to position [1818, 0]
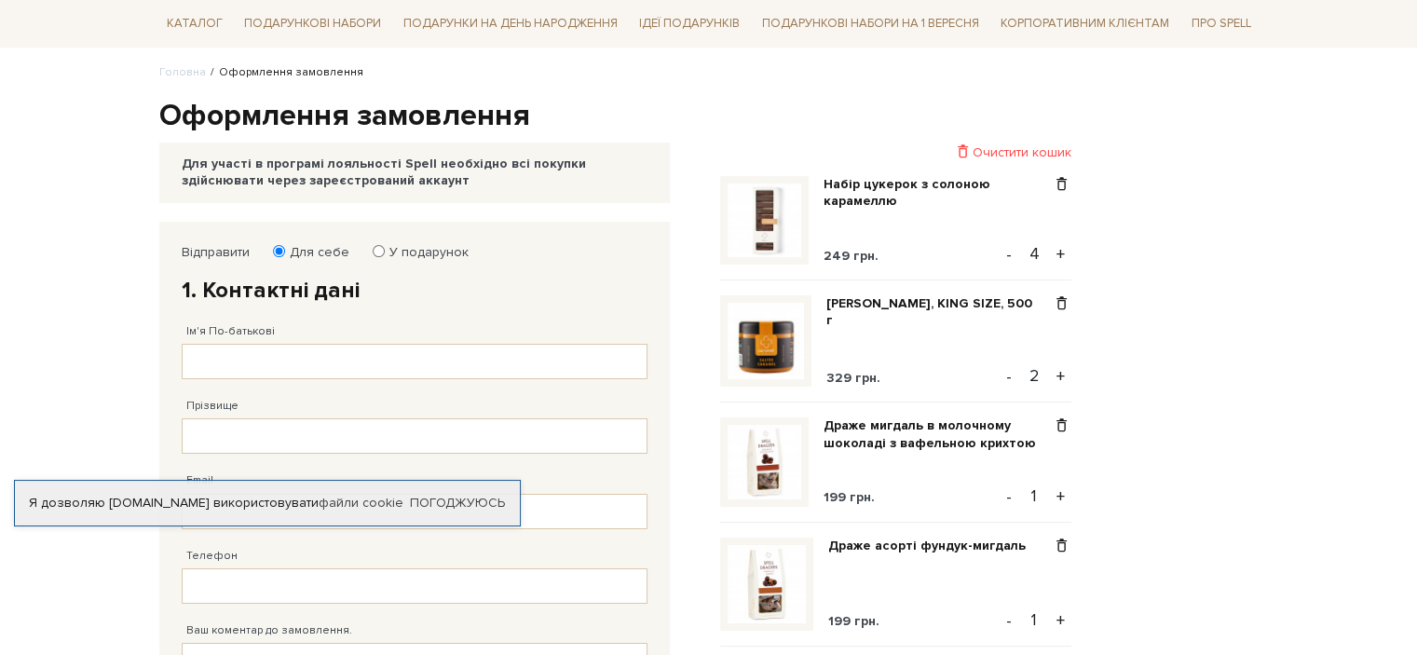
scroll to position [279, 0]
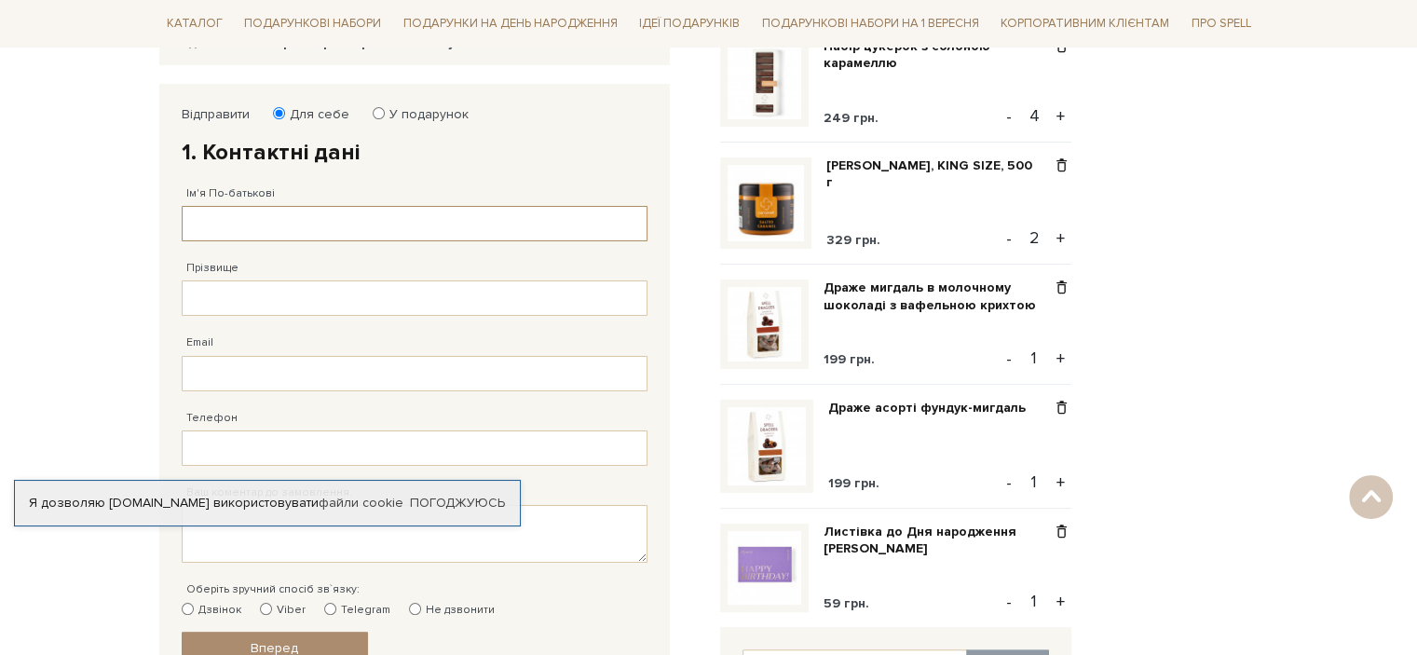
click at [270, 218] on input "Ім'я По-батькові" at bounding box center [415, 223] width 466 height 35
type input "[PERSON_NAME]"
click at [263, 291] on input "Прізвище" at bounding box center [415, 297] width 466 height 35
type input "[PERSON_NAME]"
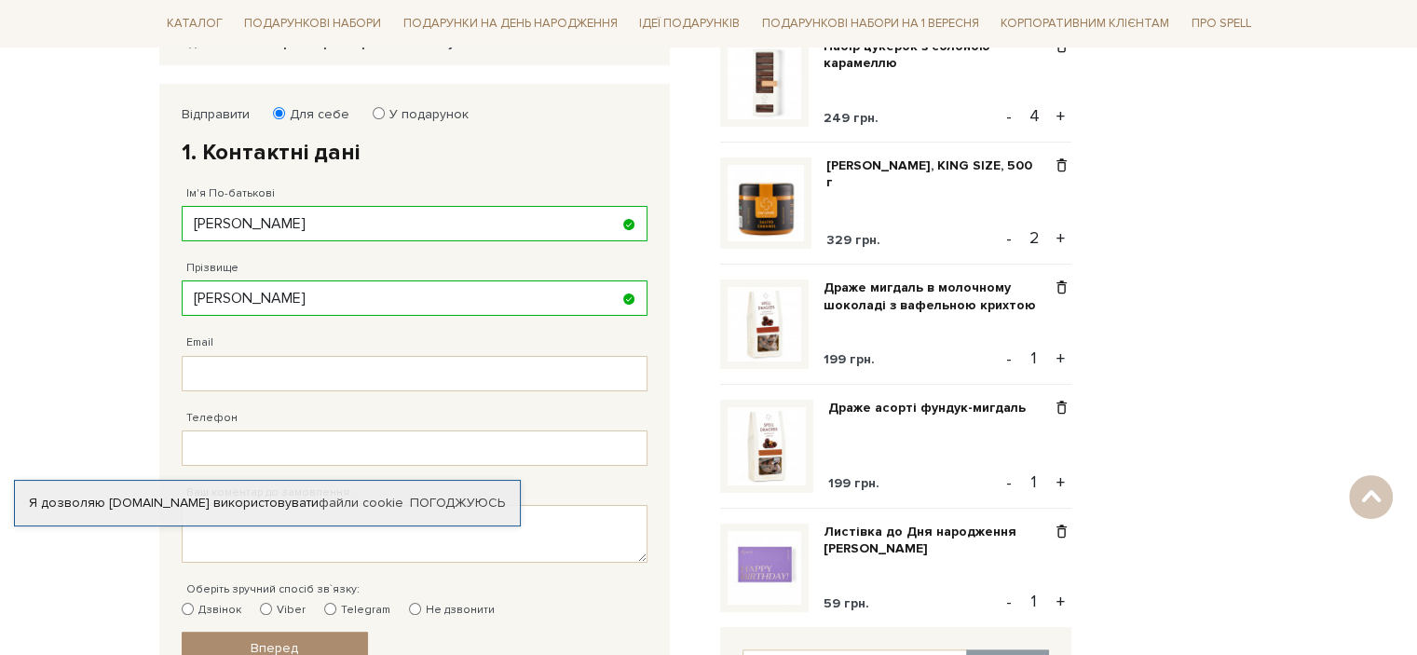
drag, startPoint x: 235, startPoint y: 400, endPoint x: 231, endPoint y: 386, distance: 14.5
click at [234, 399] on div "Телефон Заповніть поле!" at bounding box center [415, 428] width 466 height 75
click at [231, 386] on input "Email" at bounding box center [415, 373] width 466 height 35
type input "[PERSON_NAME][EMAIL_ADDRESS][DOMAIN_NAME]"
type input "[PHONE_NUMBER]"
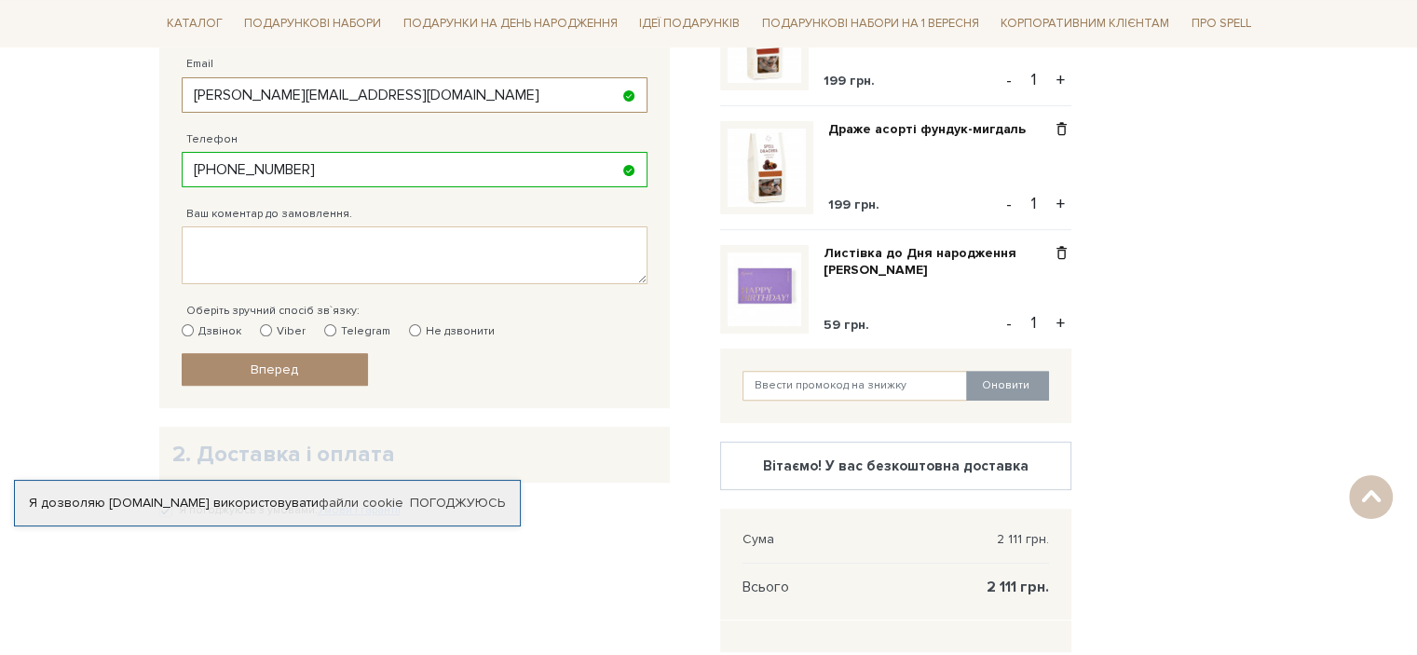
scroll to position [559, 0]
click at [282, 332] on label "Viber" at bounding box center [283, 330] width 46 height 17
click at [272, 332] on input "Viber" at bounding box center [266, 329] width 12 height 12
radio input "true"
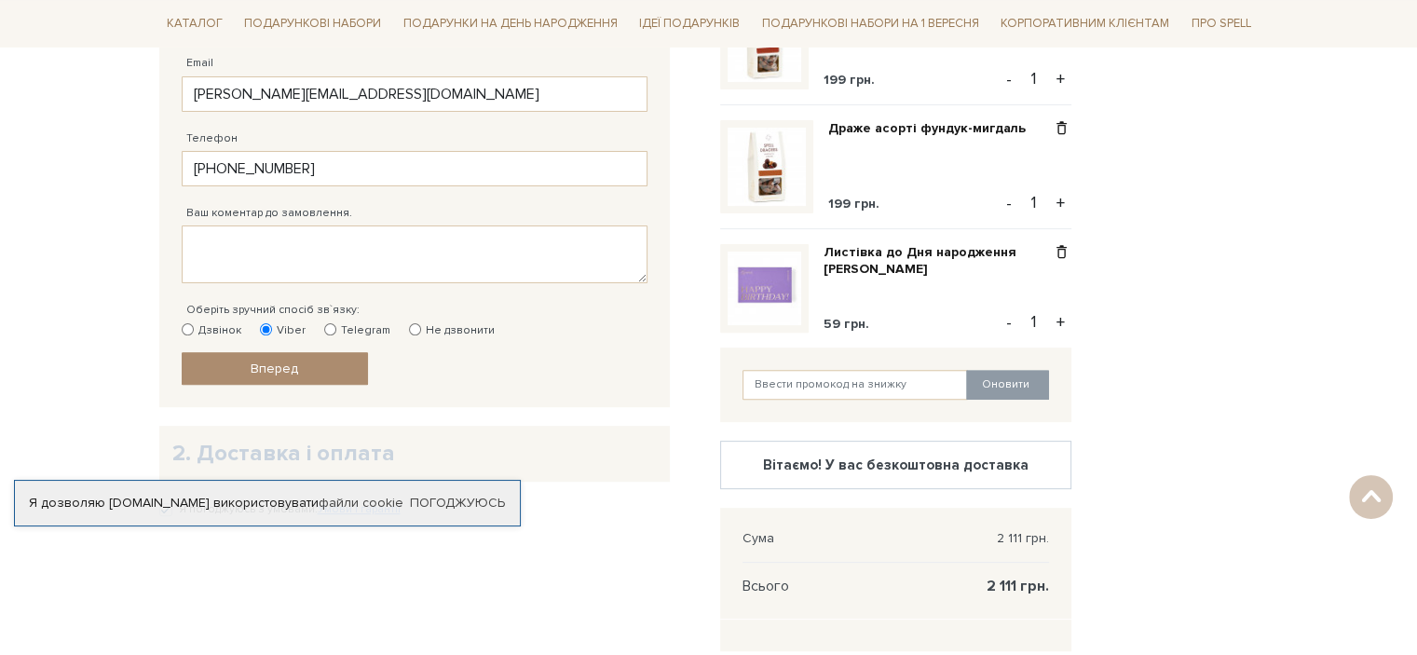
click at [409, 332] on input "Не дзвонити" at bounding box center [415, 329] width 12 height 12
radio input "true"
click at [329, 376] on link "Вперед" at bounding box center [275, 368] width 186 height 33
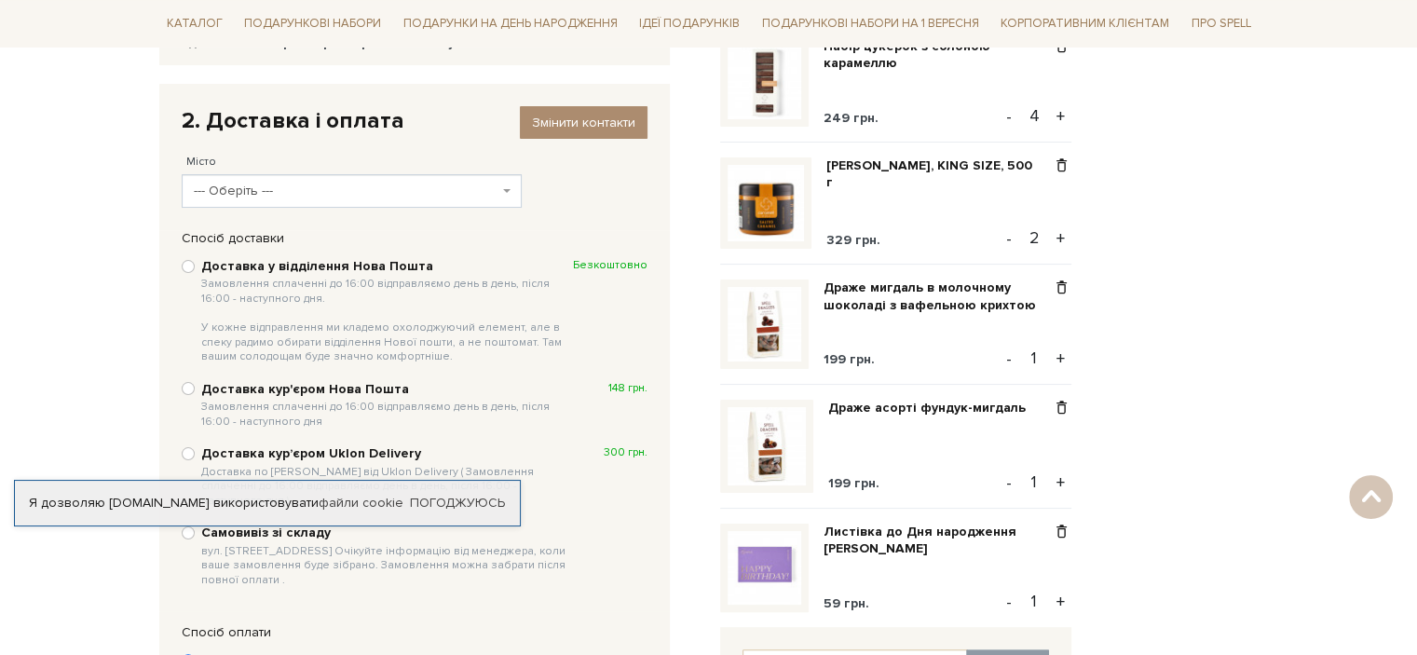
scroll to position [362, 0]
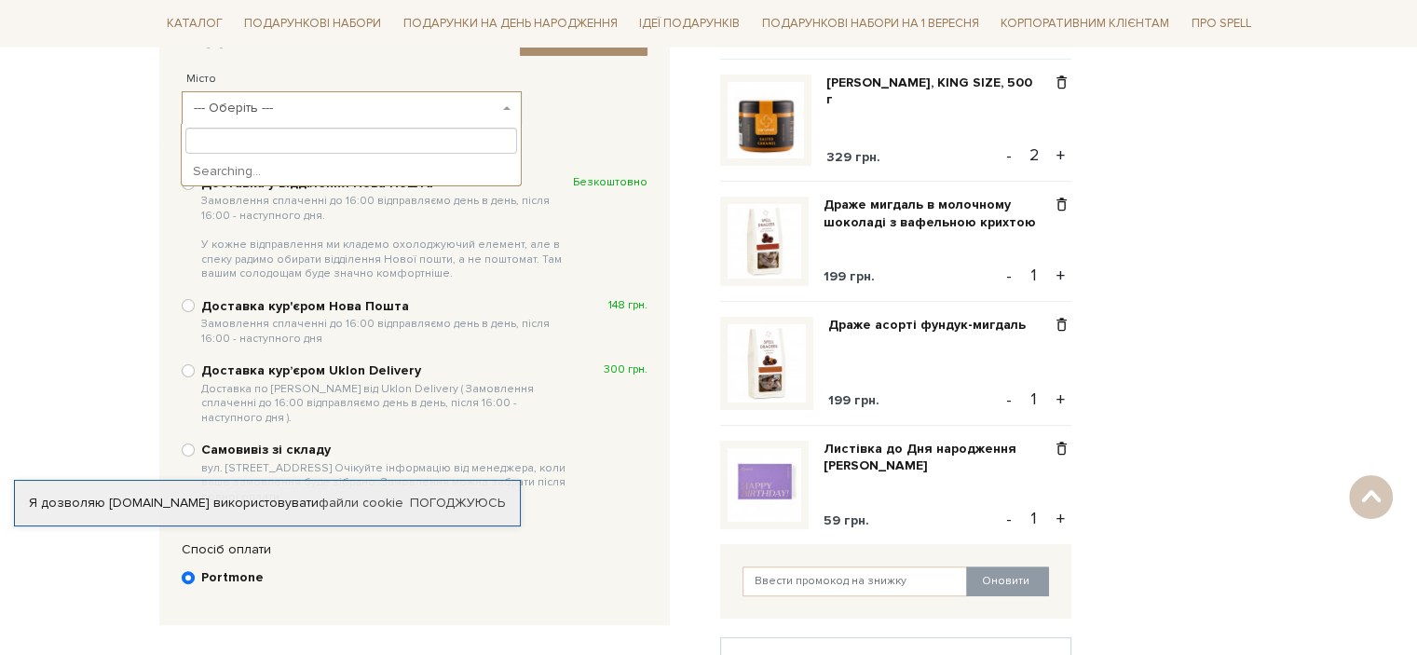
click at [262, 99] on span "--- Оберіть ---" at bounding box center [346, 108] width 305 height 19
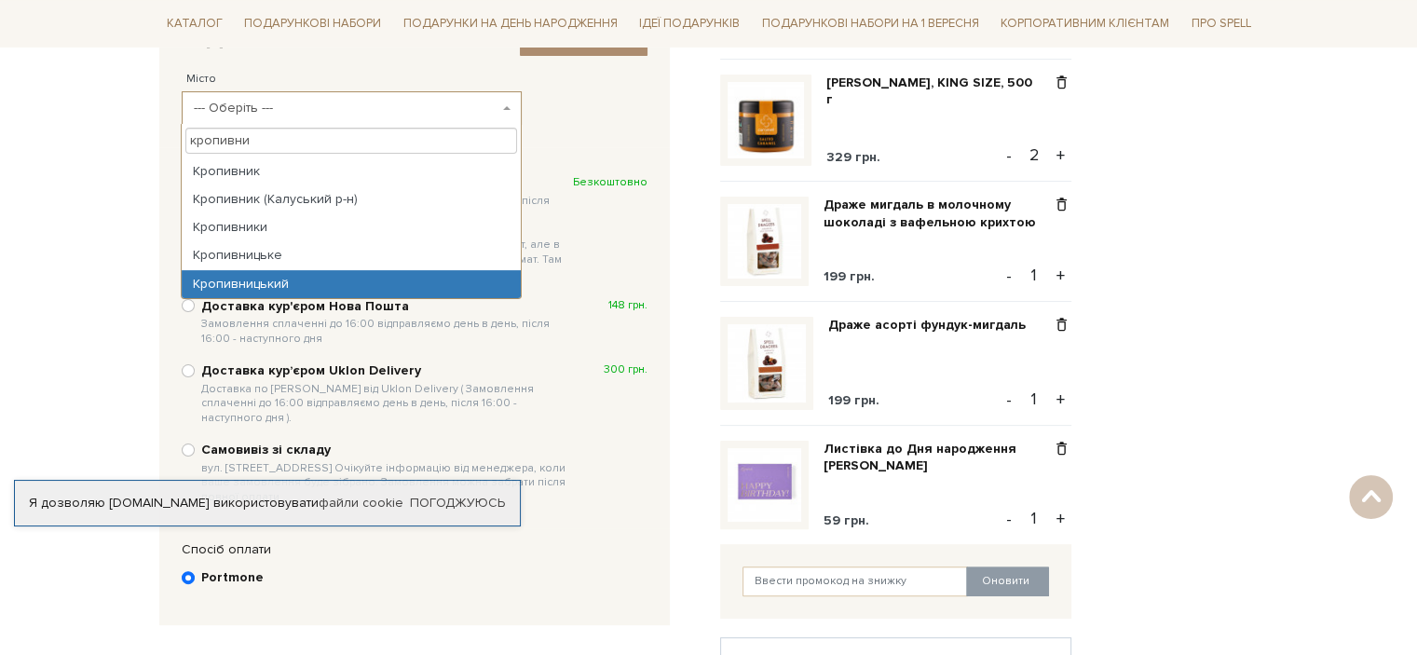
type input "кропивни"
select select "Кропивницький"
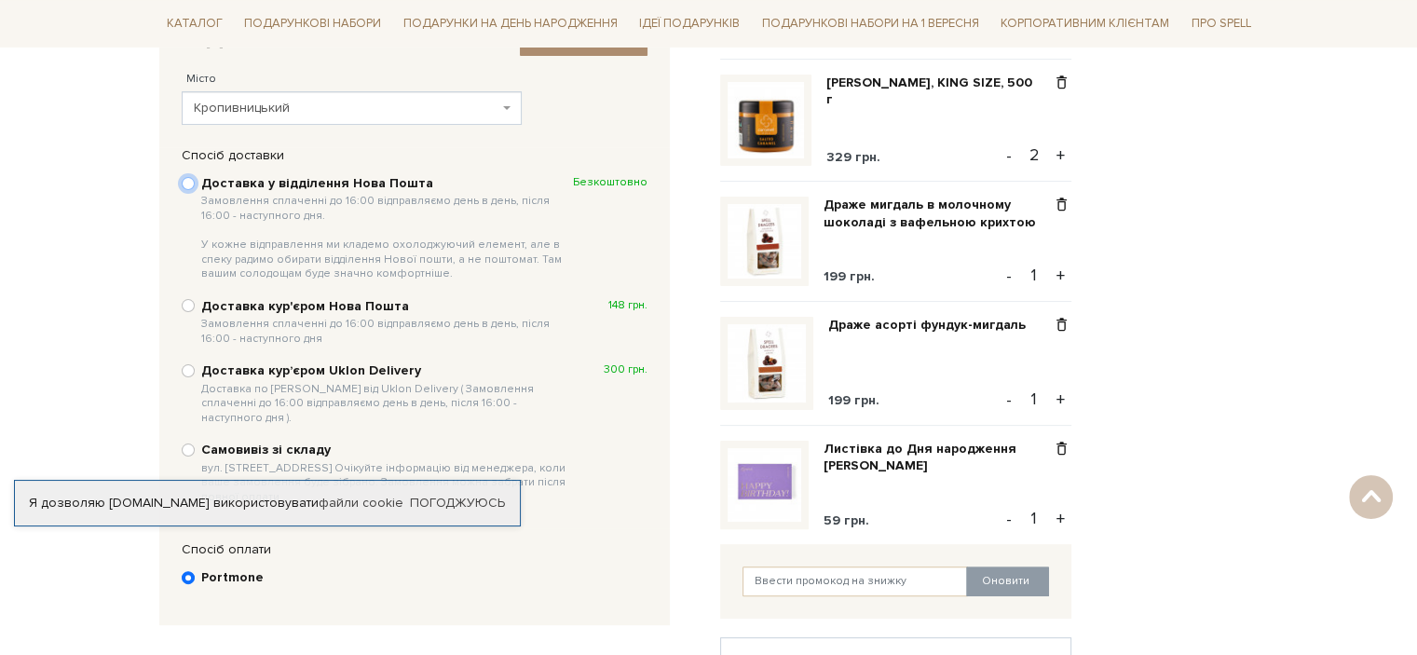
click at [193, 178] on input "Доставка у відділення Нова Пошта Замовлення сплаченні до 16:00 відправляємо ден…" at bounding box center [188, 183] width 13 height 13
radio input "true"
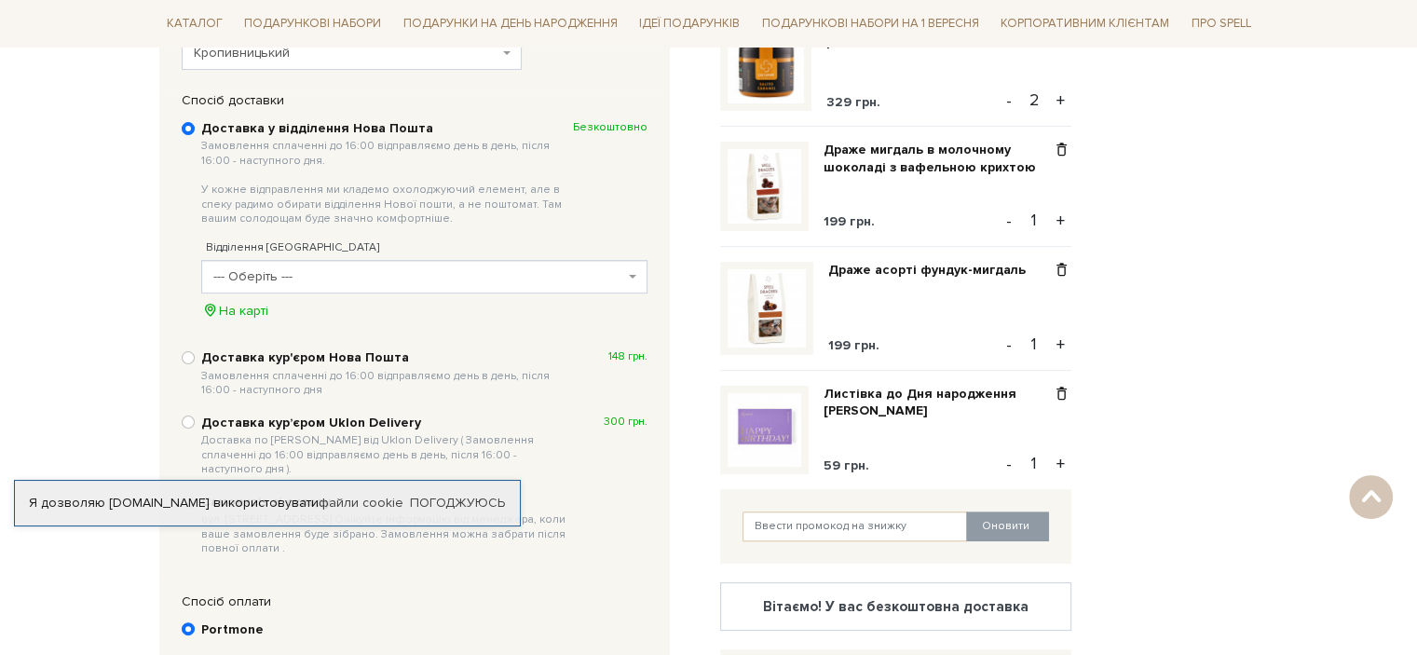
scroll to position [455, 0]
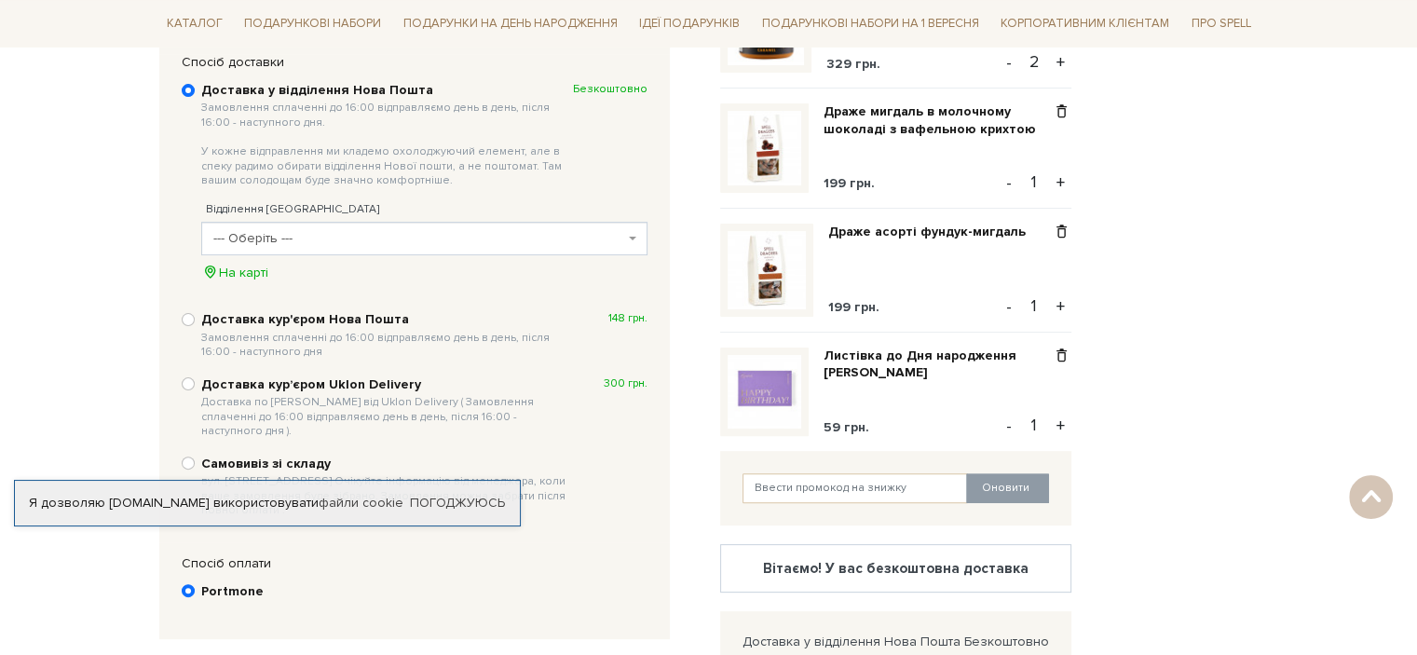
click at [263, 229] on span "--- Оберіть ---" at bounding box center [418, 238] width 411 height 19
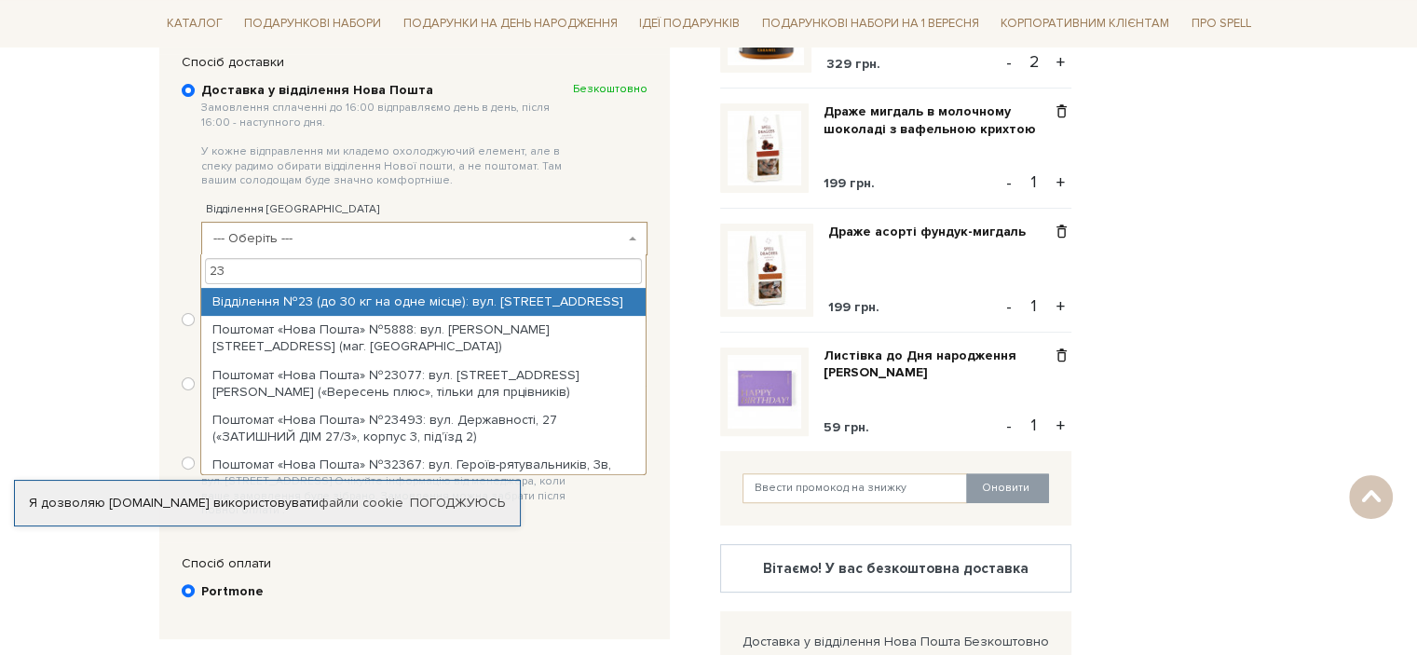
type input "23"
select select "Відділення №23 (до 30 кг на одне місце): вул. Холодноярська, 198"
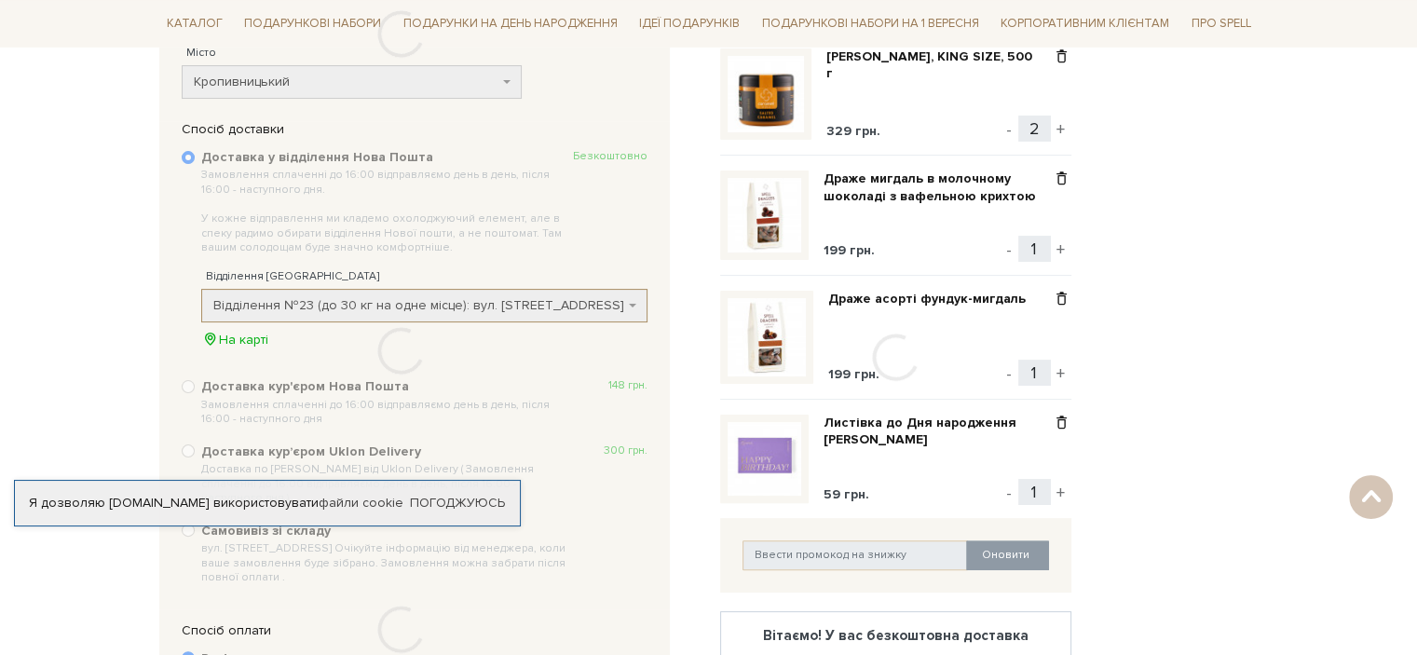
scroll to position [362, 0]
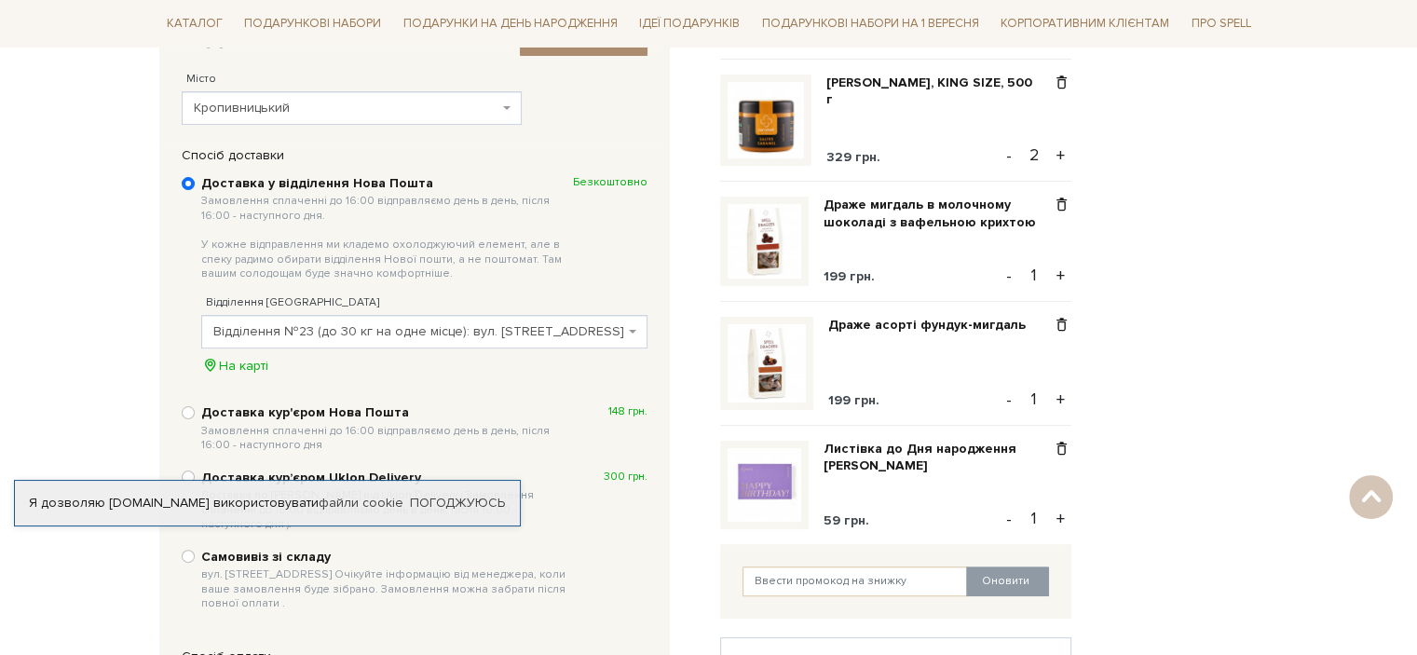
click at [103, 245] on body "Подарункові набори SALE Корпоративним клієнтам Доставка і оплата Консультація: …" at bounding box center [708, 477] width 1417 height 1679
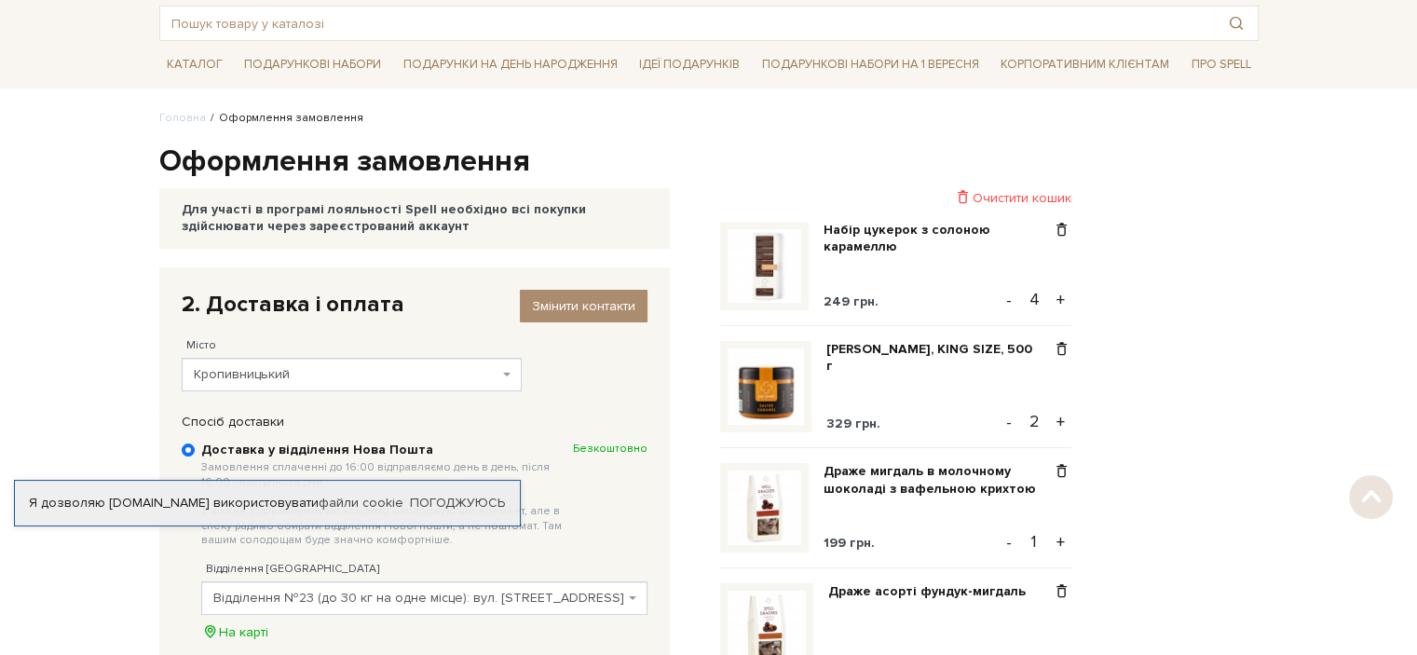
scroll to position [931, 0]
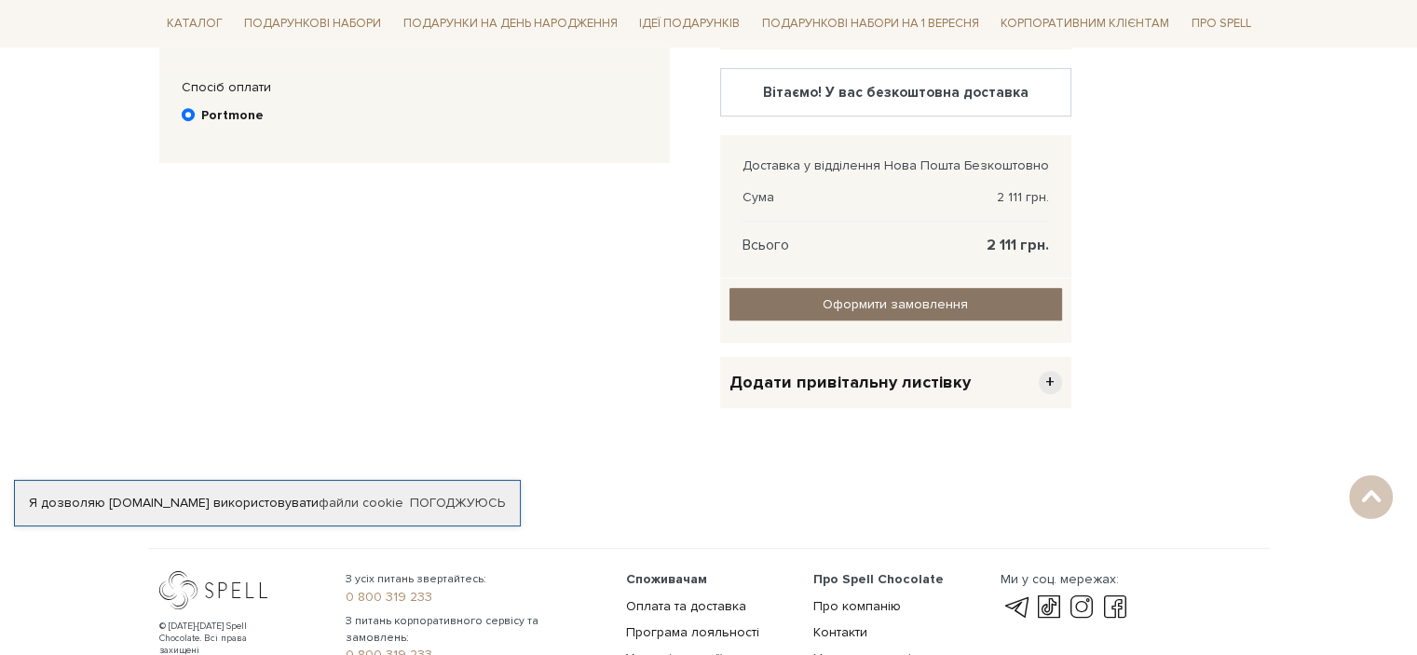
click at [944, 300] on input "Оформити замовлення" at bounding box center [895, 304] width 333 height 33
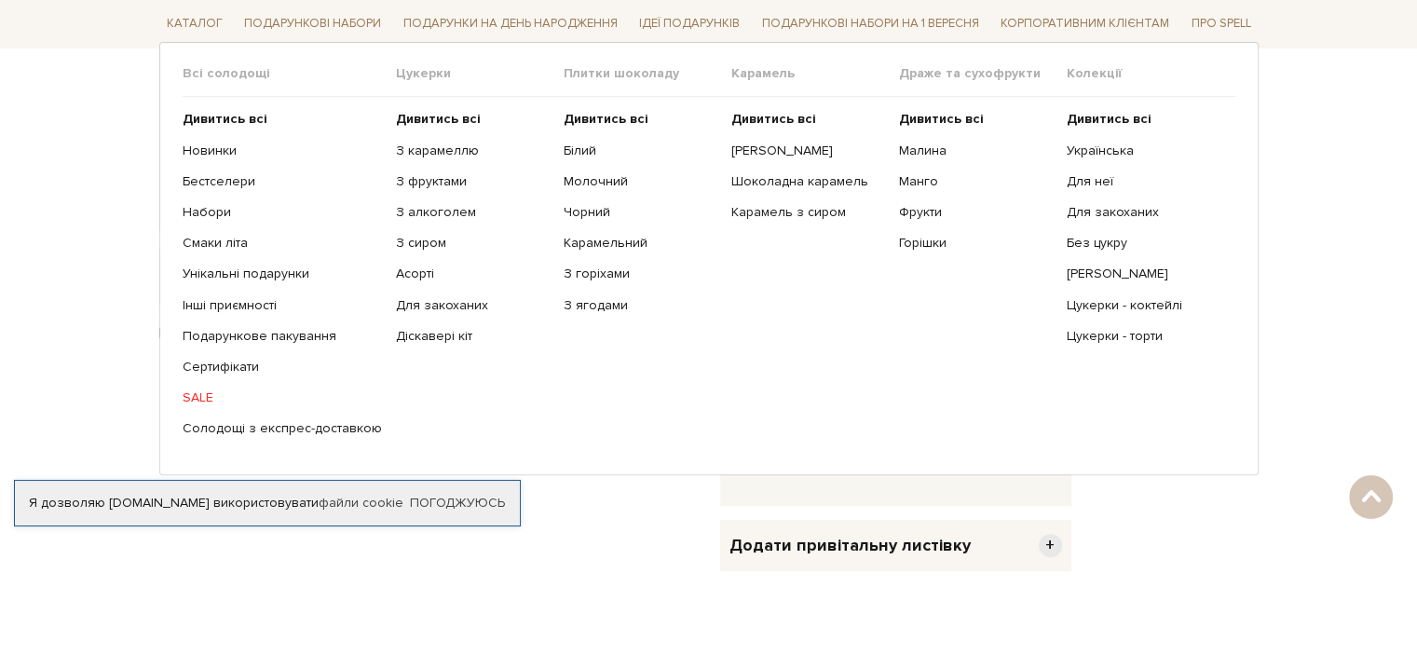
scroll to position [652, 0]
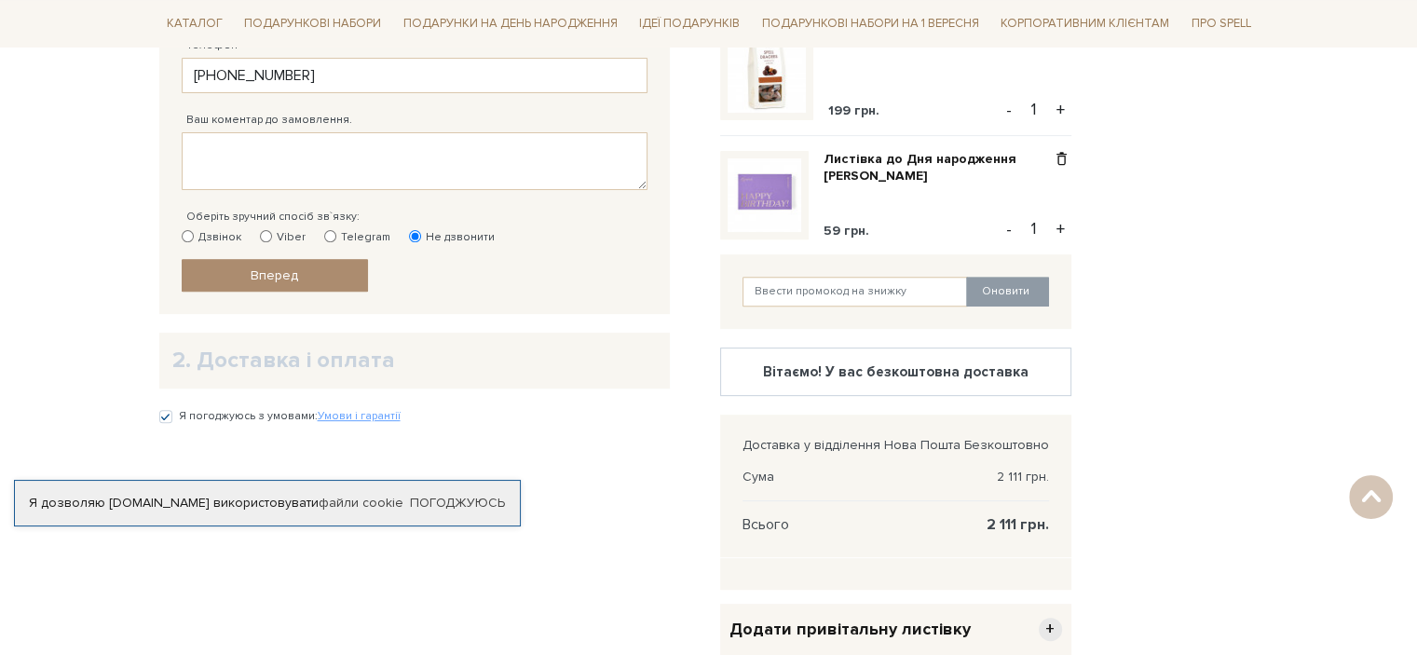
click at [292, 357] on h2 "2. Доставка і оплата" at bounding box center [414, 360] width 484 height 29
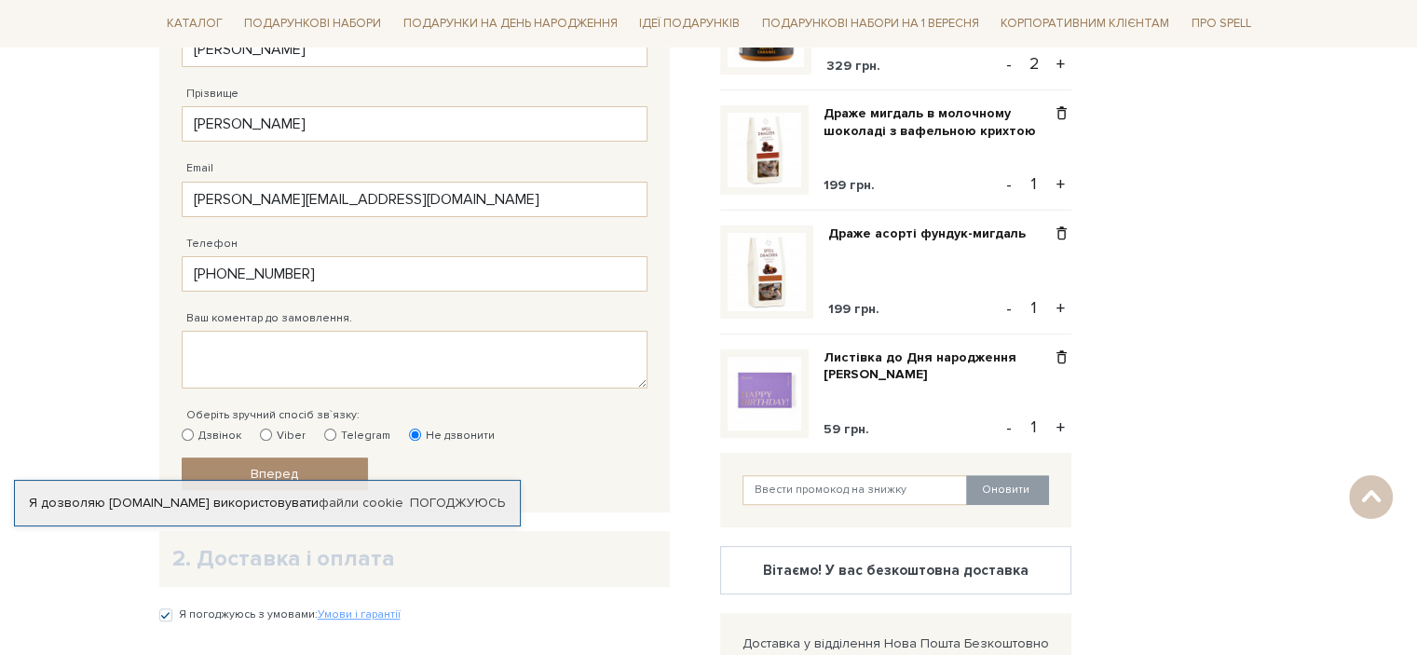
scroll to position [466, 0]
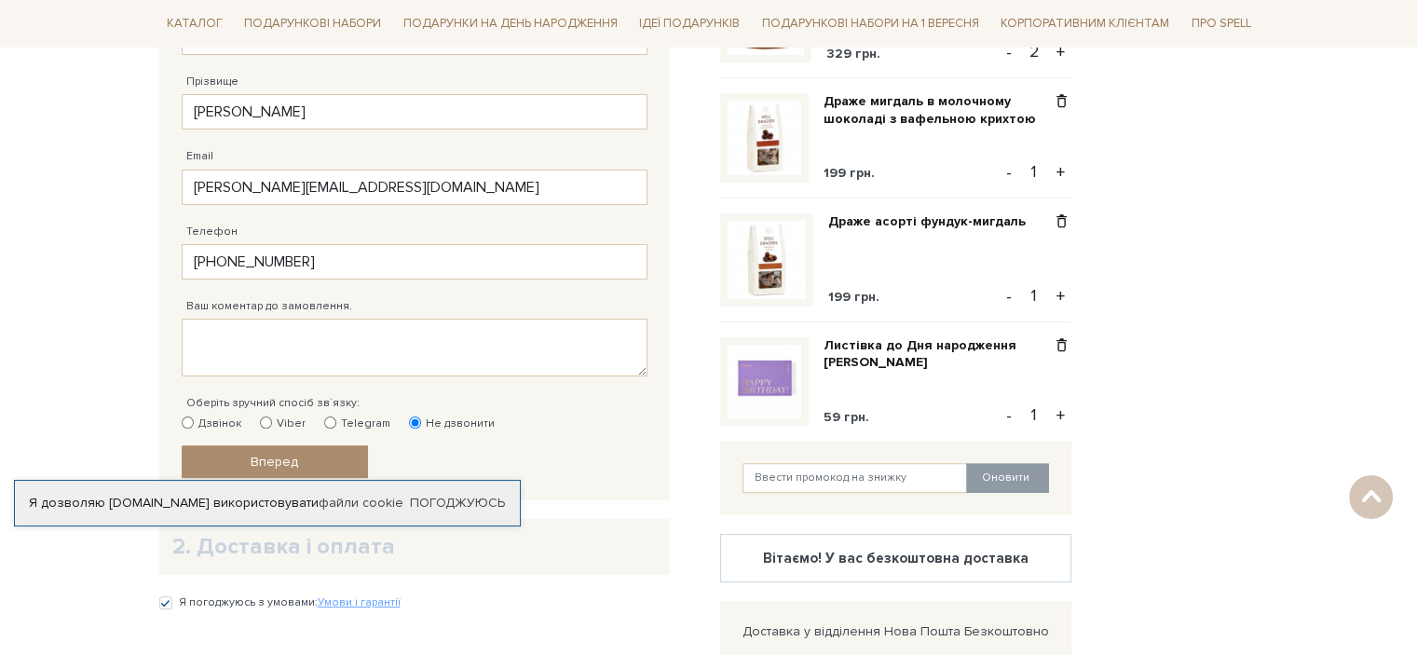
click at [283, 420] on label "Viber" at bounding box center [283, 423] width 46 height 17
click at [272, 420] on input "Viber" at bounding box center [266, 422] width 12 height 12
radio input "true"
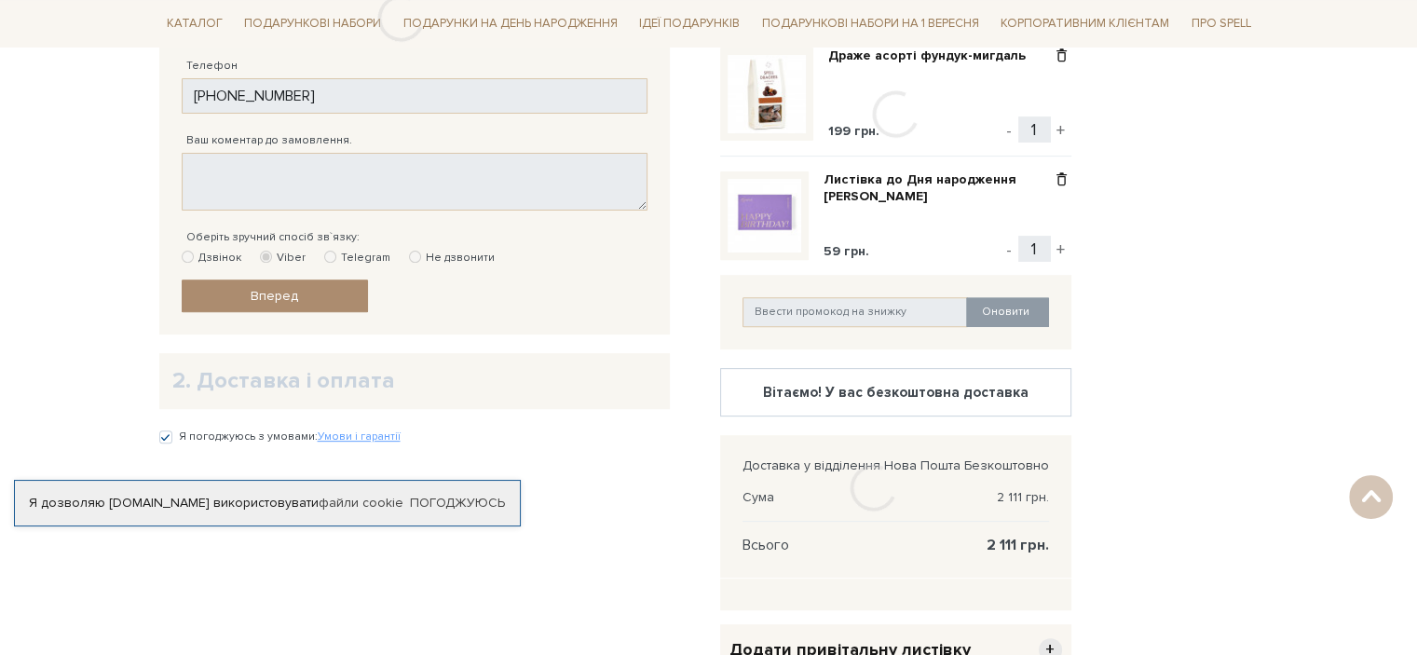
scroll to position [652, 0]
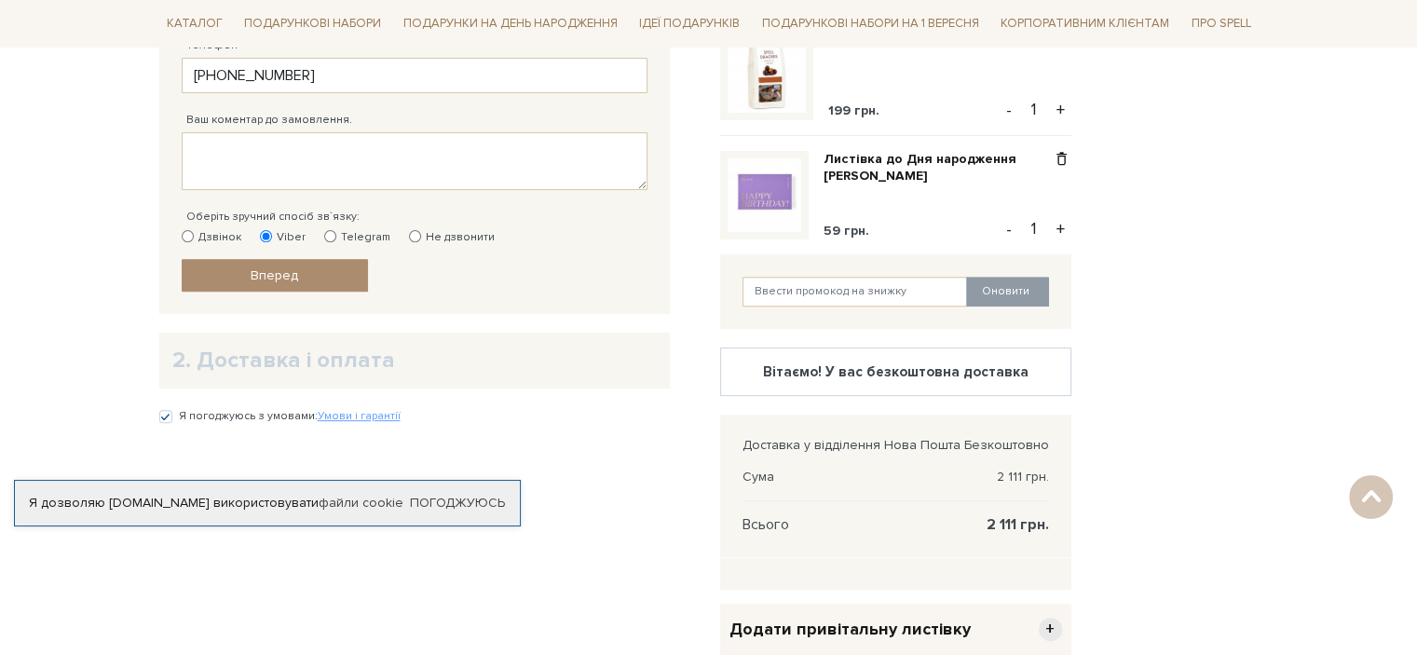
click at [317, 279] on link "Вперед" at bounding box center [275, 275] width 186 height 33
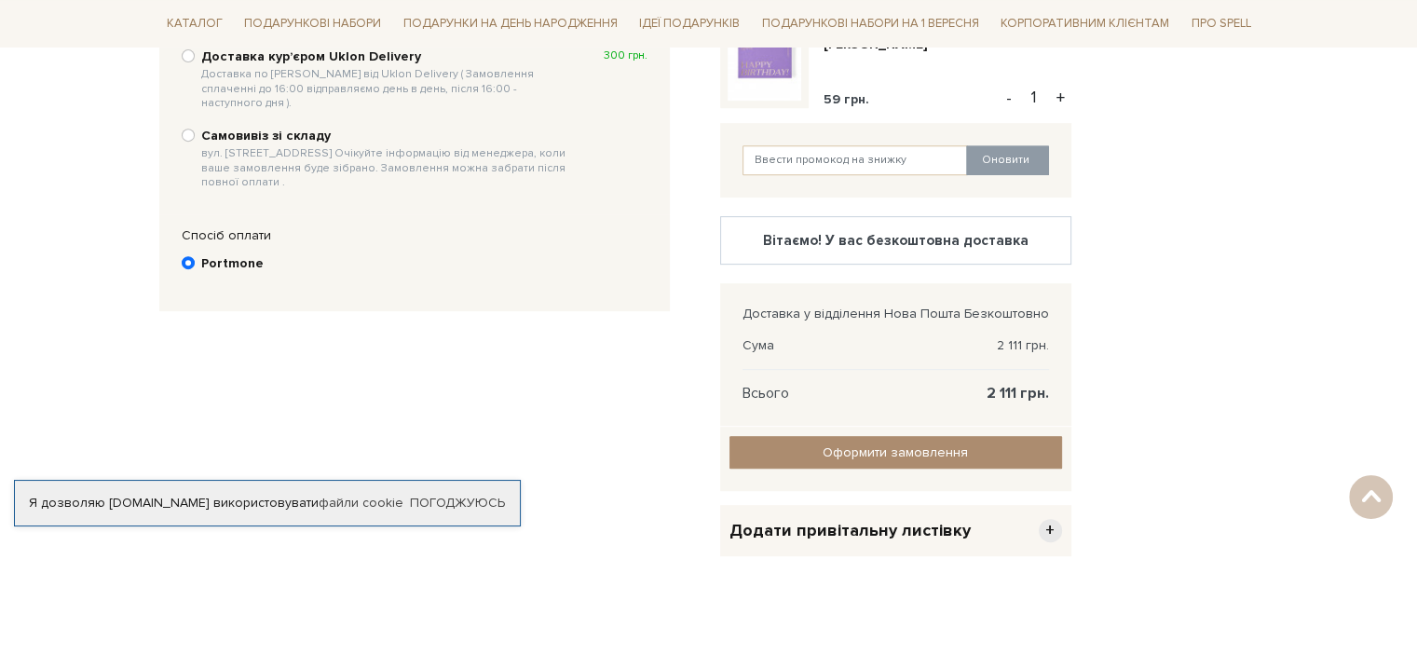
scroll to position [921, 0]
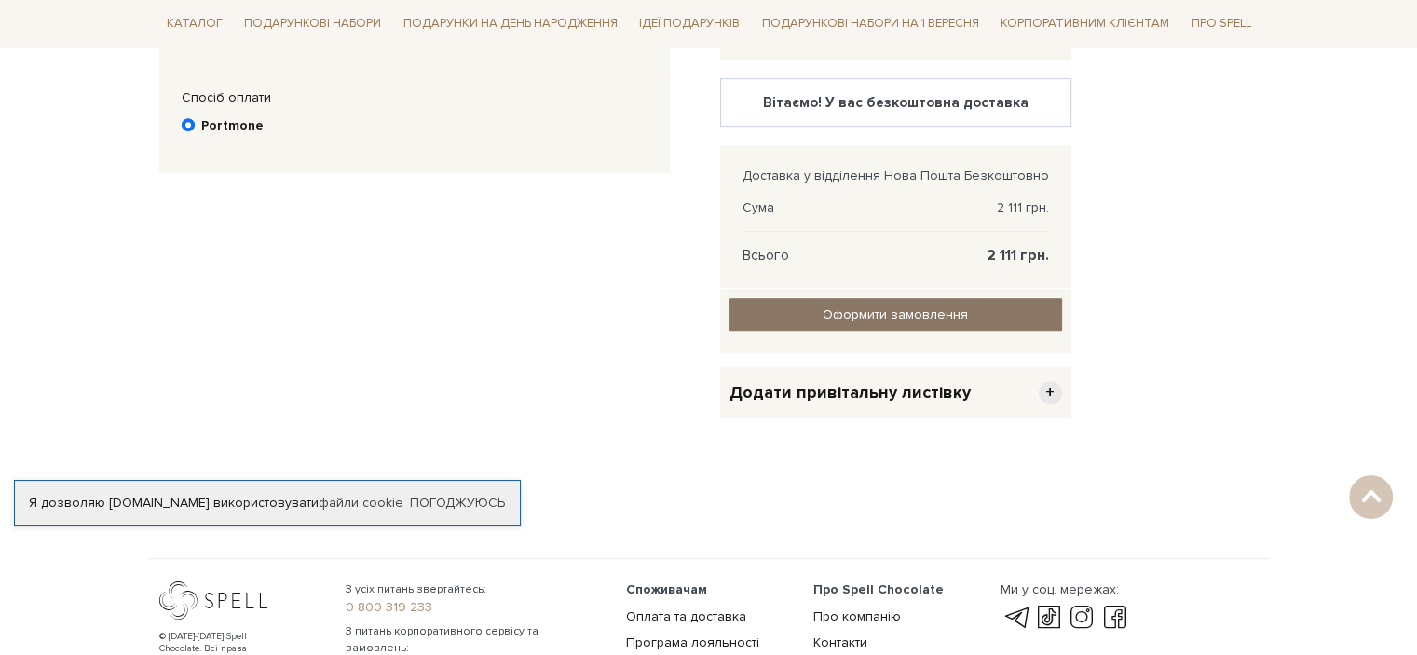
click at [998, 300] on input "Оформити замовлення" at bounding box center [895, 314] width 333 height 33
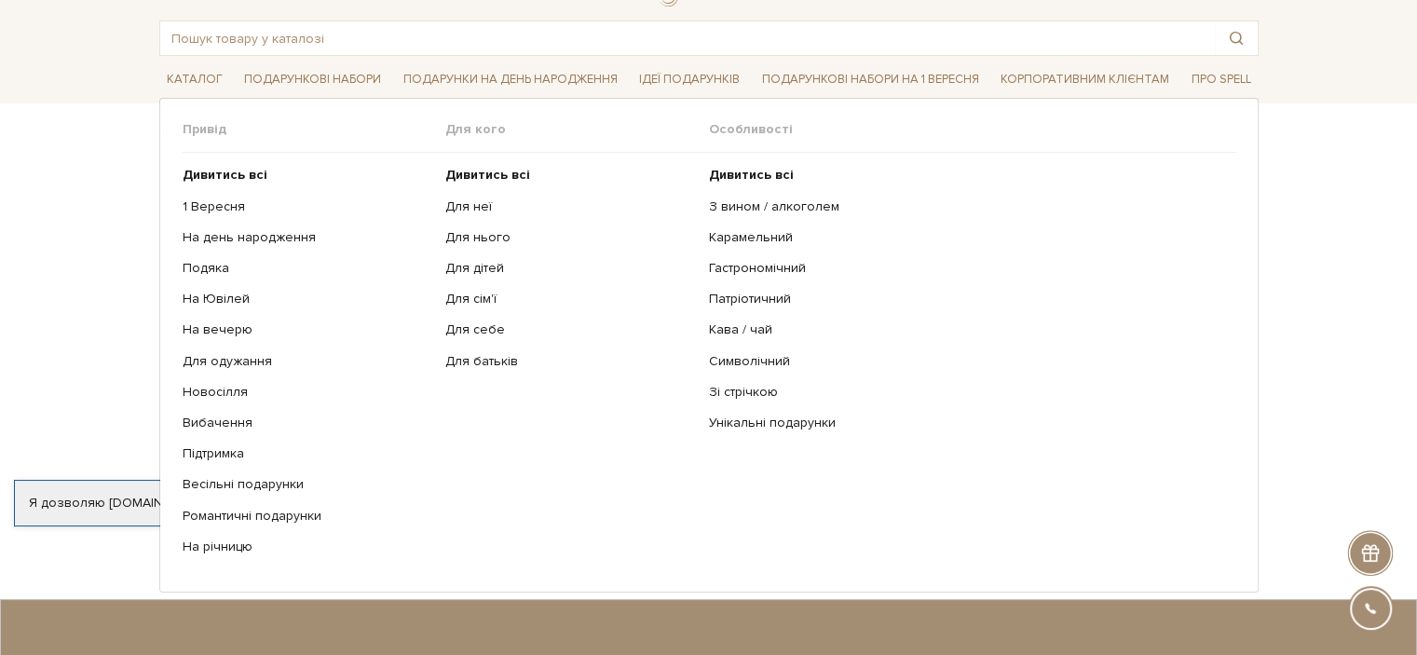
scroll to position [93, 0]
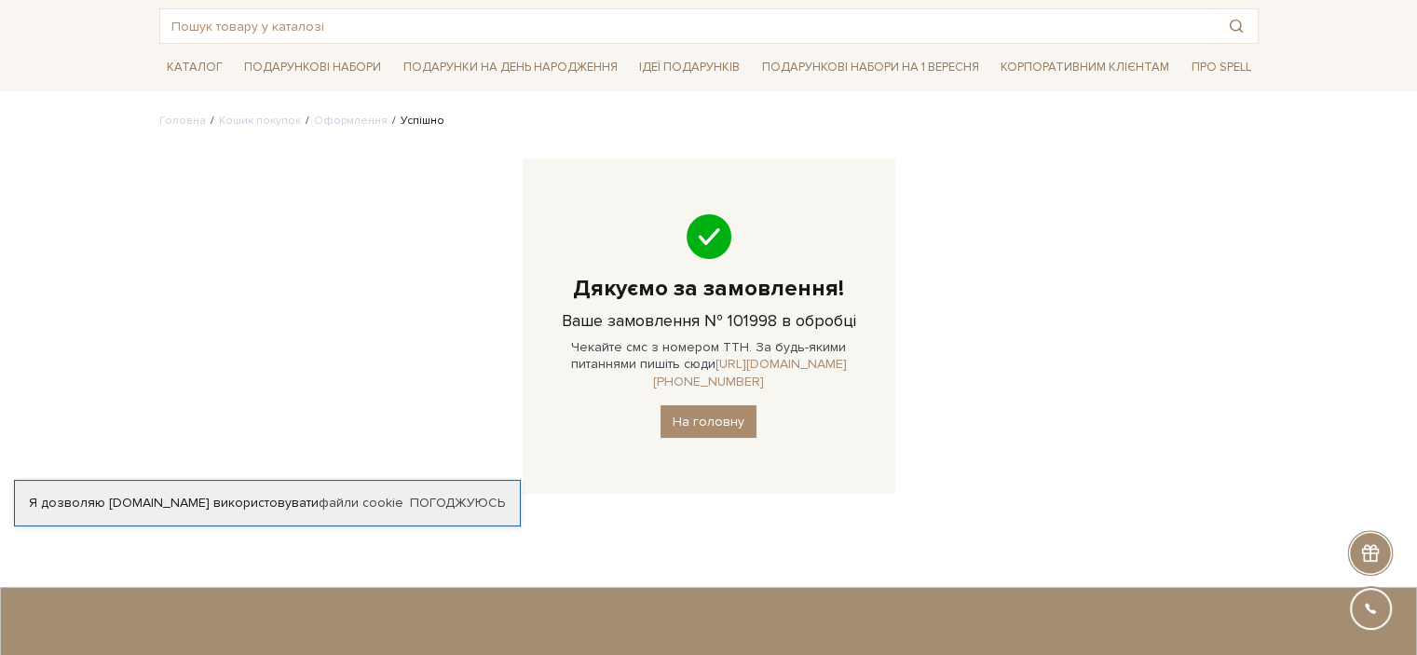
click at [811, 360] on link "[URL][DOMAIN_NAME][PHONE_NUMBER]" at bounding box center [750, 372] width 194 height 33
